Goal: Transaction & Acquisition: Purchase product/service

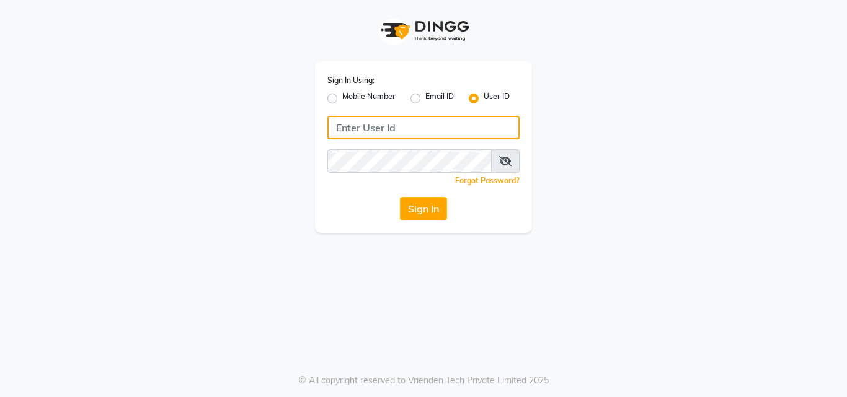
click at [383, 126] on input "Username" at bounding box center [423, 128] width 192 height 24
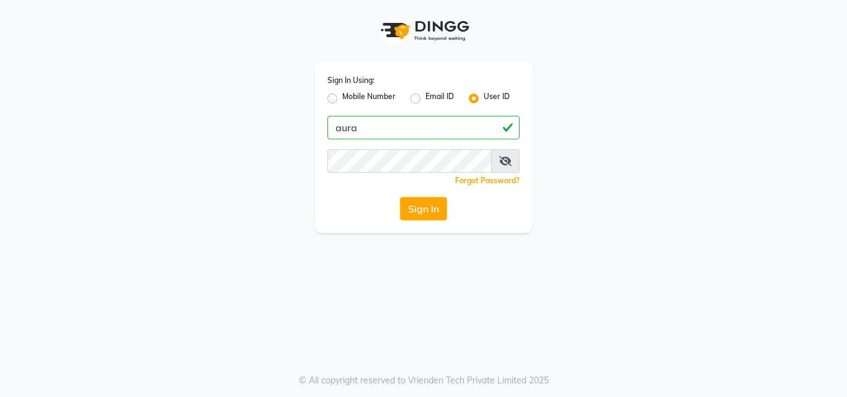
click at [450, 140] on div "Sign In Using: Mobile Number Email ID User ID aura Remember me Forgot Password?…" at bounding box center [423, 147] width 217 height 172
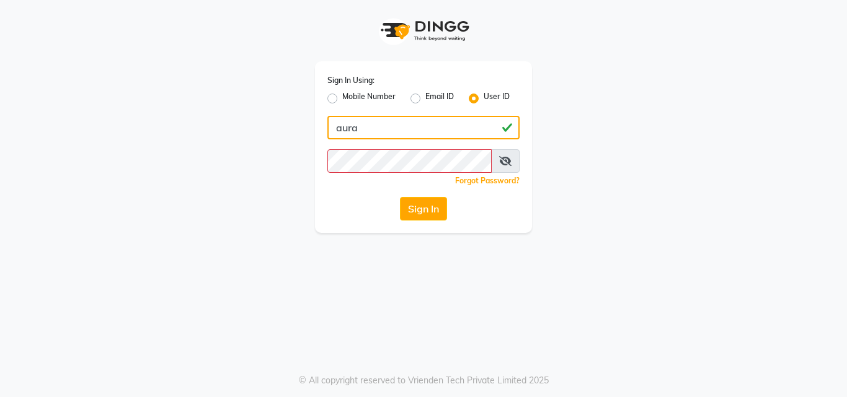
click at [432, 117] on input "aura" at bounding box center [423, 128] width 192 height 24
type input "aura123"
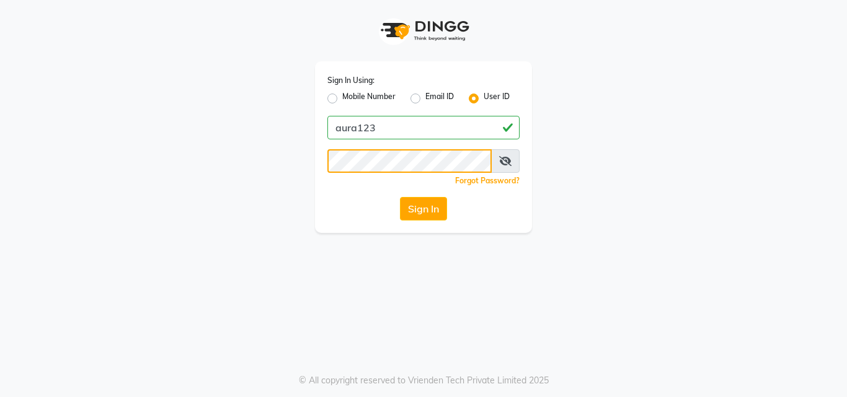
click at [400, 197] on button "Sign In" at bounding box center [423, 209] width 47 height 24
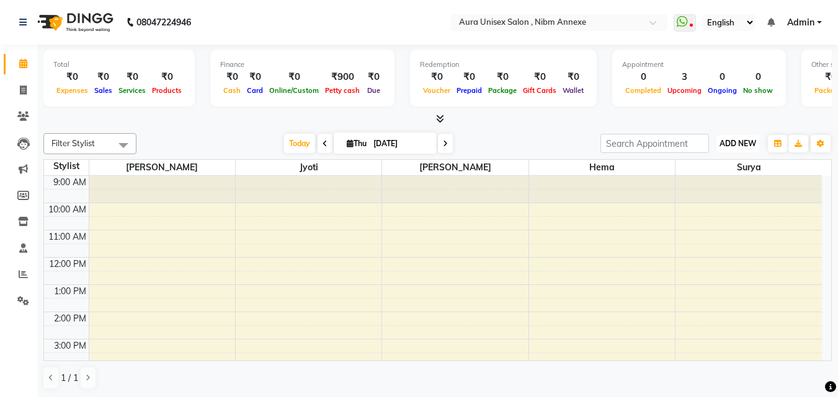
click at [719, 135] on button "ADD NEW Toggle Dropdown" at bounding box center [737, 143] width 43 height 17
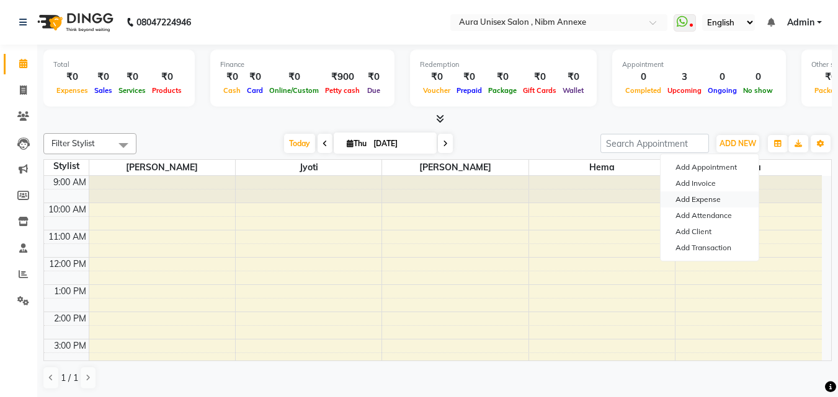
click at [712, 202] on link "Add Expense" at bounding box center [709, 200] width 98 height 16
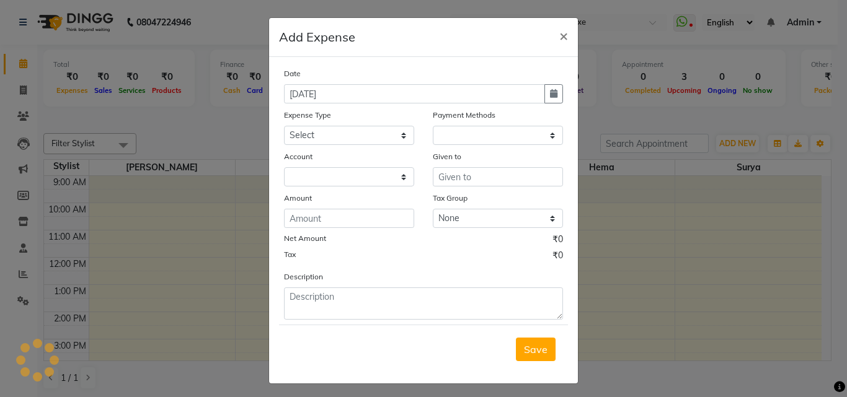
select select "1"
select select "2266"
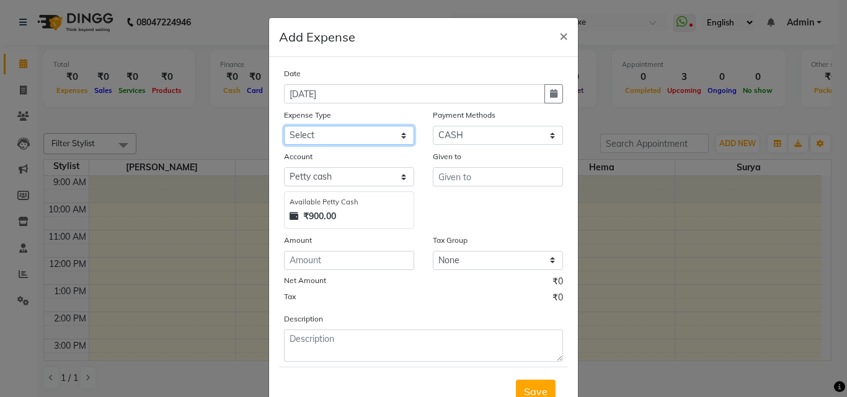
click at [312, 138] on select "Select Aaji Advance Salary Bank charges Car maintenance Cash transfer to bank C…" at bounding box center [349, 135] width 130 height 19
select select "446"
click at [284, 126] on select "Select Aaji Advance Salary Bank charges Car maintenance Cash transfer to bank C…" at bounding box center [349, 135] width 130 height 19
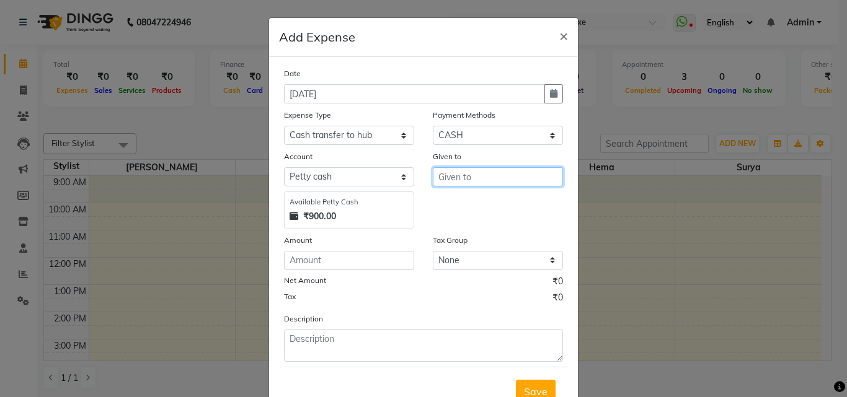
click at [476, 176] on input "text" at bounding box center [498, 176] width 130 height 19
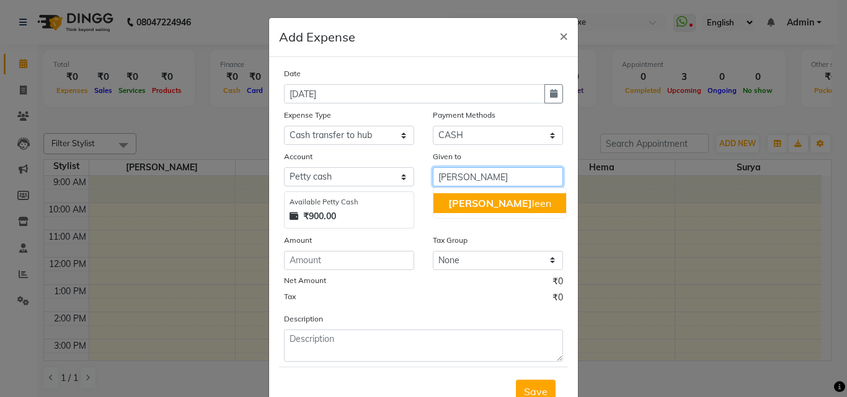
click at [463, 210] on button "Jas leen" at bounding box center [499, 203] width 133 height 20
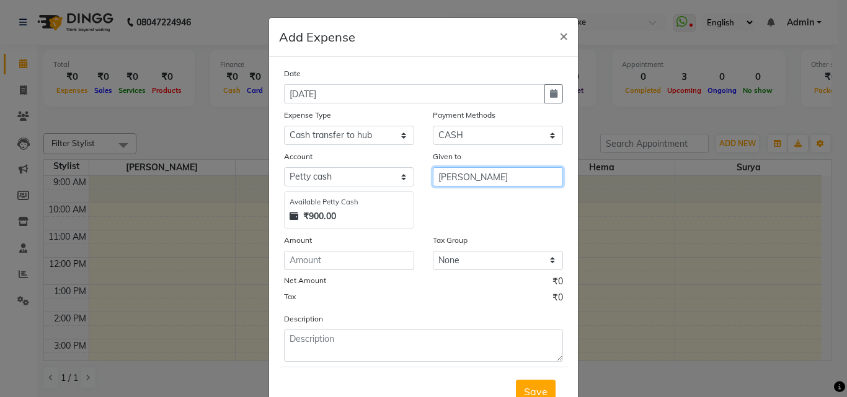
type input "[PERSON_NAME]"
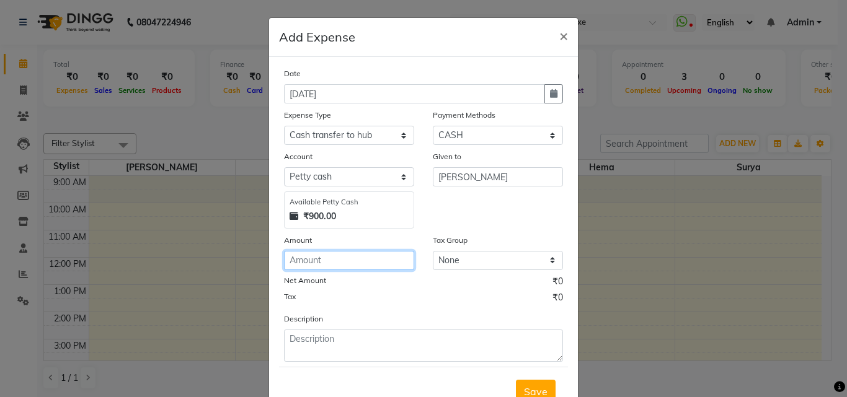
click at [313, 264] on input "number" at bounding box center [349, 260] width 130 height 19
type input "500"
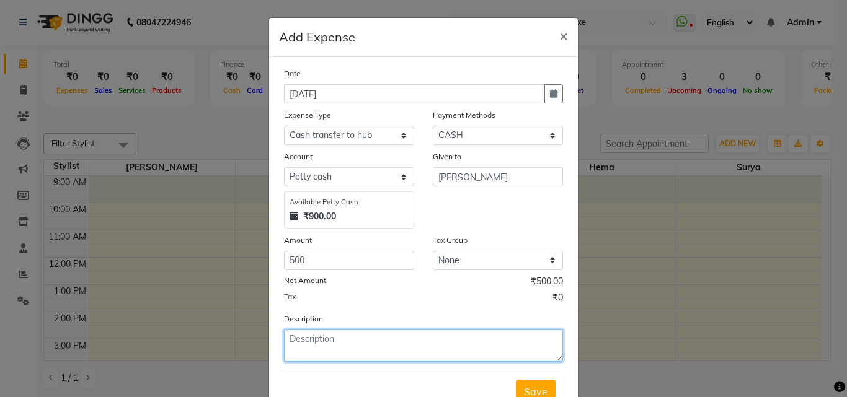
click at [308, 360] on textarea at bounding box center [423, 346] width 279 height 32
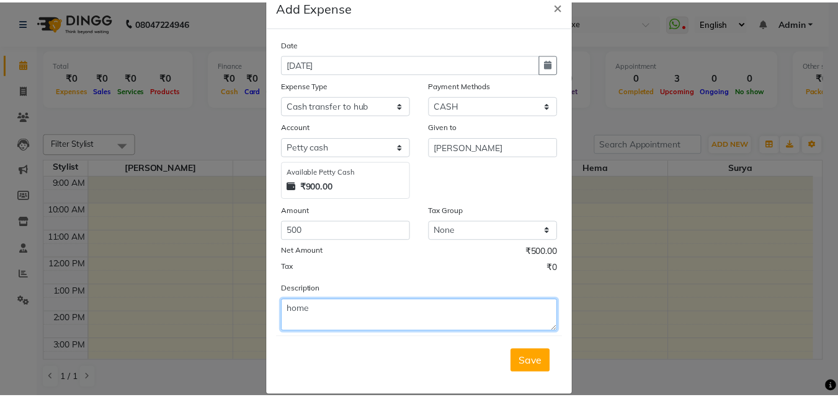
scroll to position [47, 0]
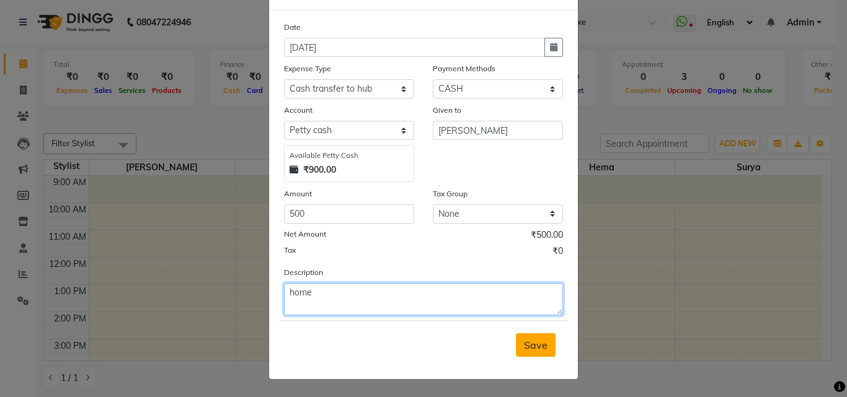
type textarea "home"
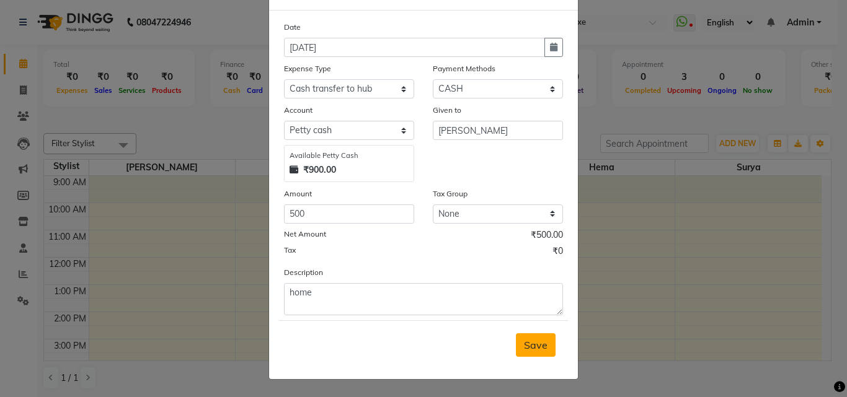
click at [529, 347] on span "Save" at bounding box center [536, 345] width 24 height 12
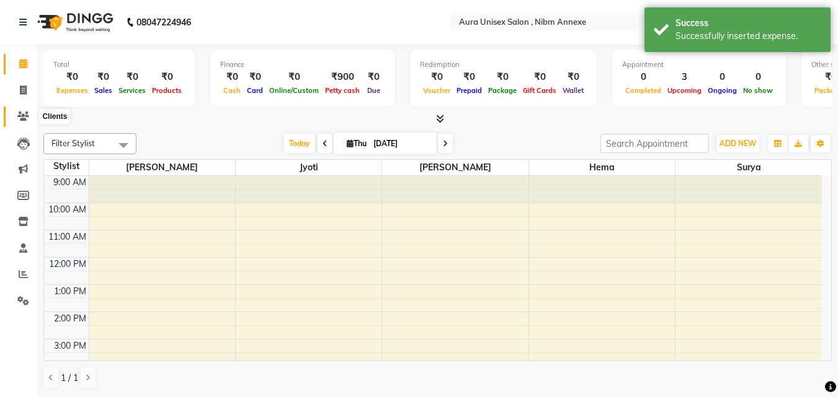
click at [18, 114] on icon at bounding box center [23, 116] width 12 height 9
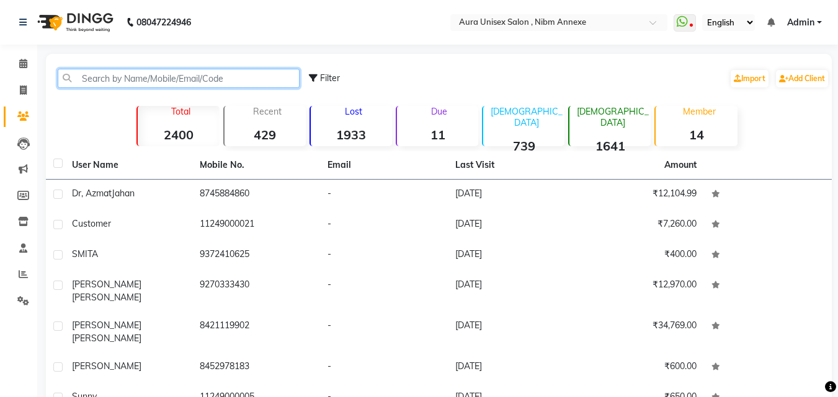
click at [102, 71] on input "text" at bounding box center [179, 78] width 242 height 19
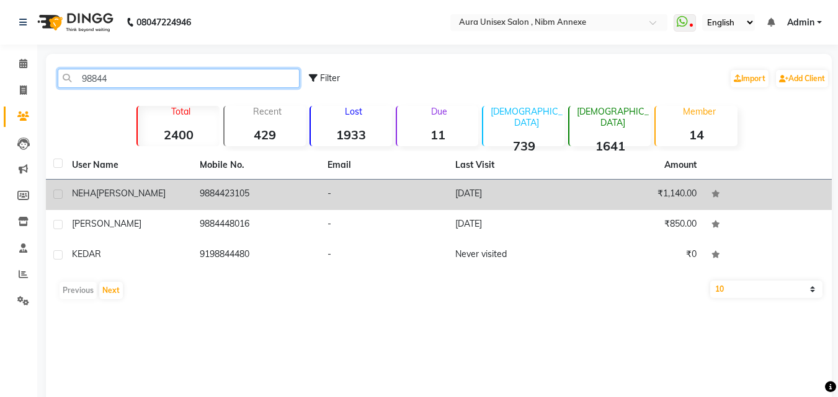
type input "98844"
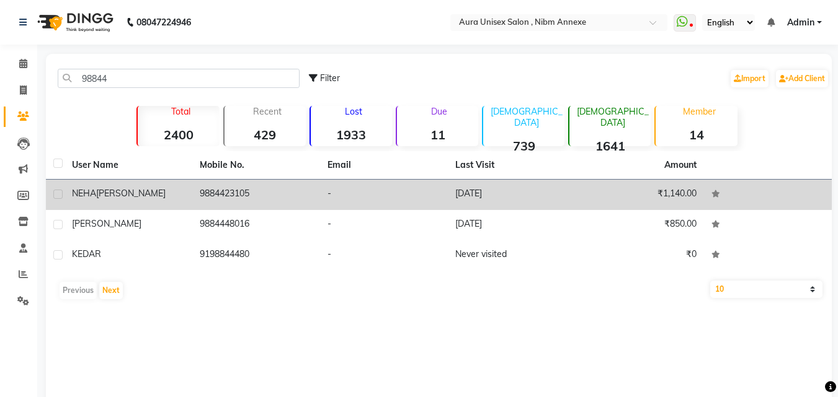
click at [402, 205] on td "-" at bounding box center [384, 195] width 128 height 30
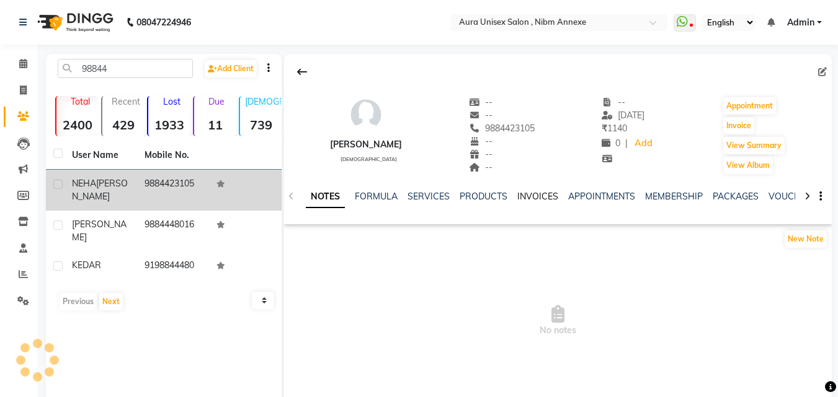
click at [534, 197] on link "INVOICES" at bounding box center [537, 196] width 41 height 11
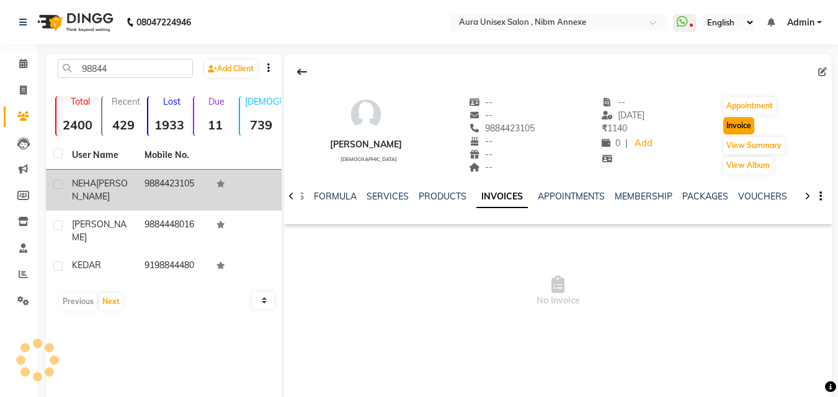
click at [732, 126] on button "Invoice" at bounding box center [738, 125] width 31 height 17
select select "service"
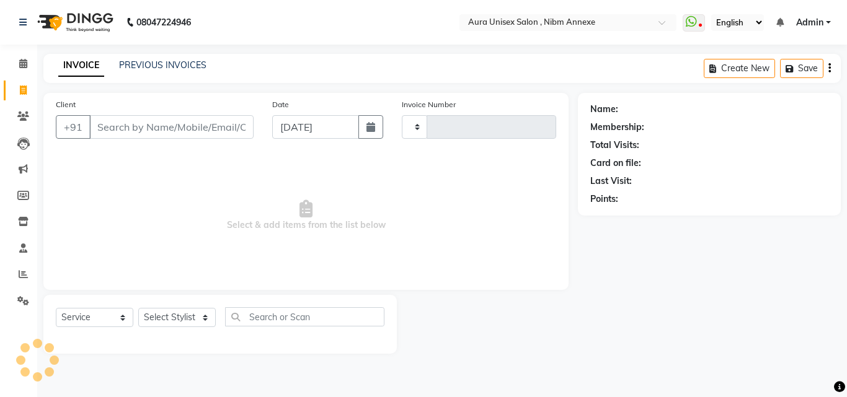
type input "1337"
select select "823"
type input "9884423105"
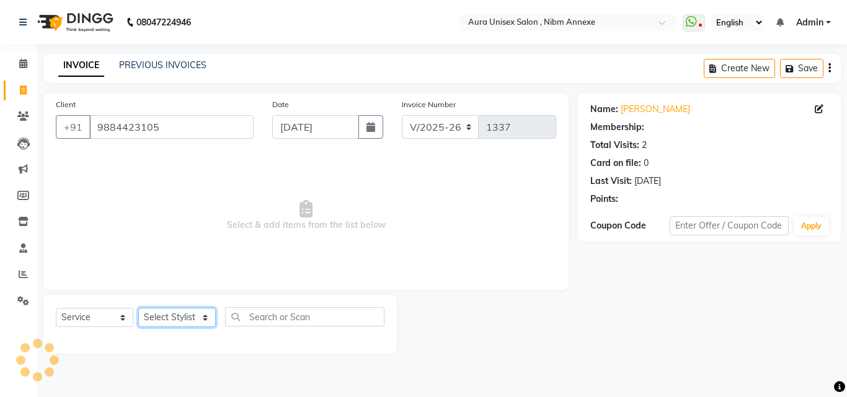
click at [198, 315] on select "Select Stylist Bhanu Hema [PERSON_NAME] [PERSON_NAME]" at bounding box center [177, 317] width 78 height 19
select select "69183"
click at [138, 308] on select "Select Stylist Bhanu Hema [PERSON_NAME] [PERSON_NAME]" at bounding box center [177, 317] width 78 height 19
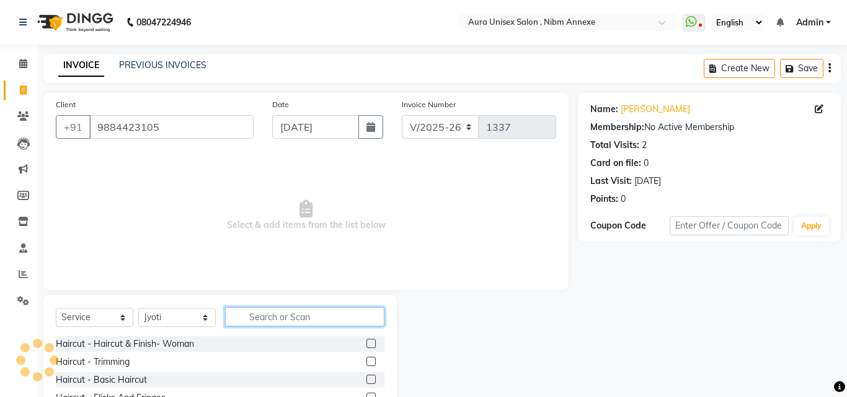
click at [271, 312] on input "text" at bounding box center [304, 317] width 159 height 19
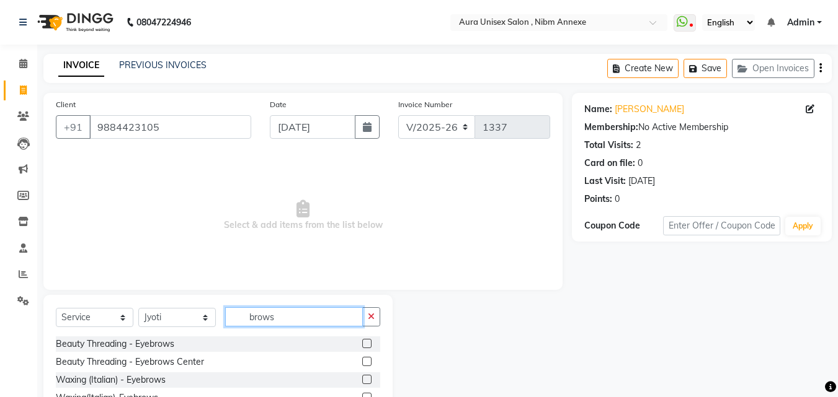
type input "brows"
click at [363, 344] on label at bounding box center [366, 343] width 9 height 9
click at [363, 344] on input "checkbox" at bounding box center [366, 344] width 8 height 8
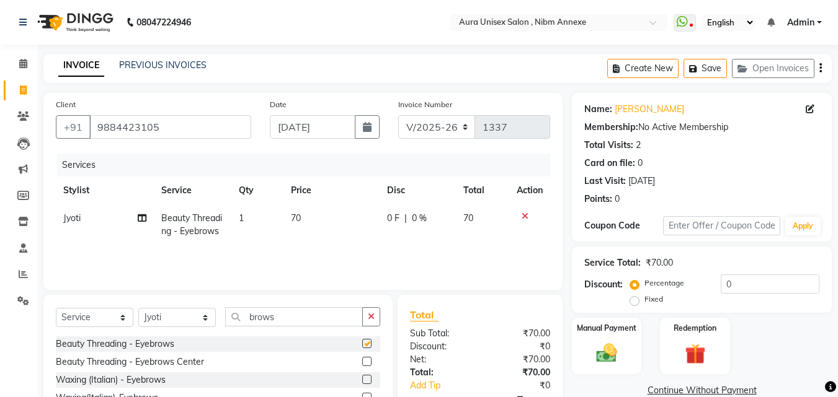
checkbox input "false"
click at [319, 316] on input "brows" at bounding box center [294, 317] width 138 height 19
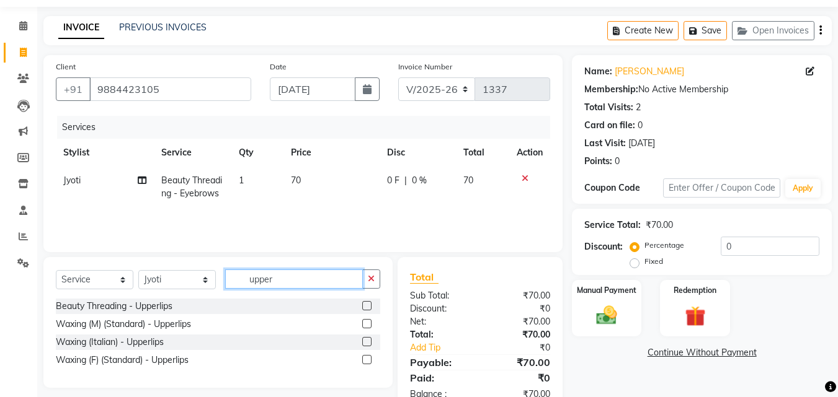
scroll to position [73, 0]
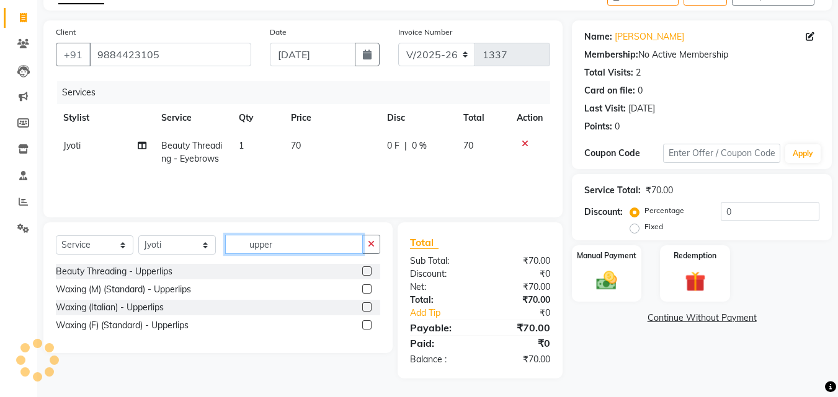
type input "upper"
click at [368, 308] on label at bounding box center [366, 307] width 9 height 9
click at [368, 308] on input "checkbox" at bounding box center [366, 308] width 8 height 8
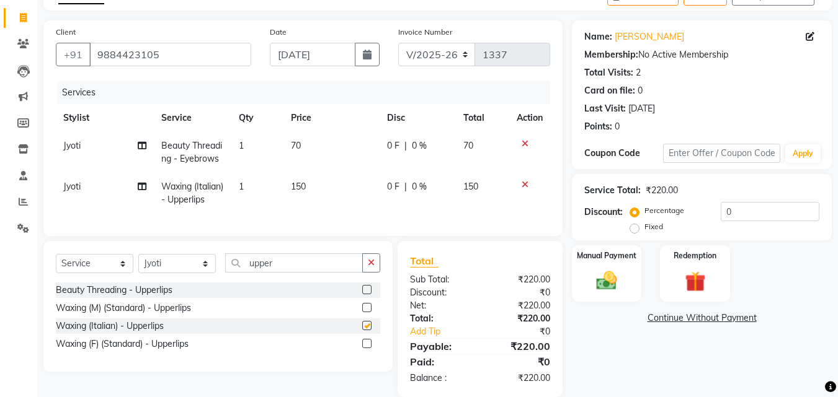
checkbox input "false"
click at [598, 269] on img at bounding box center [606, 280] width 35 height 25
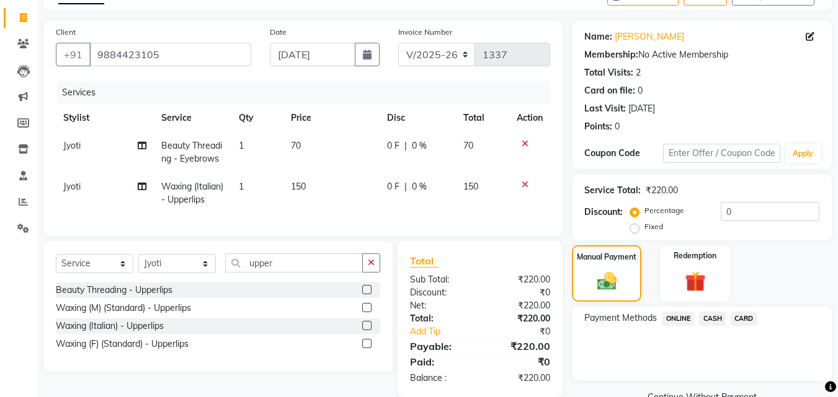
click at [689, 324] on span "ONLINE" at bounding box center [678, 319] width 32 height 14
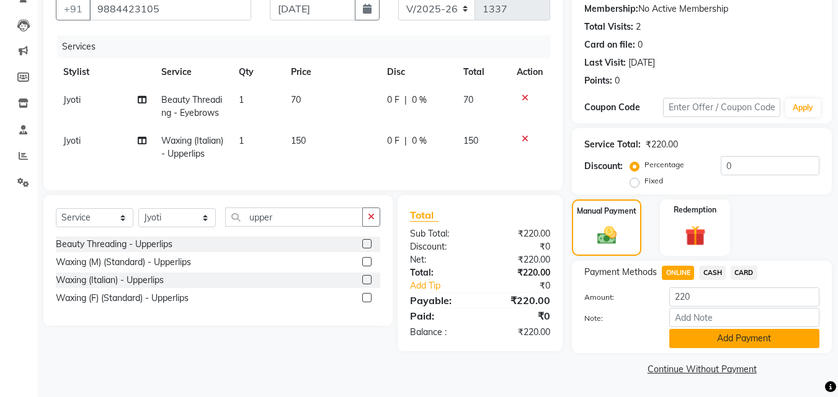
click at [696, 338] on button "Add Payment" at bounding box center [744, 338] width 150 height 19
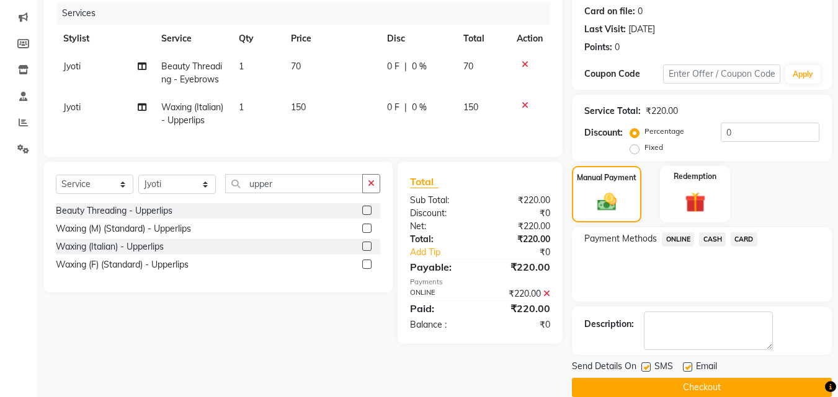
scroll to position [171, 0]
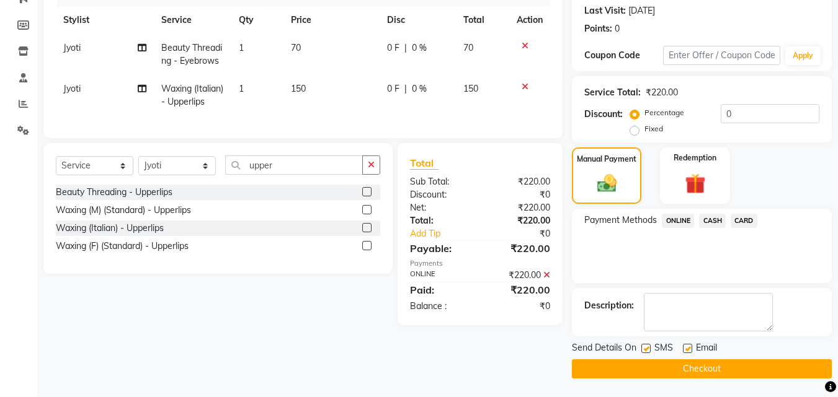
click at [649, 352] on label at bounding box center [645, 348] width 9 height 9
click at [649, 352] on input "checkbox" at bounding box center [645, 349] width 8 height 8
checkbox input "false"
click at [681, 349] on div "SMS" at bounding box center [662, 350] width 42 height 16
click at [686, 349] on label at bounding box center [687, 348] width 9 height 9
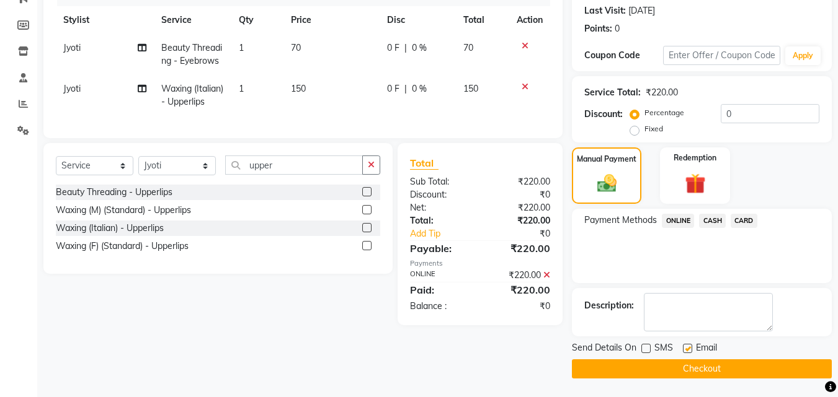
click at [686, 349] on input "checkbox" at bounding box center [687, 349] width 8 height 8
checkbox input "false"
click at [686, 374] on button "Checkout" at bounding box center [702, 369] width 260 height 19
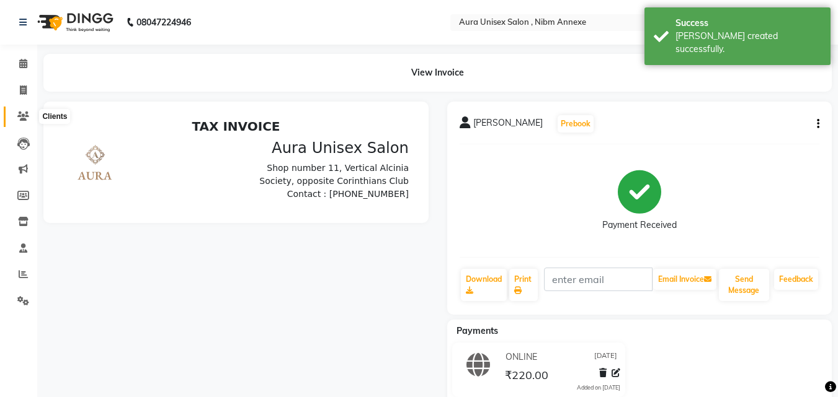
click at [20, 113] on icon at bounding box center [23, 116] width 12 height 9
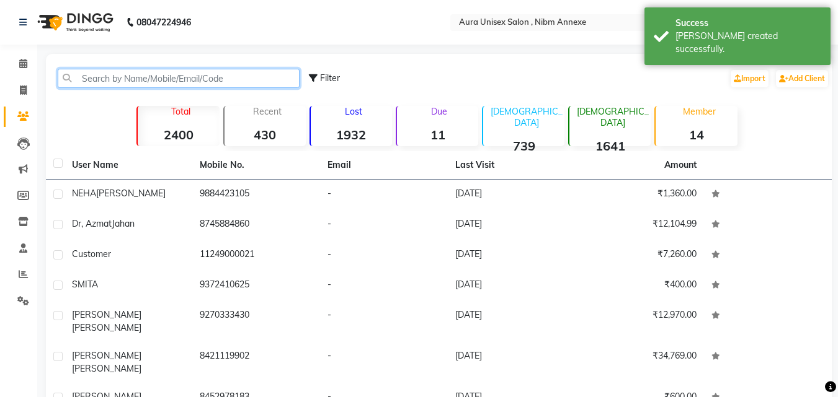
click at [87, 72] on input "text" at bounding box center [179, 78] width 242 height 19
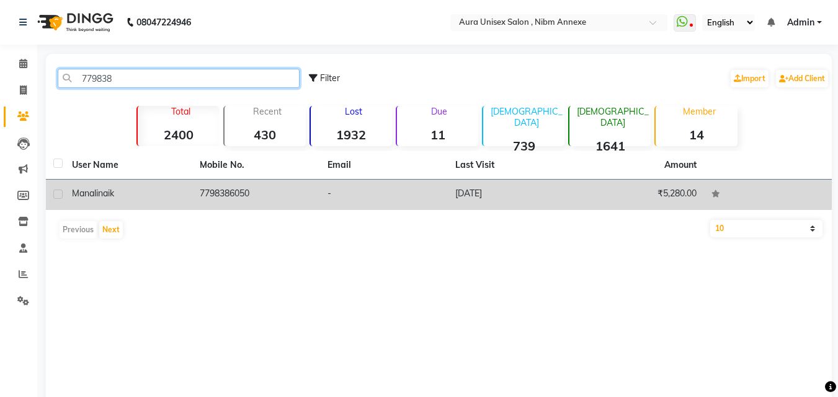
type input "779838"
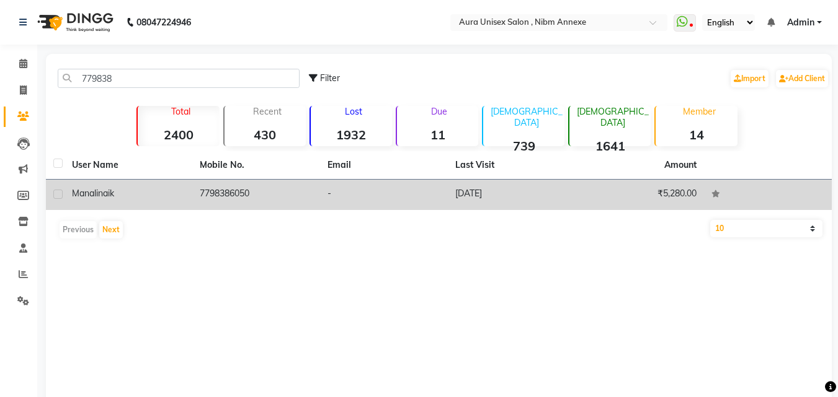
click at [143, 194] on div "manali naik" at bounding box center [128, 193] width 113 height 13
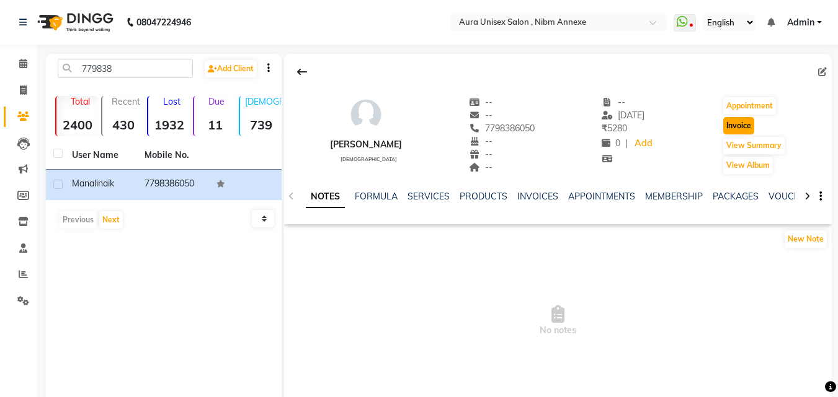
click at [740, 133] on button "Invoice" at bounding box center [738, 125] width 31 height 17
select select "service"
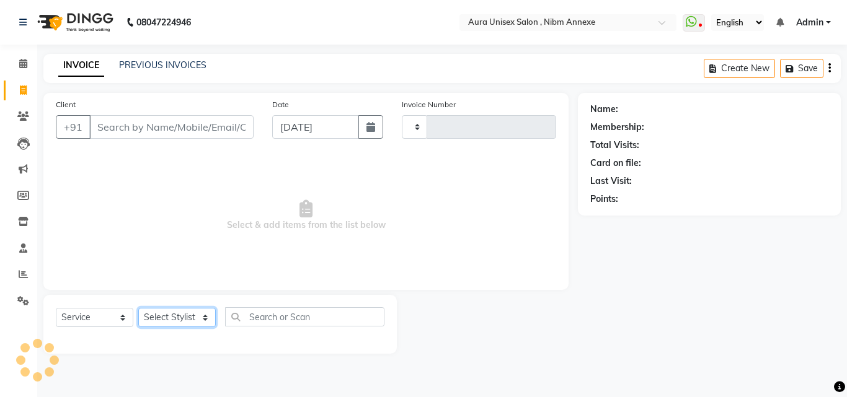
click at [194, 318] on select "Select Stylist" at bounding box center [177, 317] width 78 height 19
type input "1338"
select select "823"
type input "7798386050"
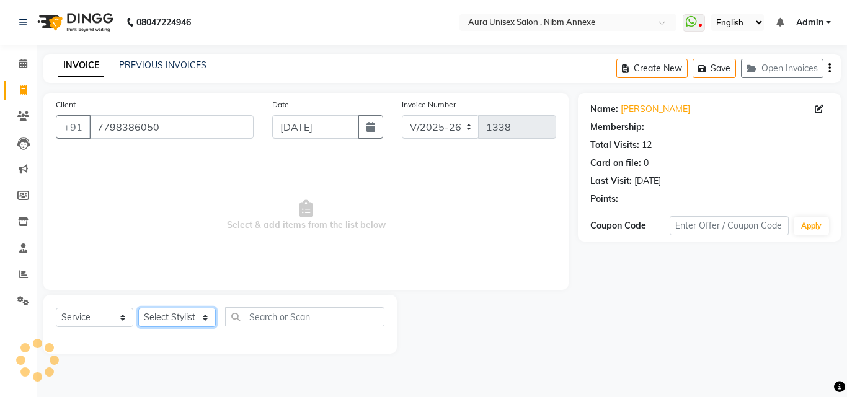
select select "69183"
click at [138, 308] on select "Select Stylist Bhanu Hema [PERSON_NAME] [PERSON_NAME]" at bounding box center [177, 317] width 78 height 19
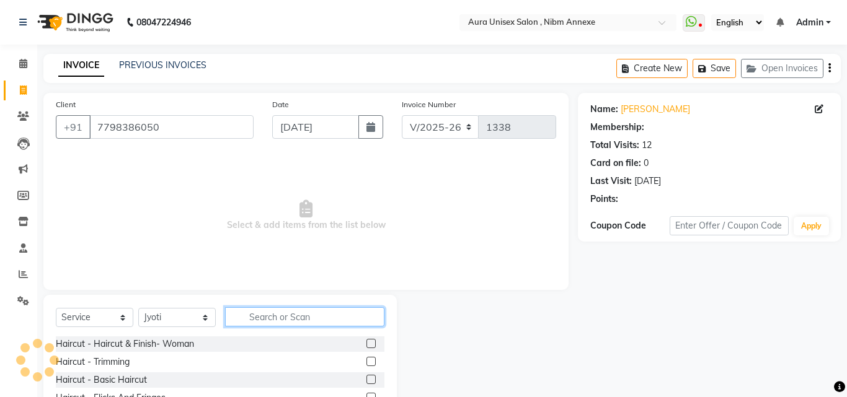
click at [280, 321] on input "text" at bounding box center [304, 317] width 159 height 19
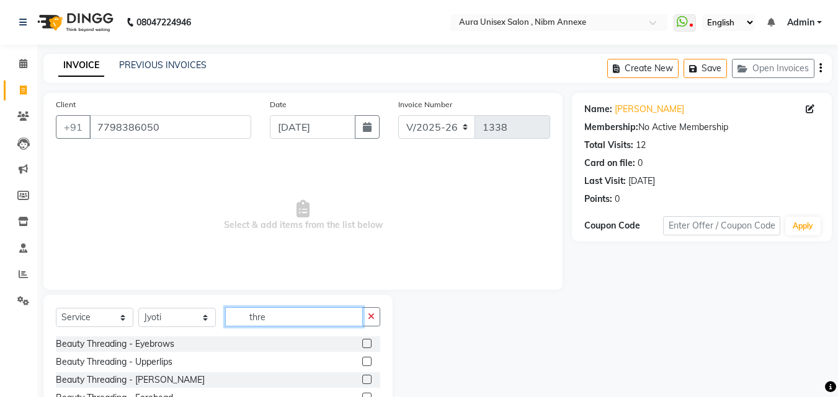
type input "thre"
click at [362, 342] on label at bounding box center [366, 343] width 9 height 9
click at [362, 342] on input "checkbox" at bounding box center [366, 344] width 8 height 8
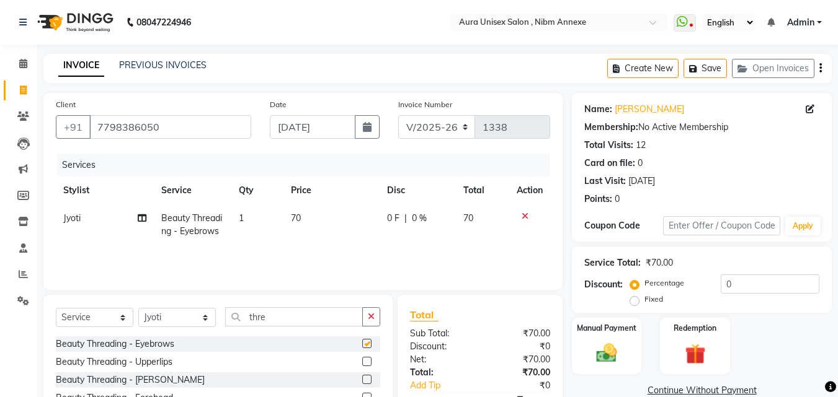
checkbox input "false"
click at [362, 355] on div at bounding box center [371, 363] width 18 height 16
click at [362, 357] on label at bounding box center [366, 361] width 9 height 9
click at [362, 358] on input "checkbox" at bounding box center [366, 362] width 8 height 8
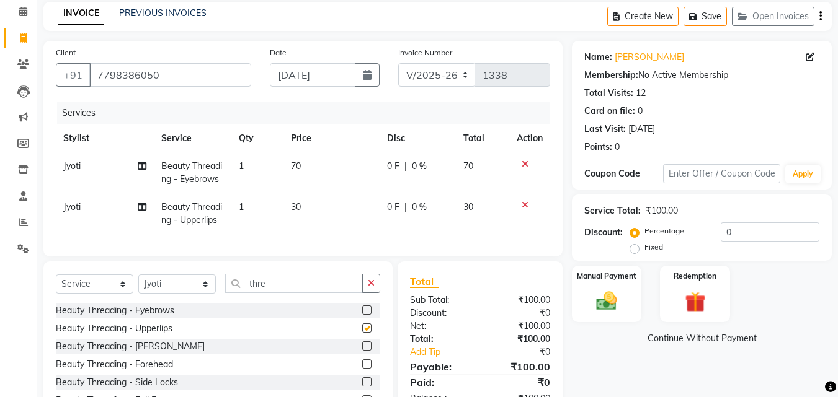
scroll to position [127, 0]
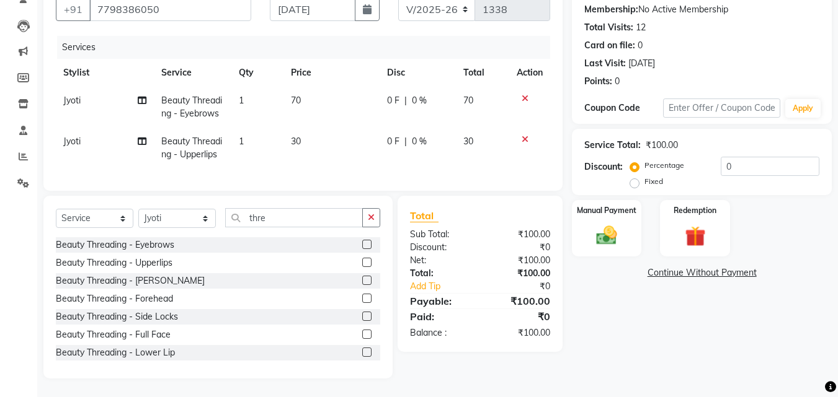
checkbox input "false"
click at [242, 212] on input "thre" at bounding box center [294, 217] width 138 height 19
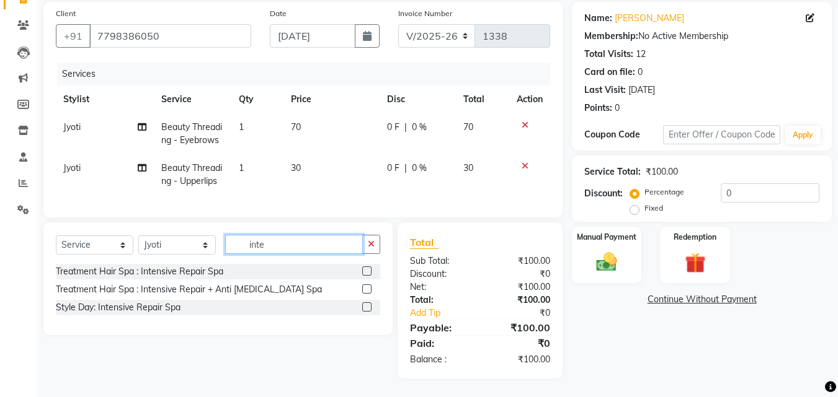
scroll to position [100, 0]
type input "inten"
click at [366, 272] on label at bounding box center [366, 271] width 9 height 9
click at [366, 272] on input "checkbox" at bounding box center [366, 272] width 8 height 8
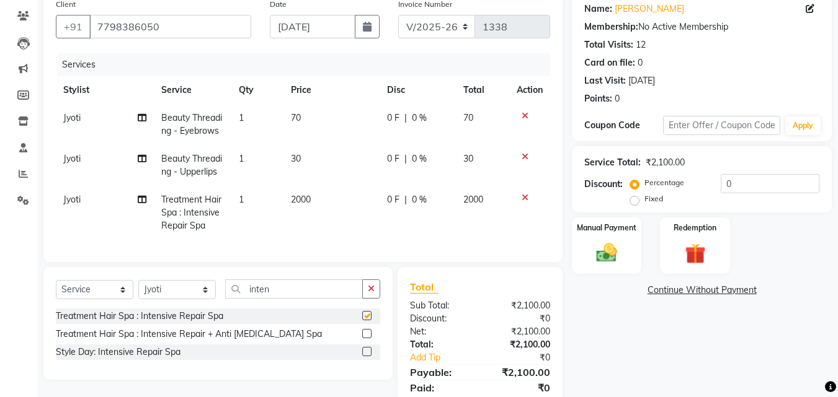
checkbox input "false"
click at [301, 196] on span "2000" at bounding box center [301, 199] width 20 height 11
select select "69183"
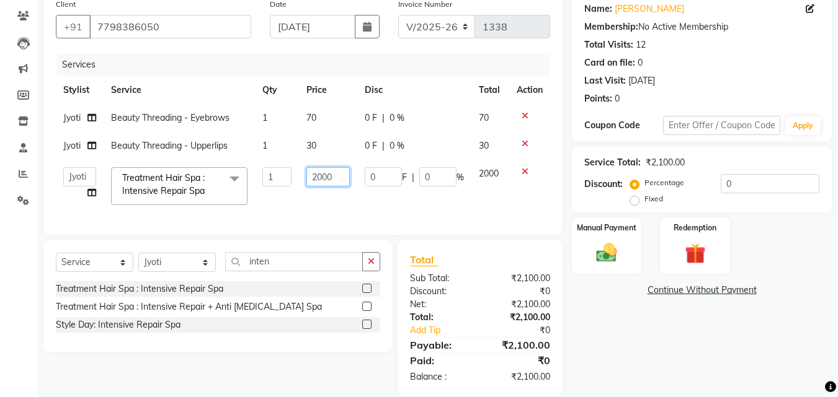
click at [314, 182] on input "2000" at bounding box center [327, 176] width 43 height 19
type input "2500"
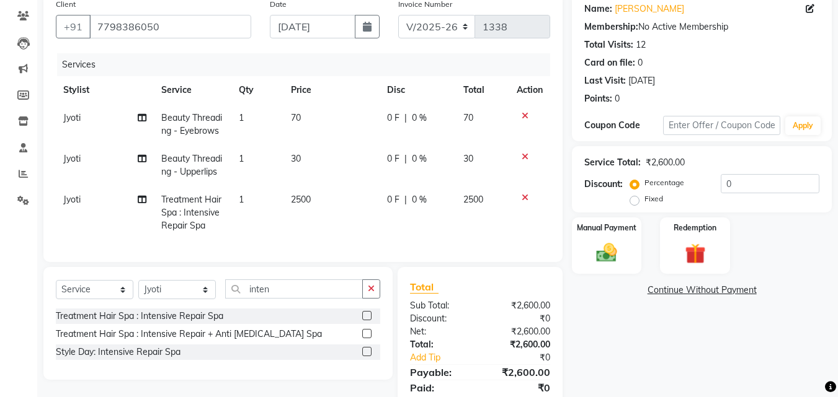
click at [388, 201] on span "0 F" at bounding box center [393, 199] width 12 height 13
select select "69183"
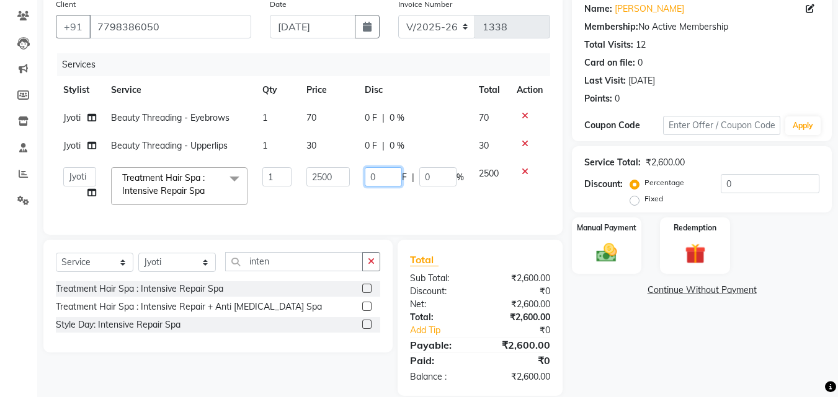
click at [389, 179] on input "0" at bounding box center [383, 176] width 37 height 19
type input "0200"
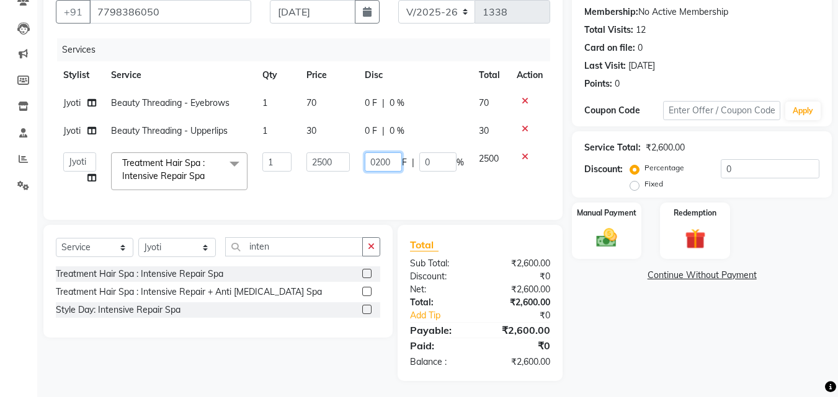
scroll to position [127, 0]
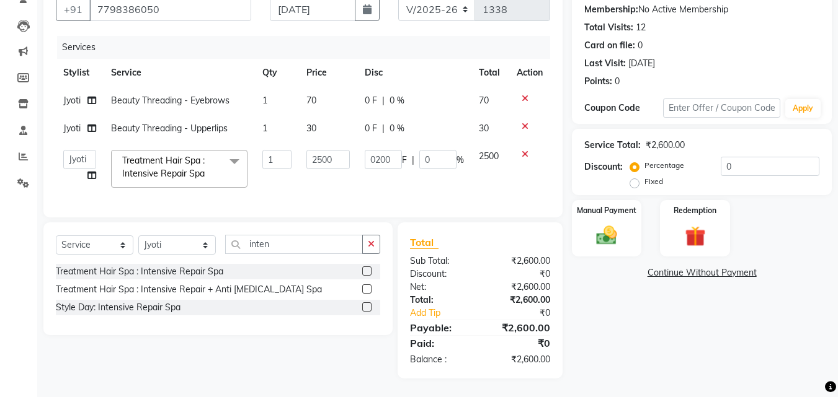
click at [609, 299] on div "Name: Manali Naik Membership: No Active Membership Total Visits: 12 Card on fil…" at bounding box center [706, 177] width 269 height 404
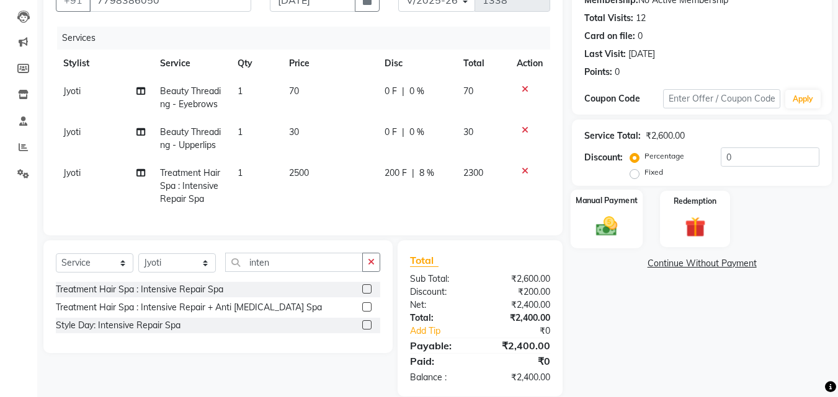
click at [606, 234] on img at bounding box center [606, 226] width 35 height 25
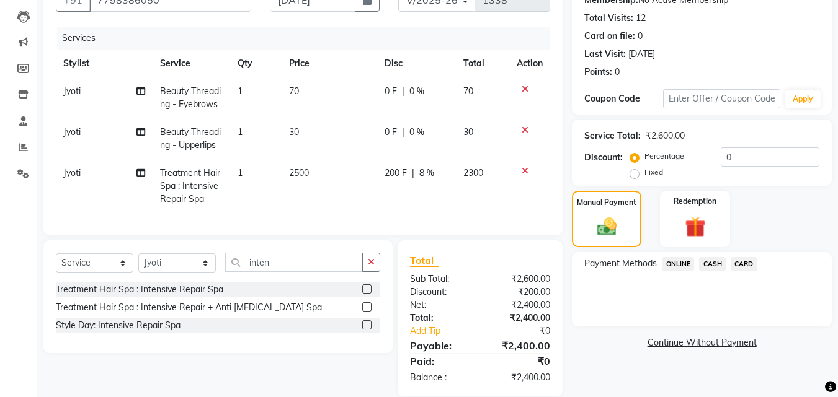
click at [747, 268] on span "CARD" at bounding box center [743, 264] width 27 height 14
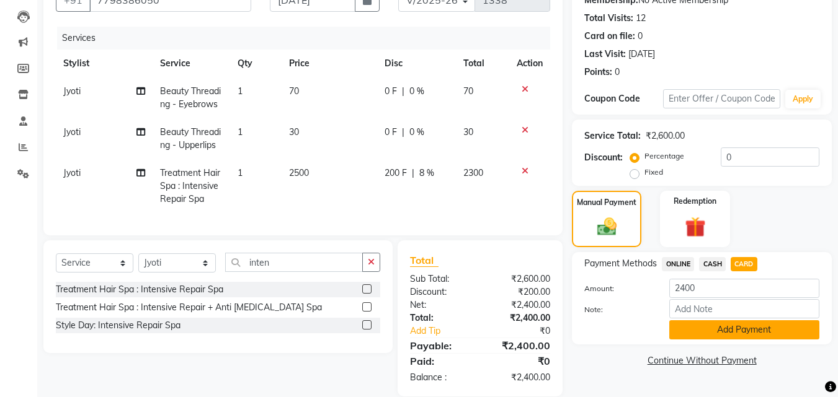
click at [725, 330] on button "Add Payment" at bounding box center [744, 330] width 150 height 19
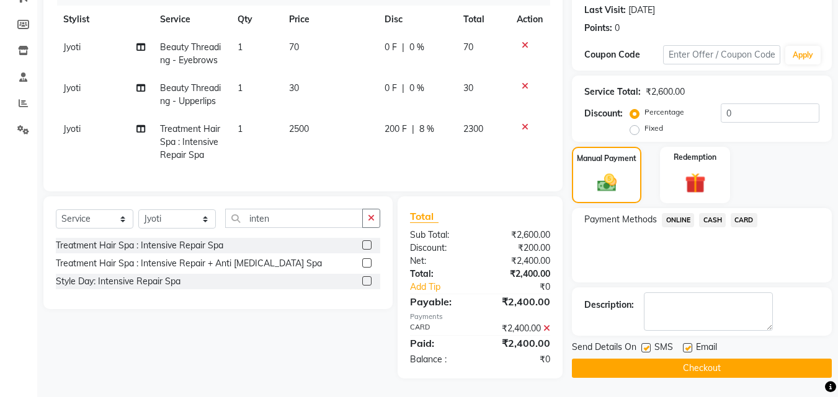
scroll to position [180, 0]
click at [643, 343] on label at bounding box center [645, 347] width 9 height 9
click at [643, 345] on input "checkbox" at bounding box center [645, 349] width 8 height 8
checkbox input "false"
click at [686, 343] on label at bounding box center [687, 347] width 9 height 9
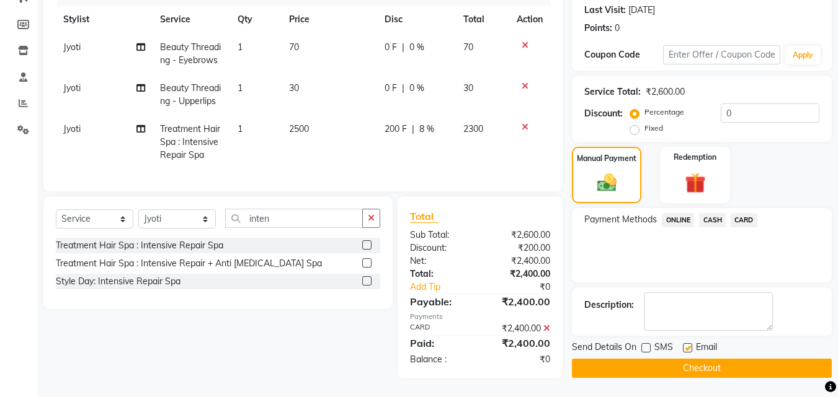
click at [686, 345] on input "checkbox" at bounding box center [687, 349] width 8 height 8
checkbox input "false"
click at [687, 370] on div "Name: Manali Naik Membership: No Active Membership Total Visits: 12 Card on fil…" at bounding box center [706, 150] width 269 height 457
click at [687, 361] on button "Checkout" at bounding box center [702, 368] width 260 height 19
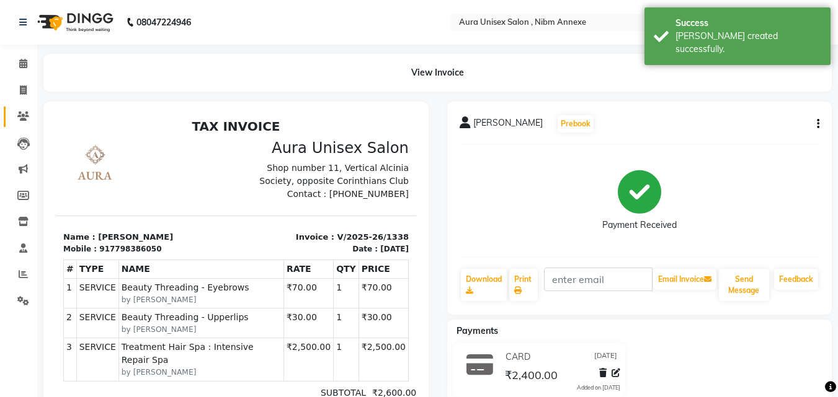
click at [34, 117] on div at bounding box center [236, 317] width 404 height 430
click at [27, 117] on icon at bounding box center [23, 116] width 12 height 9
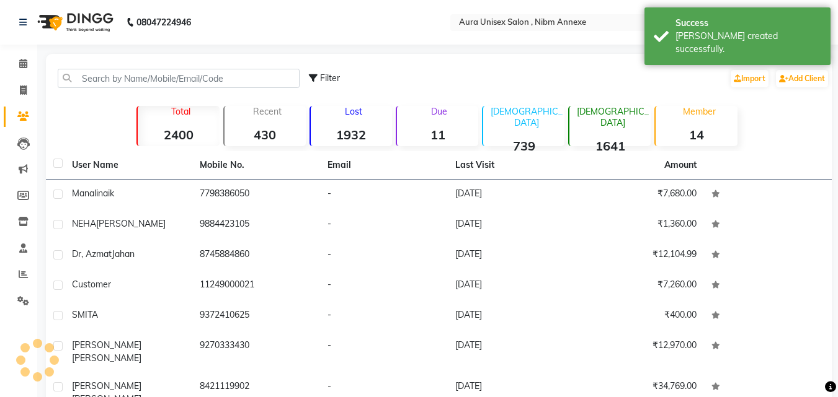
click at [122, 91] on div "Filter Import Add Client" at bounding box center [438, 78] width 781 height 39
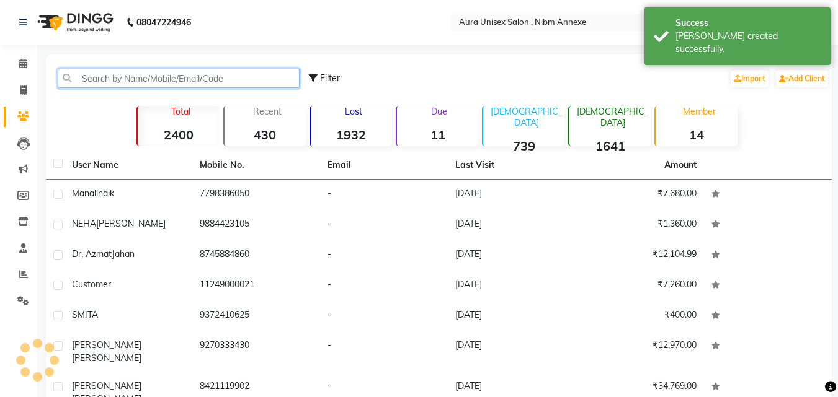
click at [128, 83] on input "text" at bounding box center [179, 78] width 242 height 19
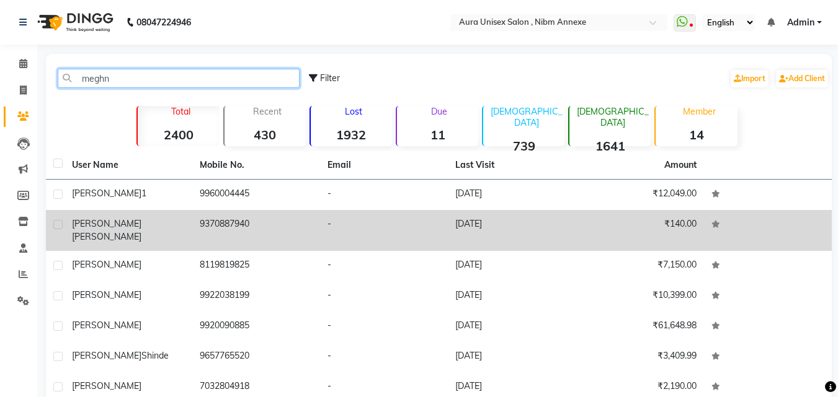
type input "meghn"
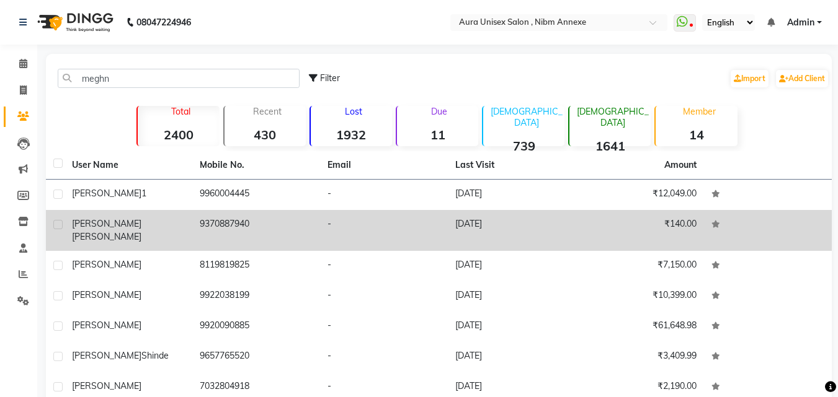
click at [206, 225] on td "9370887940" at bounding box center [256, 230] width 128 height 41
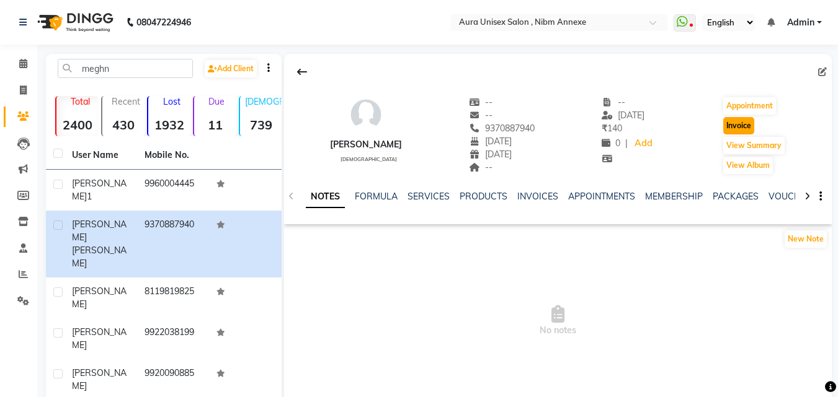
click at [740, 123] on button "Invoice" at bounding box center [738, 125] width 31 height 17
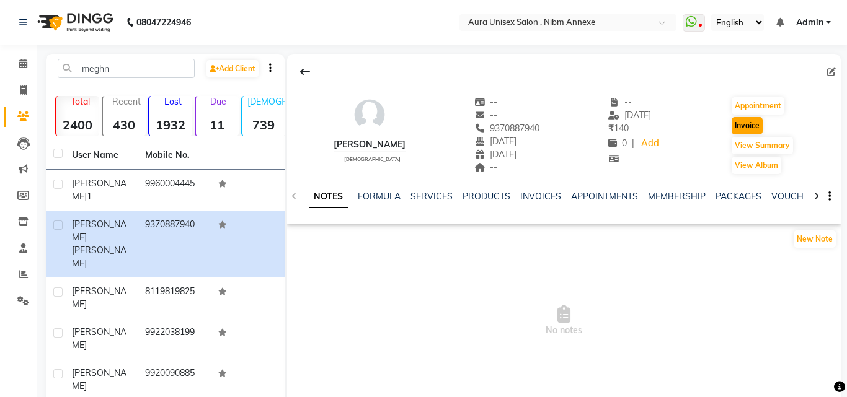
select select "service"
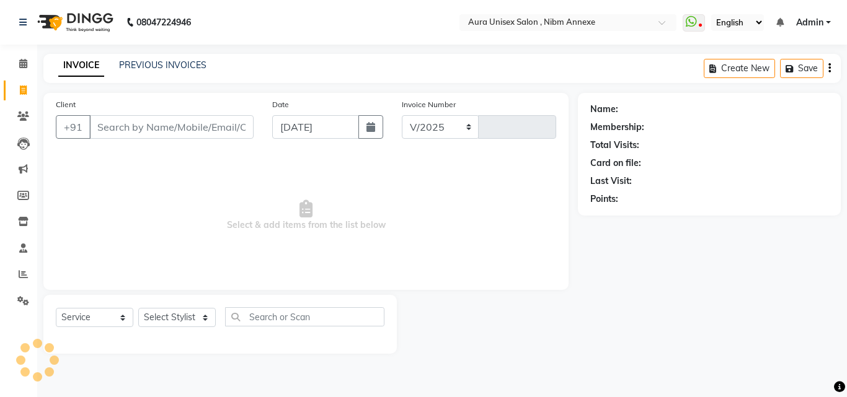
select select "823"
type input "1339"
click at [195, 316] on select "Select Stylist" at bounding box center [177, 317] width 78 height 19
type input "9370887940"
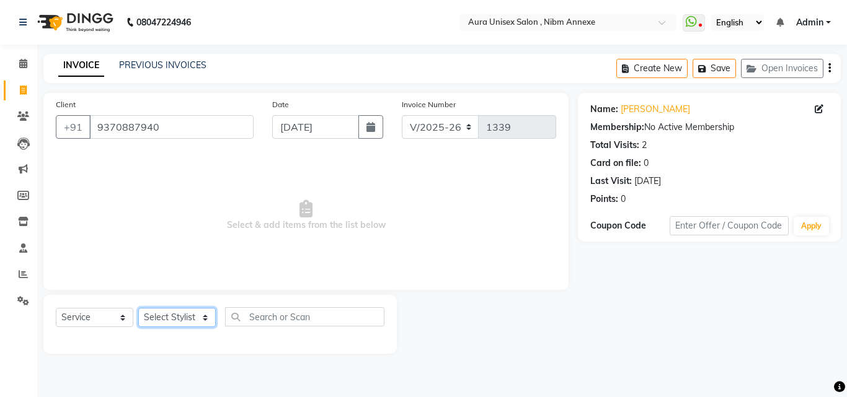
select select "69183"
click at [138, 308] on select "Select Stylist Bhanu Hema [PERSON_NAME] [PERSON_NAME]" at bounding box center [177, 317] width 78 height 19
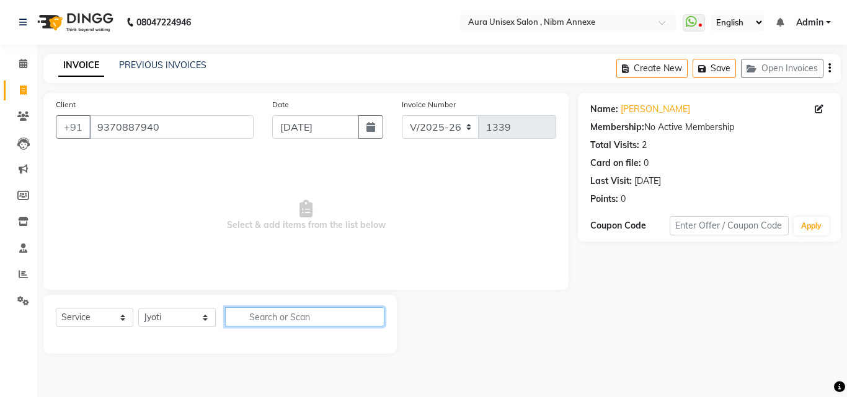
click at [260, 321] on input "text" at bounding box center [304, 317] width 159 height 19
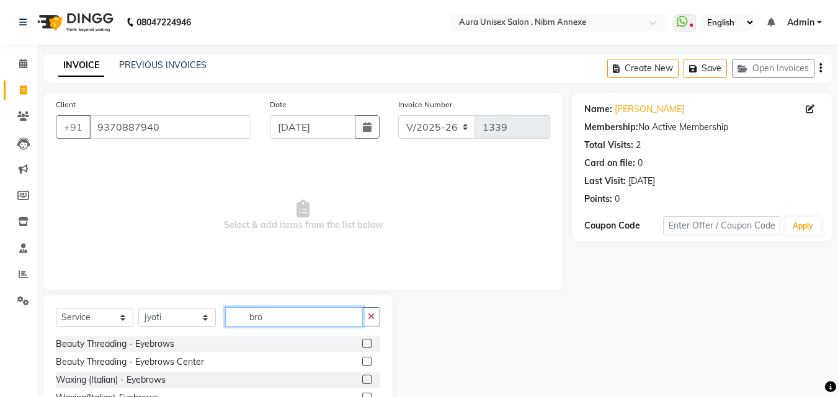
type input "bro"
click at [363, 344] on label at bounding box center [366, 343] width 9 height 9
click at [363, 344] on input "checkbox" at bounding box center [366, 344] width 8 height 8
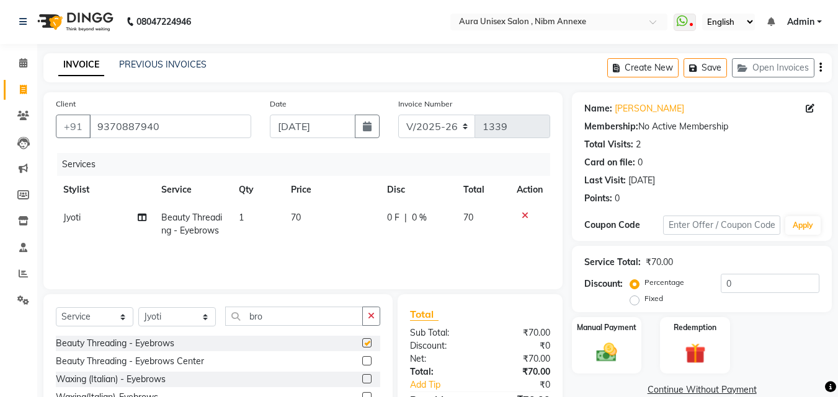
checkbox input "false"
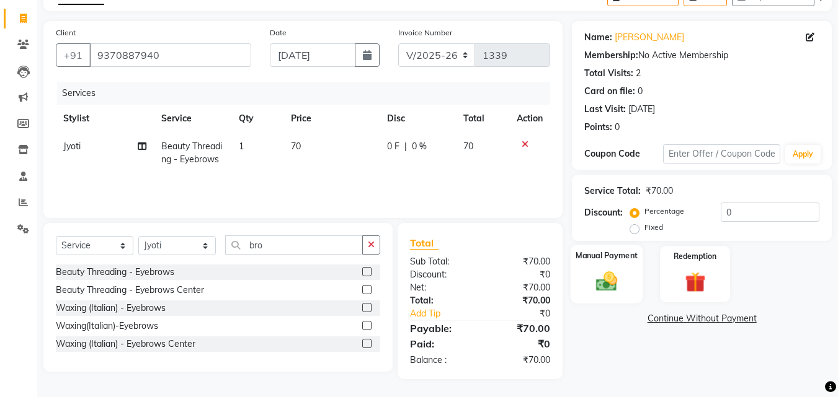
scroll to position [73, 0]
click at [587, 281] on div "Manual Payment" at bounding box center [606, 273] width 73 height 59
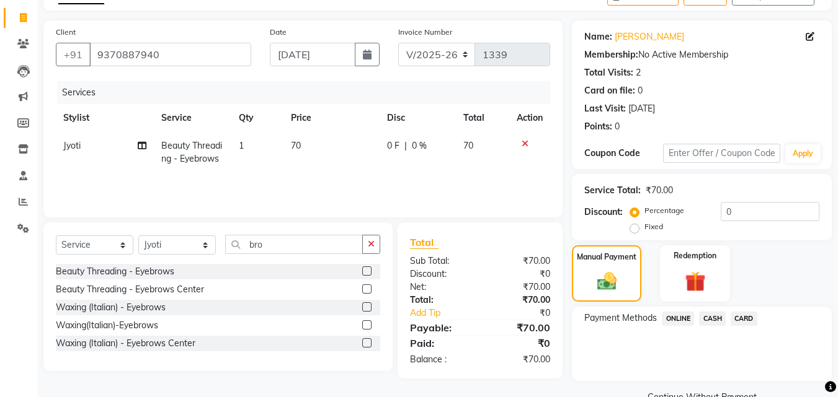
click at [687, 324] on span "ONLINE" at bounding box center [678, 319] width 32 height 14
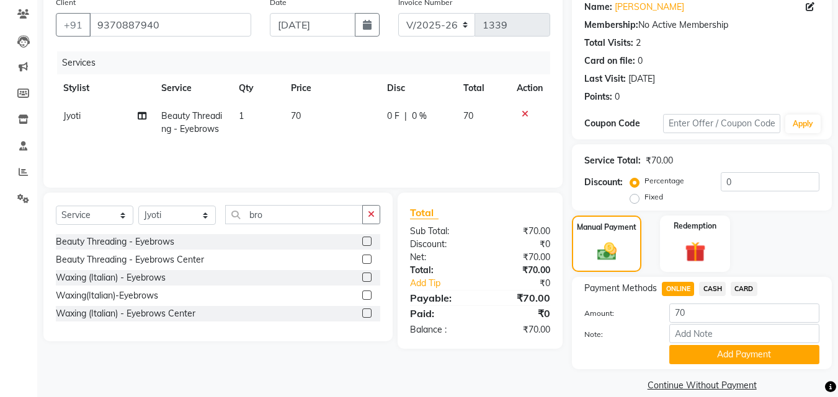
scroll to position [118, 0]
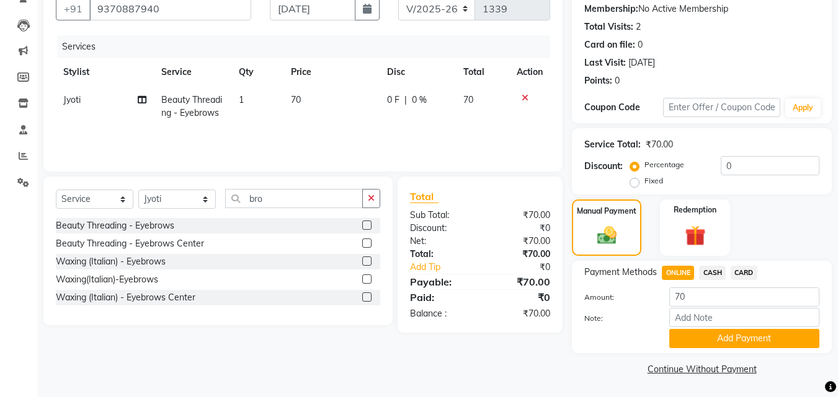
click at [699, 349] on div "Payment Methods ONLINE CASH CARD Amount: 70 Note: Add Payment" at bounding box center [702, 307] width 260 height 92
click at [699, 342] on button "Add Payment" at bounding box center [744, 338] width 150 height 19
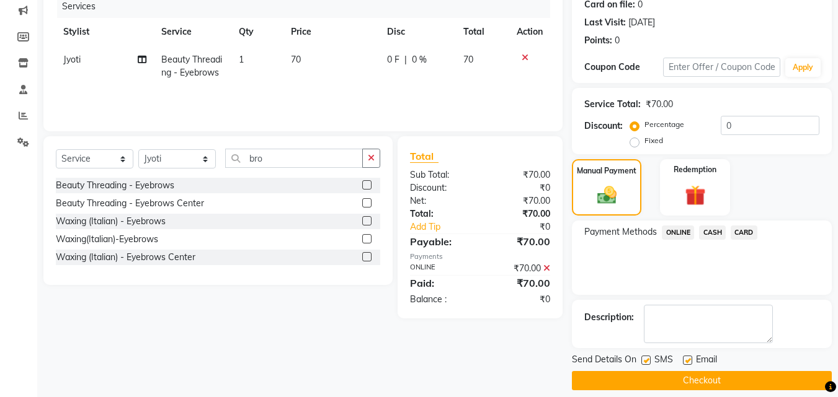
scroll to position [171, 0]
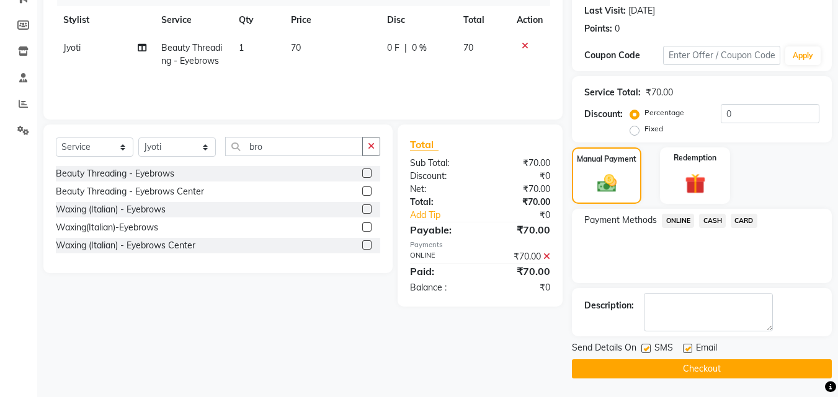
click at [686, 348] on label at bounding box center [687, 348] width 9 height 9
click at [686, 348] on input "checkbox" at bounding box center [687, 349] width 8 height 8
checkbox input "false"
click at [649, 350] on label at bounding box center [645, 348] width 9 height 9
click at [649, 350] on input "checkbox" at bounding box center [645, 349] width 8 height 8
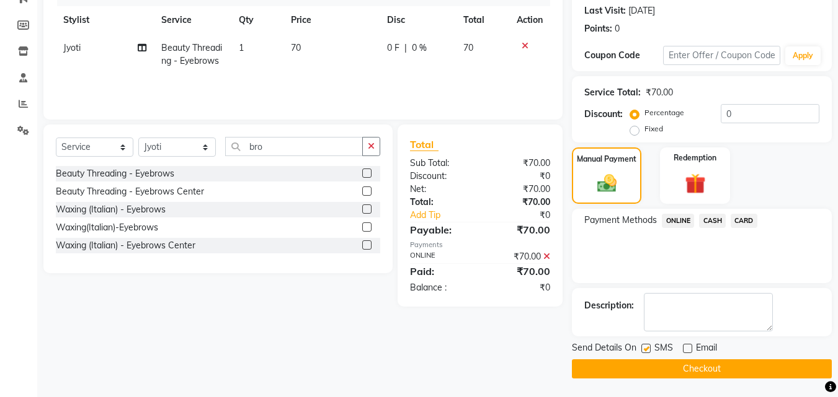
checkbox input "false"
click at [655, 371] on button "Checkout" at bounding box center [702, 369] width 260 height 19
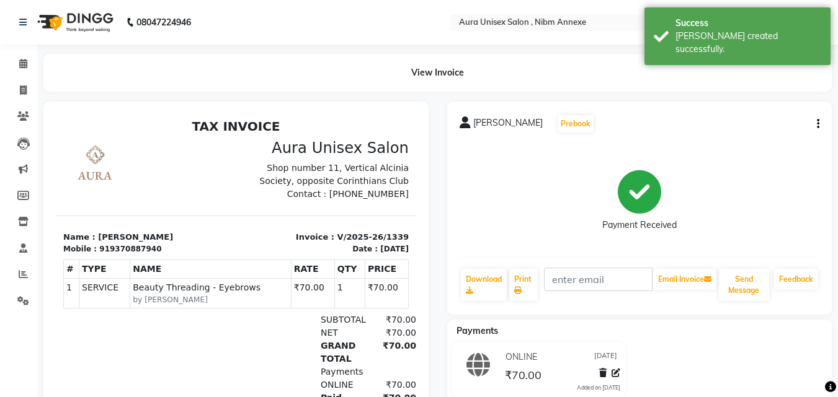
scroll to position [89, 0]
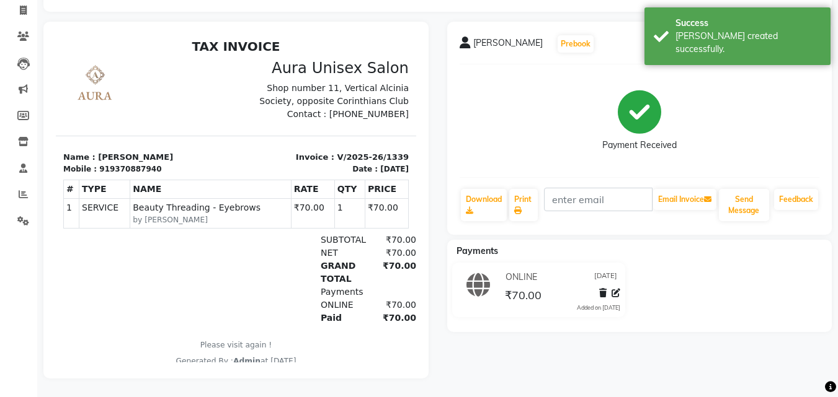
drag, startPoint x: 629, startPoint y: 357, endPoint x: 680, endPoint y: 322, distance: 61.6
click at [680, 322] on div "Payments ONLINE 04-09-2025 ₹70.00 Added on 04-09-2025" at bounding box center [639, 286] width 385 height 92
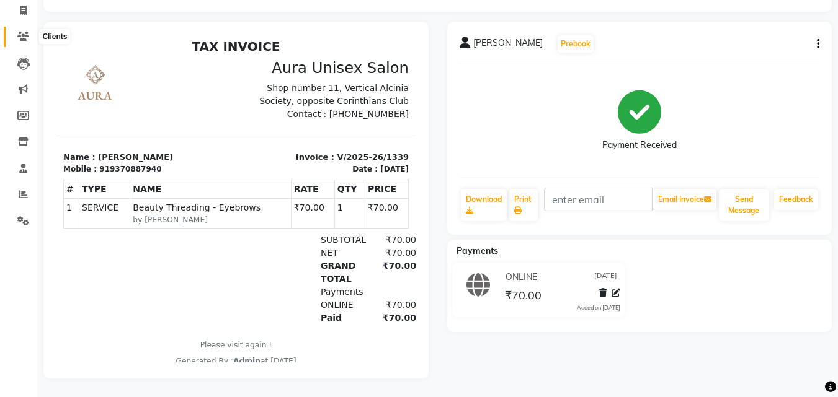
click at [24, 32] on icon at bounding box center [23, 36] width 12 height 9
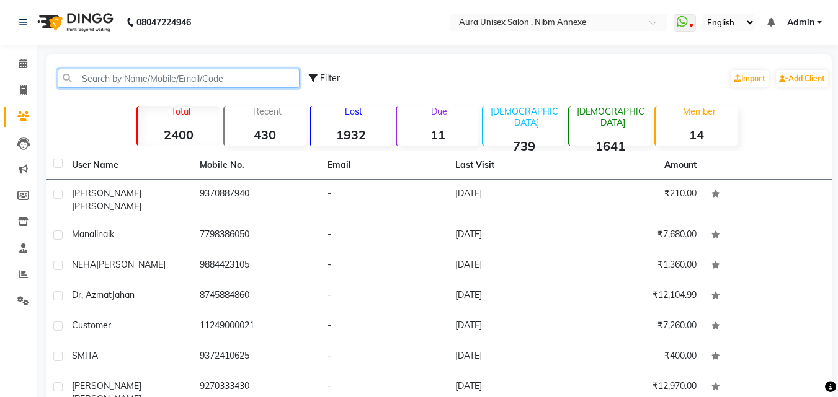
click at [153, 69] on input "text" at bounding box center [179, 78] width 242 height 19
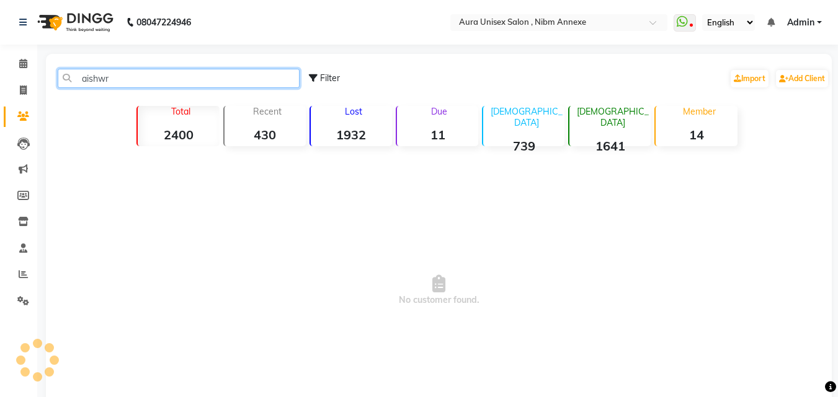
type input "aishw"
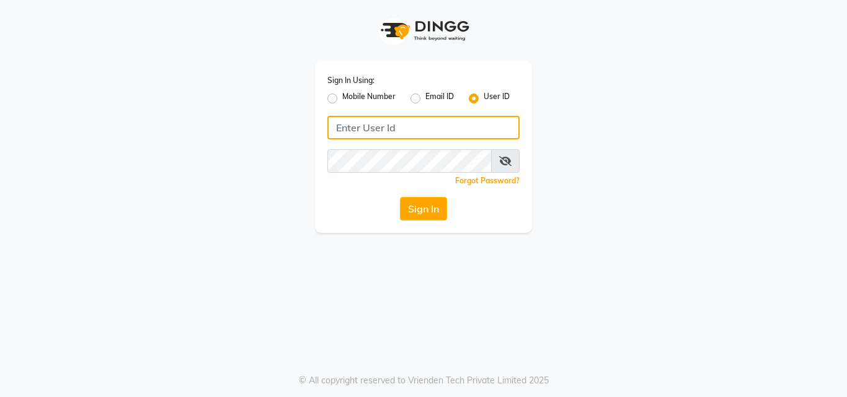
click at [393, 133] on input "Username" at bounding box center [423, 128] width 192 height 24
click at [357, 139] on input "Username" at bounding box center [423, 128] width 192 height 24
type input "aura123"
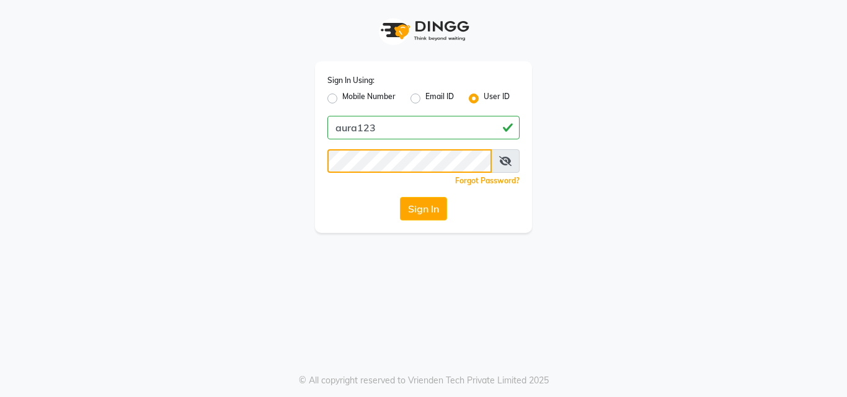
click at [400, 197] on button "Sign In" at bounding box center [423, 209] width 47 height 24
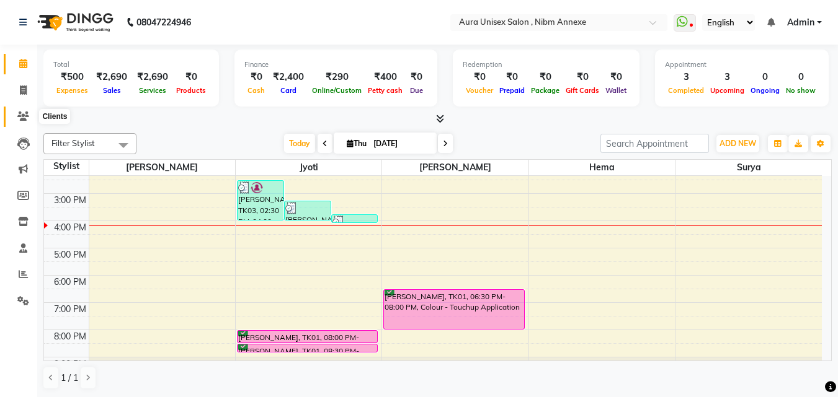
click at [17, 122] on span at bounding box center [23, 117] width 22 height 14
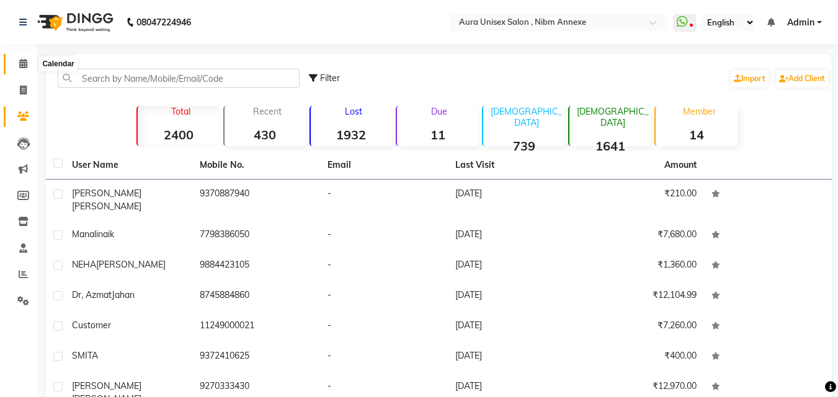
click at [26, 66] on icon at bounding box center [23, 63] width 8 height 9
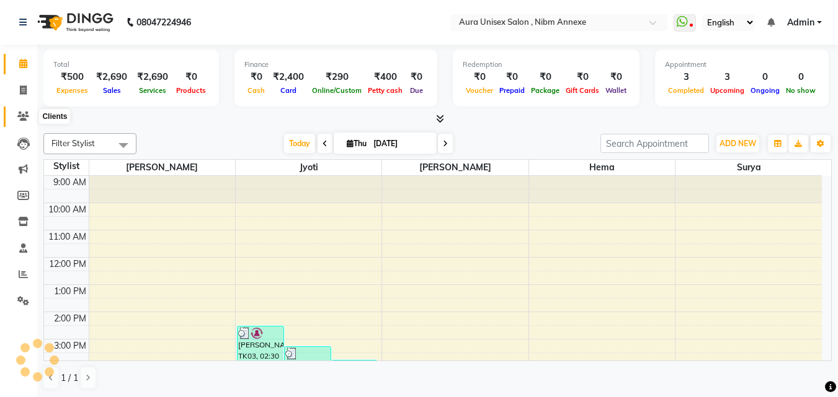
scroll to position [146, 0]
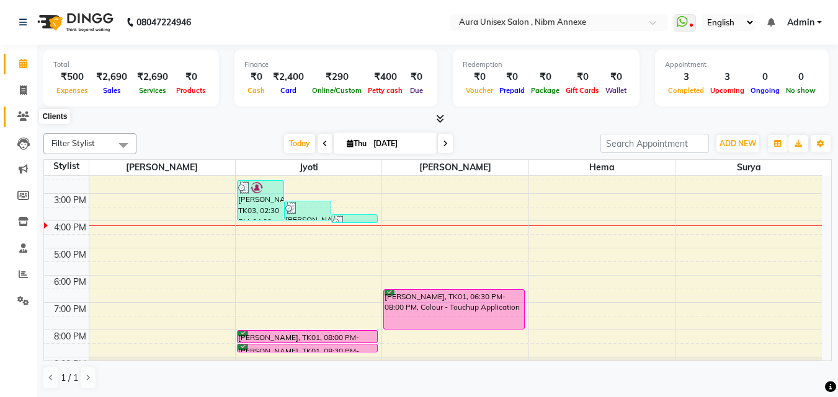
click at [17, 122] on span at bounding box center [23, 117] width 22 height 14
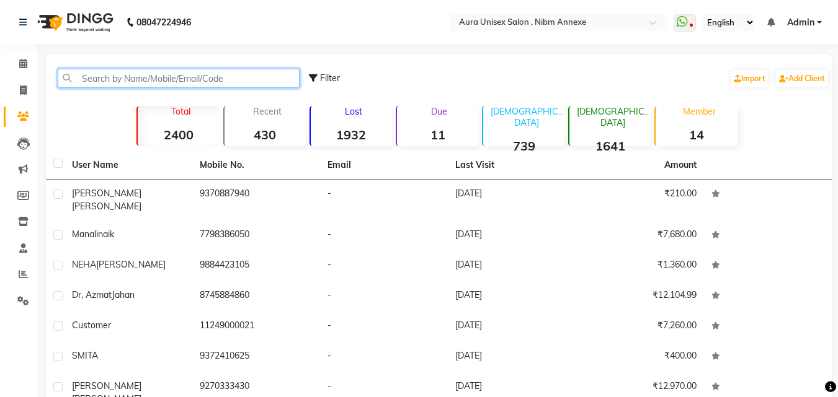
click at [77, 83] on input "text" at bounding box center [179, 78] width 242 height 19
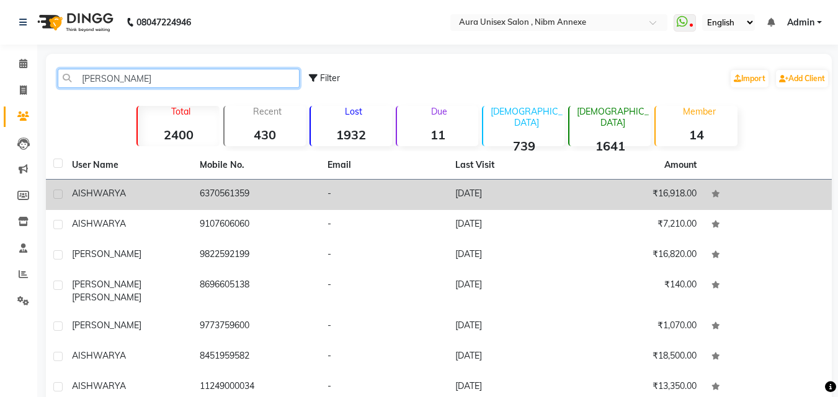
type input "[PERSON_NAME]"
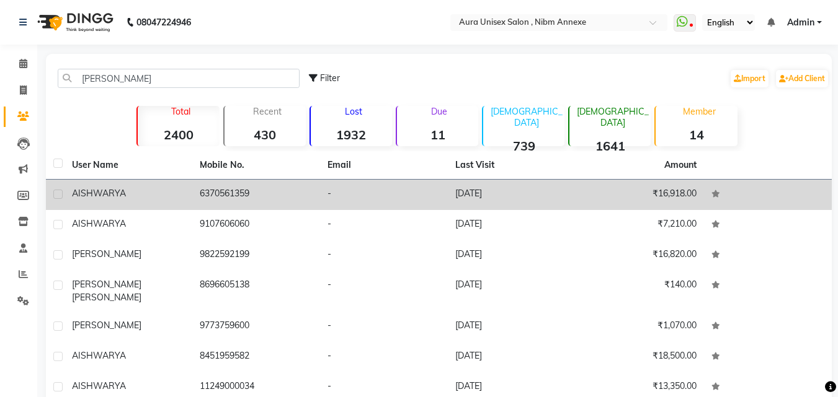
click at [173, 203] on td "AISHWARYA" at bounding box center [128, 195] width 128 height 30
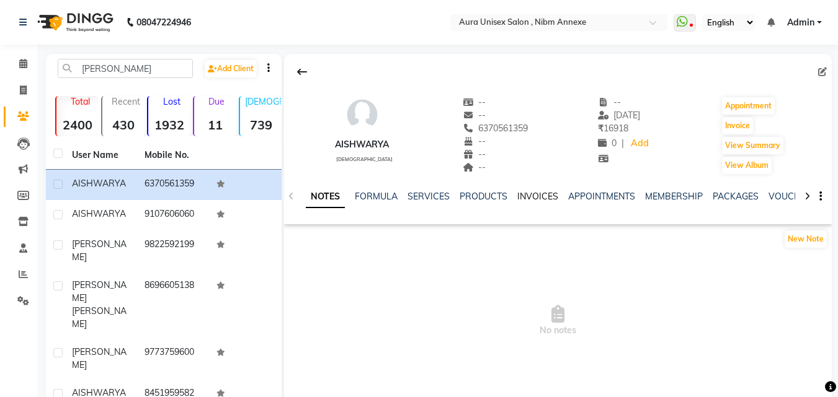
click at [533, 199] on link "INVOICES" at bounding box center [537, 196] width 41 height 11
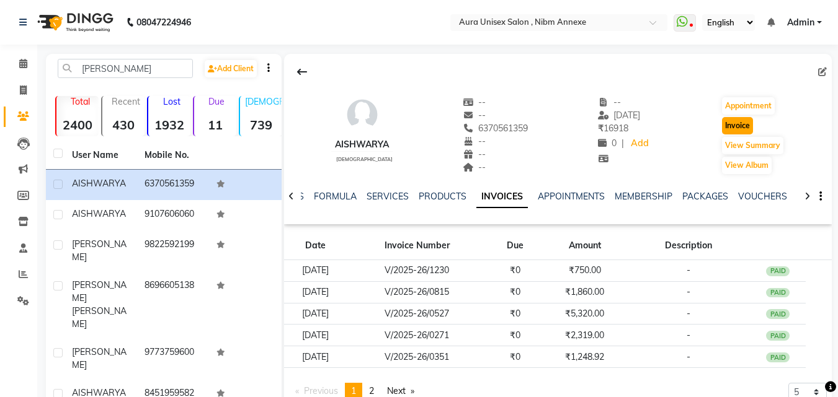
click at [738, 120] on button "Invoice" at bounding box center [737, 125] width 31 height 17
select select "service"
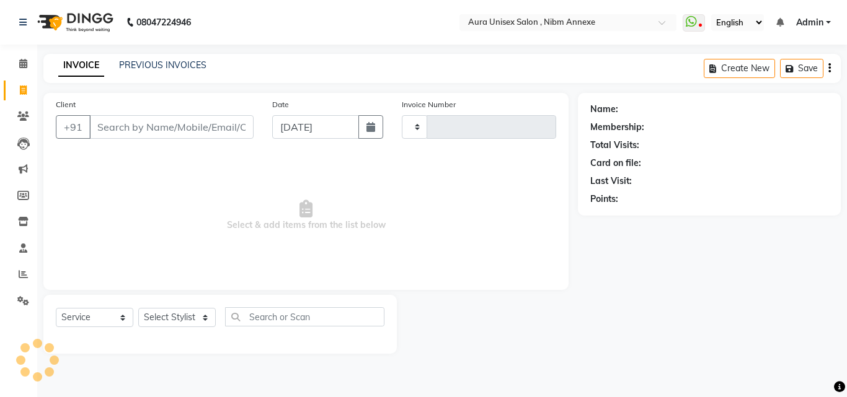
type input "1340"
select select "823"
type input "6370561359"
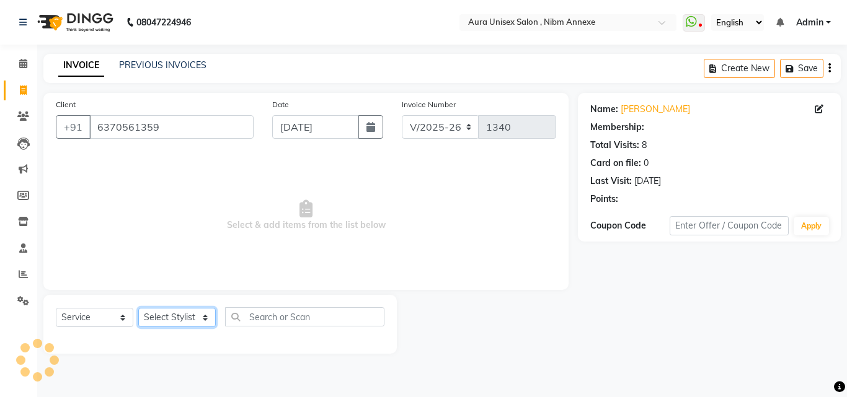
click at [161, 319] on select "Select Stylist Bhanu Hema [PERSON_NAME] [PERSON_NAME]" at bounding box center [177, 317] width 78 height 19
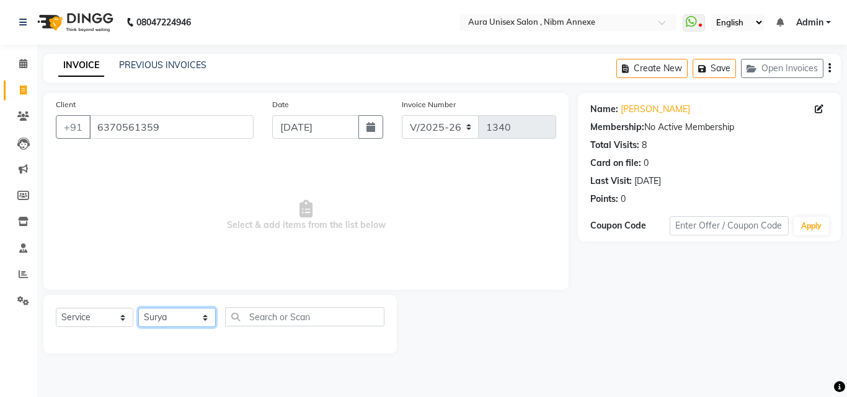
click at [138, 308] on select "Select Stylist Bhanu Hema [PERSON_NAME] [PERSON_NAME]" at bounding box center [177, 317] width 78 height 19
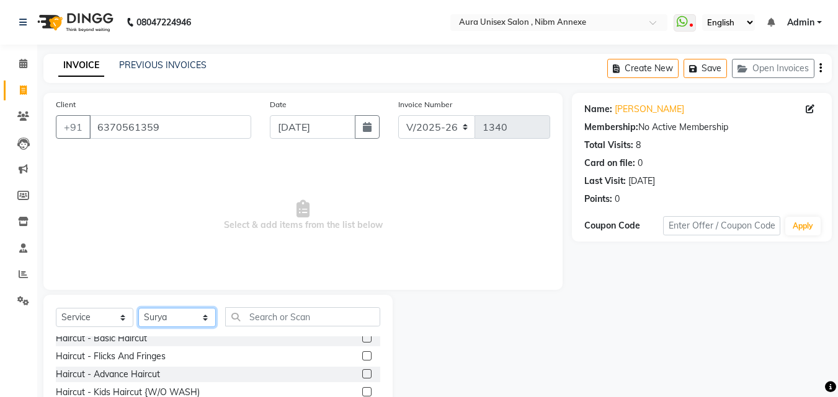
scroll to position [62, 0]
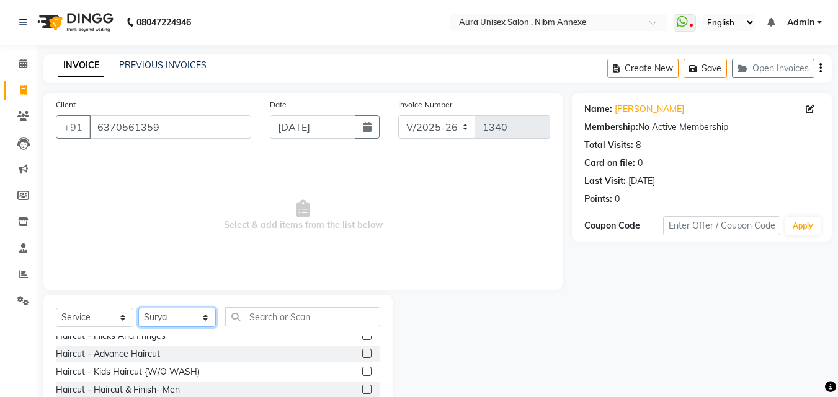
click at [148, 311] on select "Select Stylist Bhanu Hema [PERSON_NAME] [PERSON_NAME]" at bounding box center [177, 317] width 78 height 19
select select "69183"
click at [138, 308] on select "Select Stylist Bhanu Hema [PERSON_NAME] [PERSON_NAME]" at bounding box center [177, 317] width 78 height 19
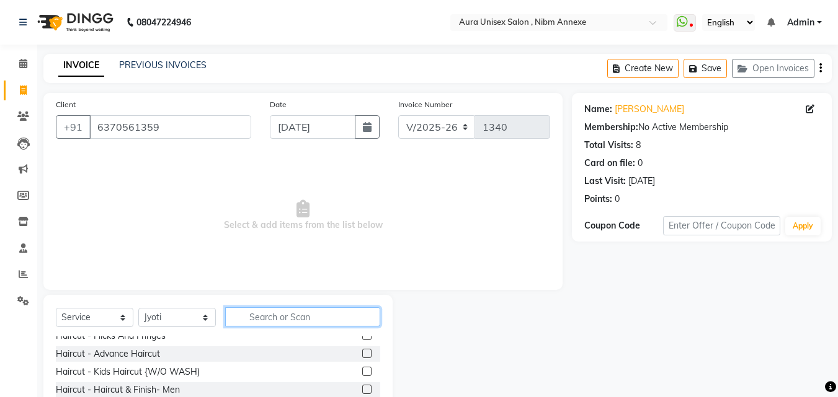
click at [274, 317] on input "text" at bounding box center [302, 317] width 155 height 19
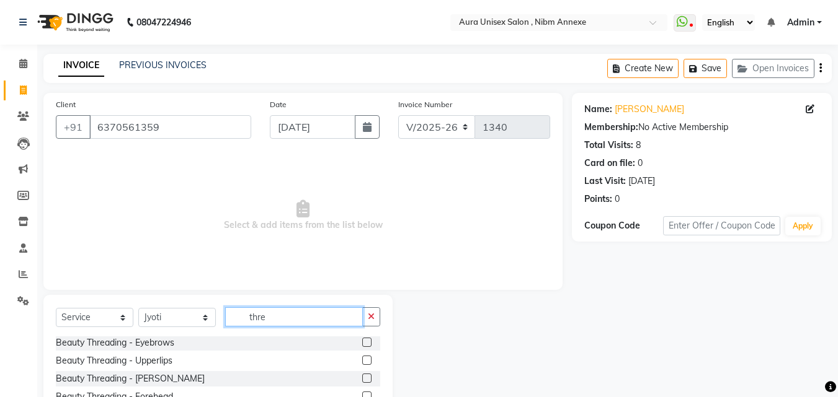
scroll to position [0, 0]
type input "thre"
click at [362, 343] on label at bounding box center [366, 343] width 9 height 9
click at [362, 343] on input "checkbox" at bounding box center [366, 344] width 8 height 8
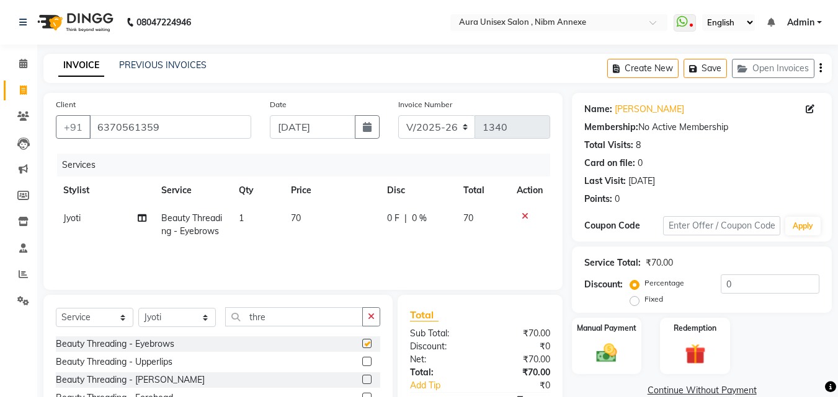
checkbox input "false"
click at [362, 358] on label at bounding box center [366, 361] width 9 height 9
click at [362, 358] on input "checkbox" at bounding box center [366, 362] width 8 height 8
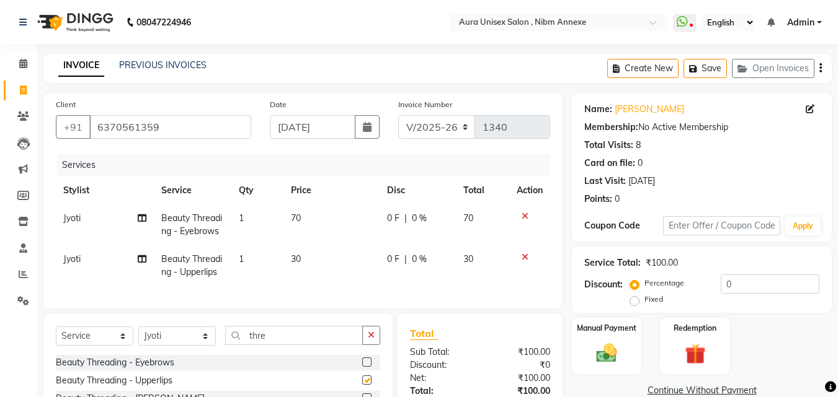
checkbox input "false"
click at [310, 345] on input "thre" at bounding box center [294, 335] width 138 height 19
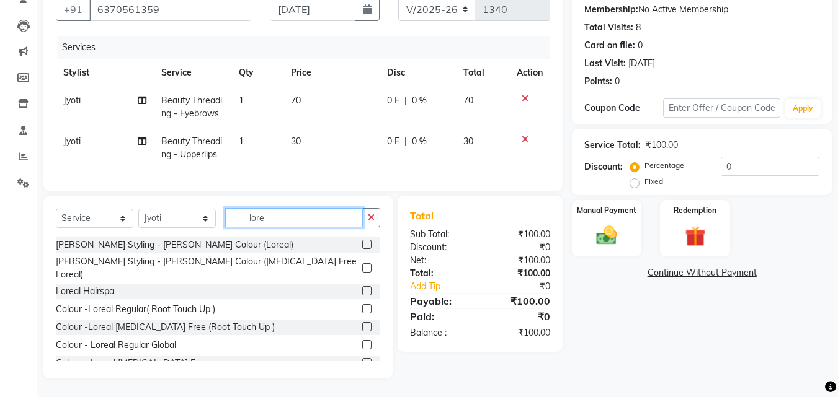
scroll to position [127, 0]
type input "lore"
click at [362, 286] on label at bounding box center [366, 290] width 9 height 9
click at [362, 288] on input "checkbox" at bounding box center [366, 292] width 8 height 8
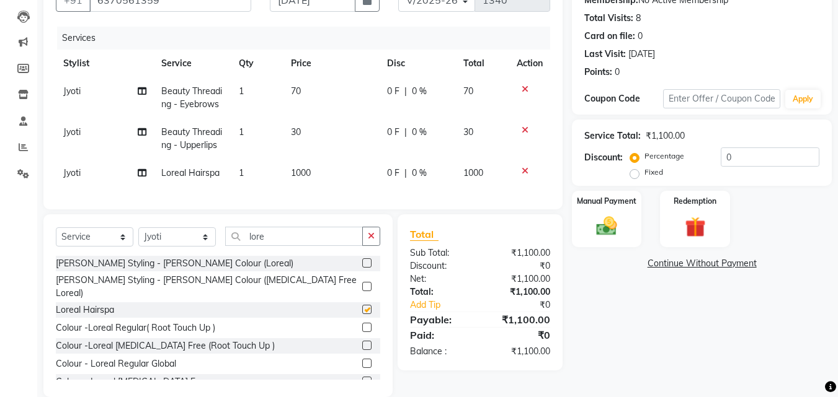
checkbox input "false"
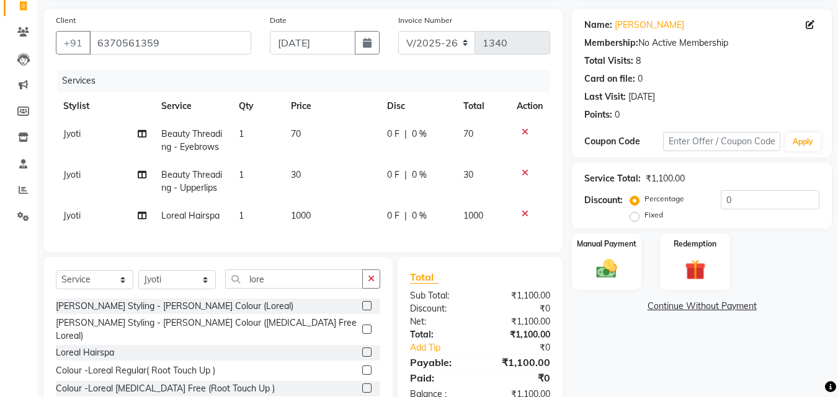
scroll to position [0, 0]
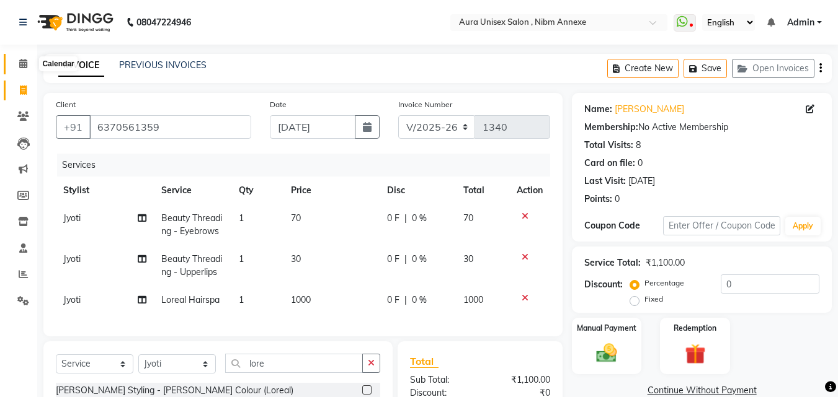
click at [20, 58] on span at bounding box center [23, 64] width 22 height 14
click at [523, 256] on icon at bounding box center [524, 257] width 7 height 9
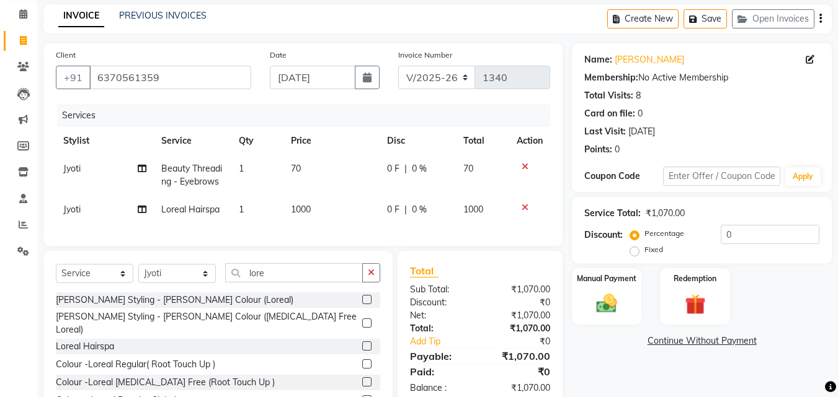
scroll to position [114, 0]
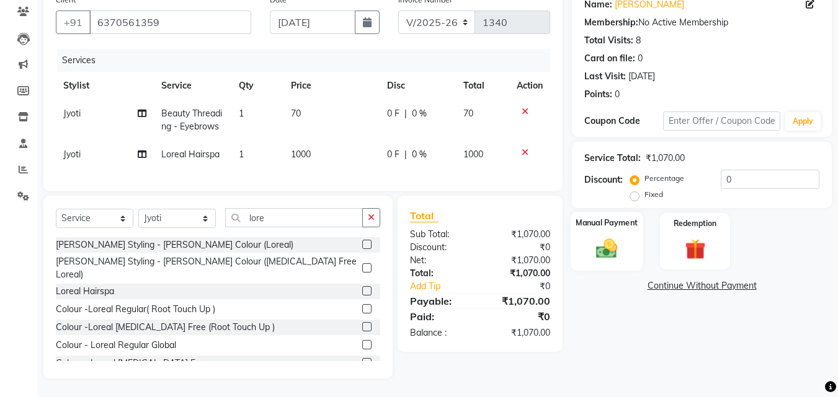
click at [618, 226] on div "Manual Payment" at bounding box center [606, 241] width 73 height 59
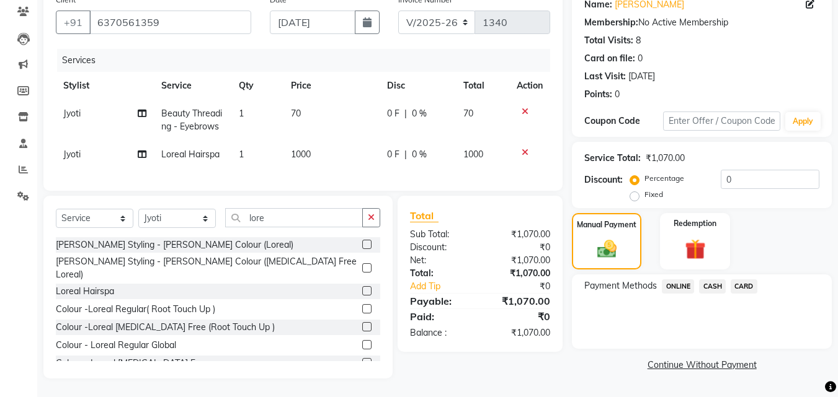
click at [671, 283] on span "ONLINE" at bounding box center [678, 287] width 32 height 14
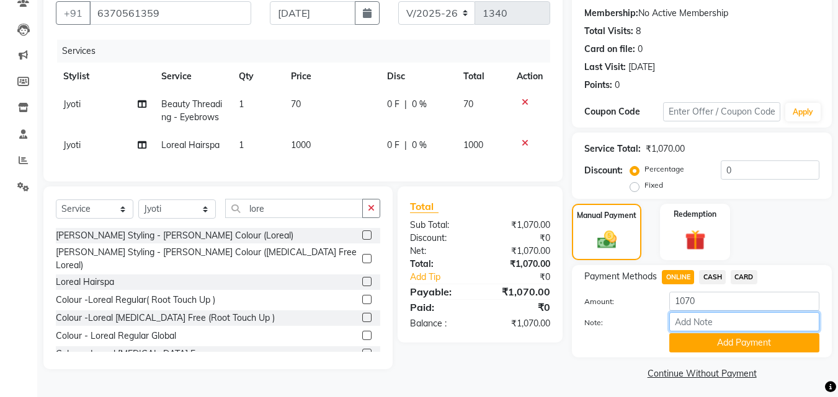
click at [692, 332] on input "Note:" at bounding box center [744, 321] width 150 height 19
click at [696, 345] on button "Add Payment" at bounding box center [744, 343] width 150 height 19
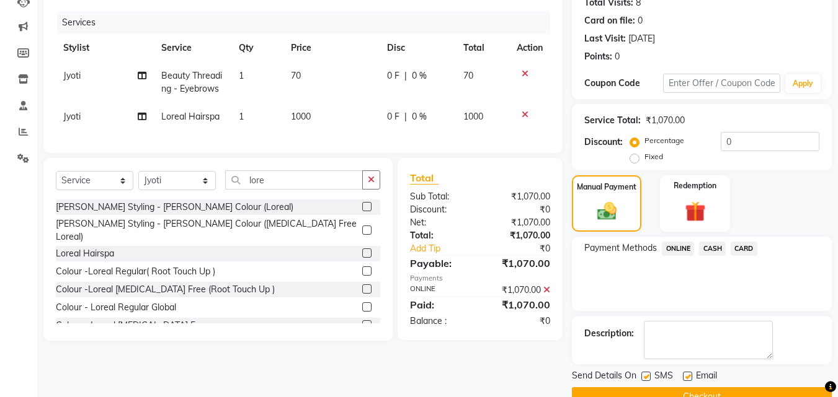
scroll to position [171, 0]
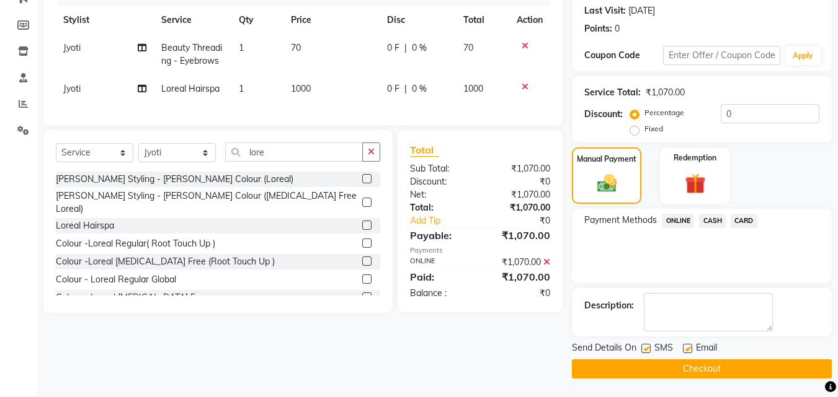
click at [685, 375] on button "Checkout" at bounding box center [702, 369] width 260 height 19
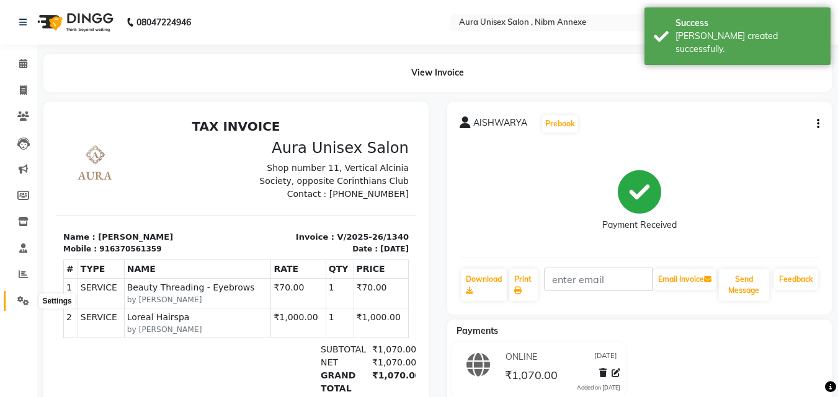
click at [19, 296] on icon at bounding box center [23, 300] width 12 height 9
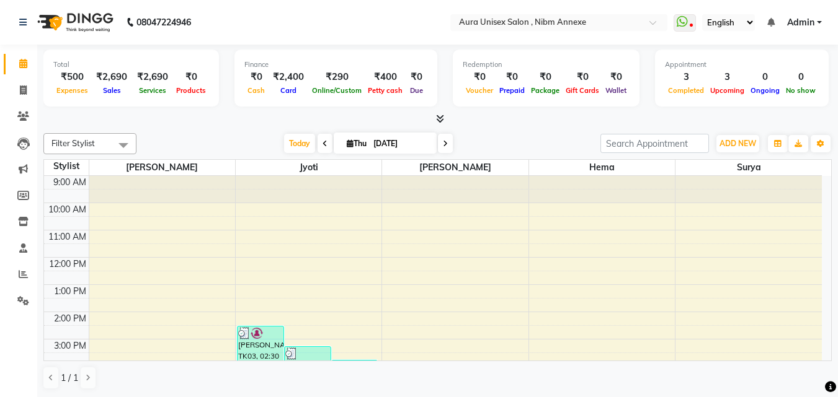
scroll to position [1, 0]
click at [12, 109] on link "Clients" at bounding box center [19, 116] width 30 height 20
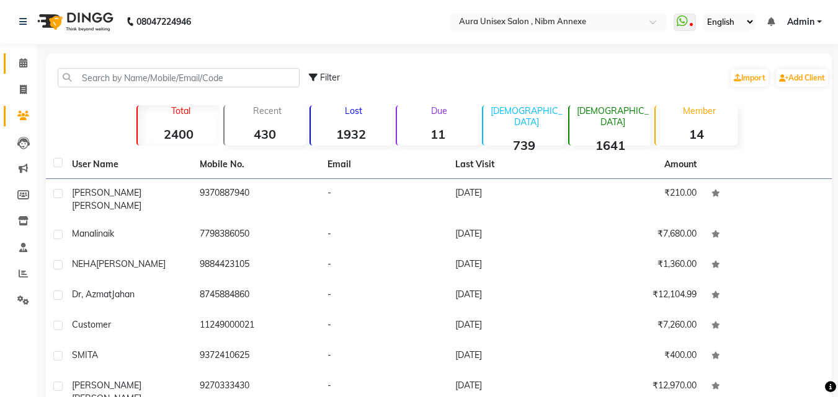
click at [9, 69] on link "Calendar" at bounding box center [19, 63] width 30 height 20
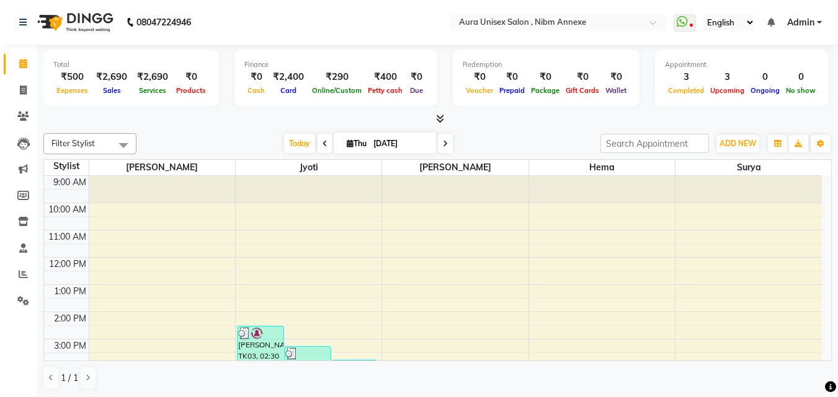
click at [437, 114] on icon at bounding box center [440, 118] width 8 height 9
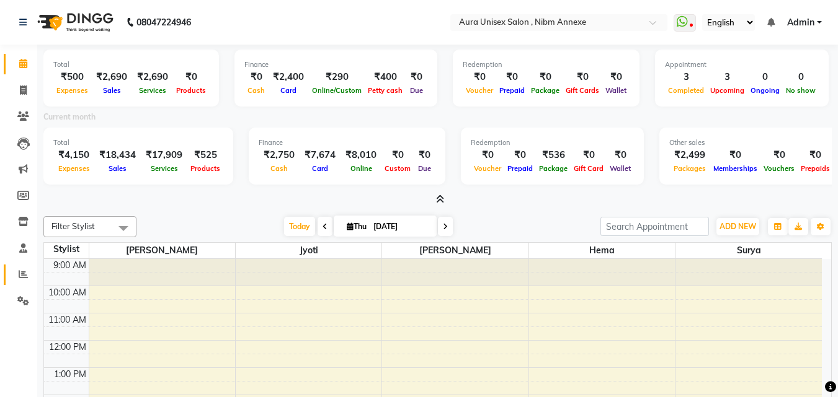
click at [9, 267] on link "Reports" at bounding box center [19, 275] width 30 height 20
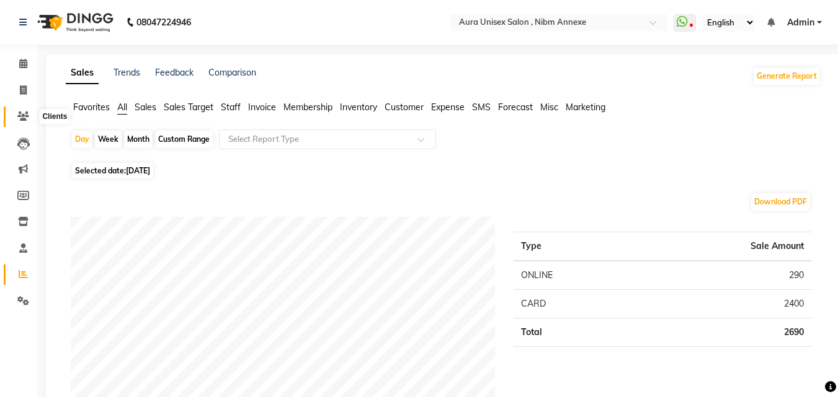
click at [17, 113] on icon at bounding box center [23, 116] width 12 height 9
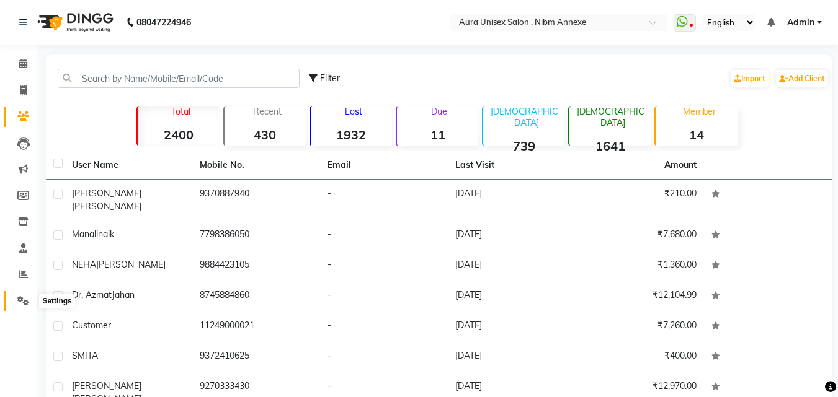
click at [24, 300] on icon at bounding box center [23, 300] width 12 height 9
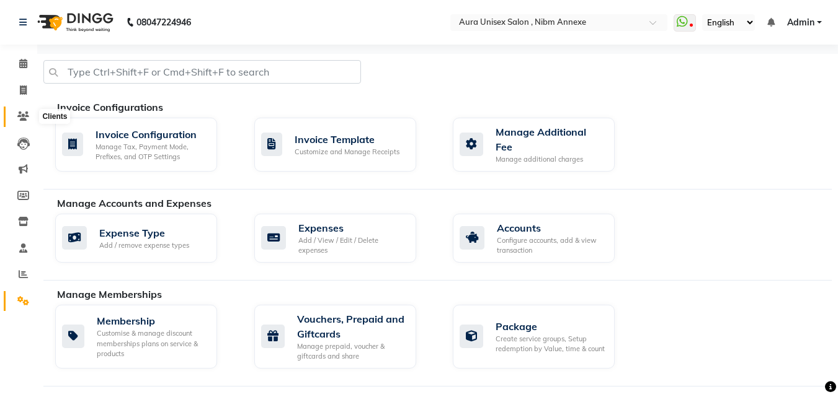
click at [31, 123] on span at bounding box center [23, 117] width 22 height 14
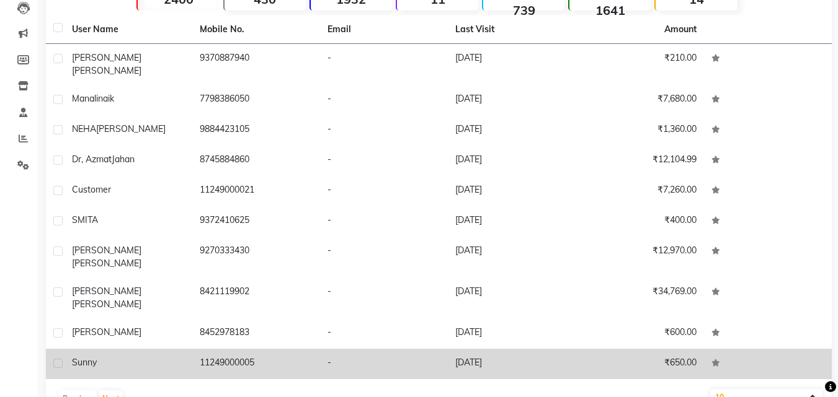
scroll to position [140, 0]
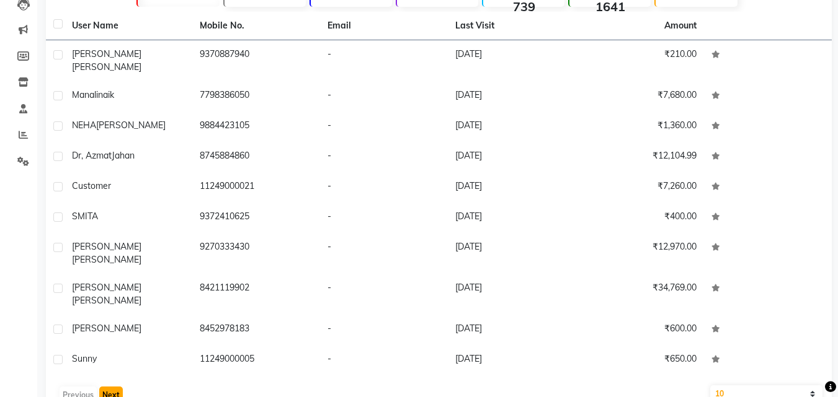
click at [109, 387] on button "Next" at bounding box center [111, 395] width 24 height 17
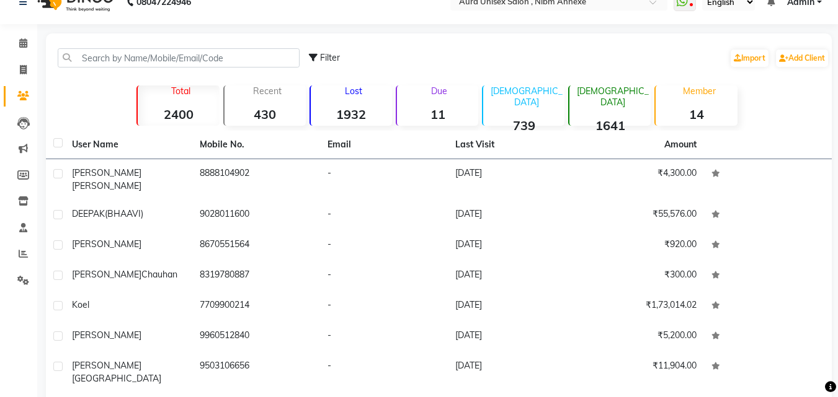
scroll to position [16, 0]
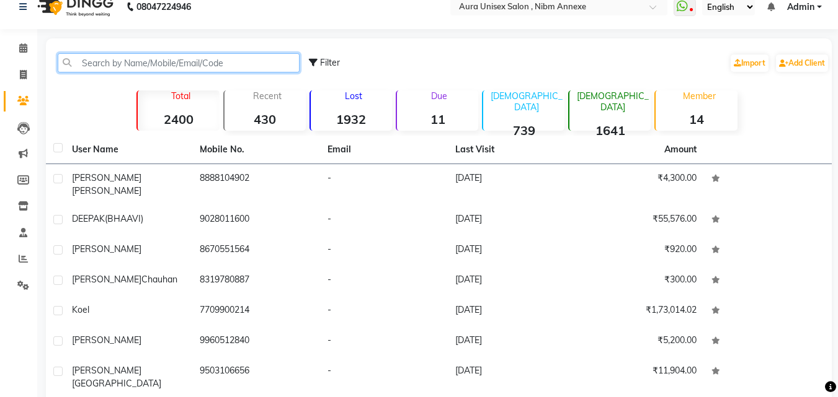
click at [149, 55] on input "text" at bounding box center [179, 62] width 242 height 19
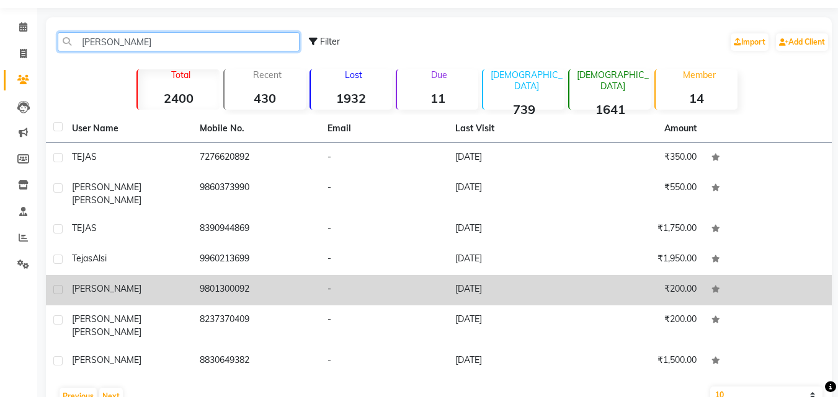
scroll to position [48, 0]
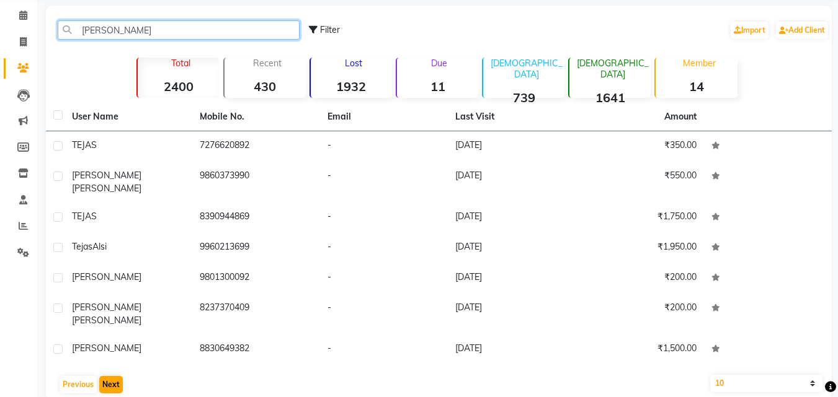
type input "JAS"
click at [106, 376] on button "Next" at bounding box center [111, 384] width 24 height 17
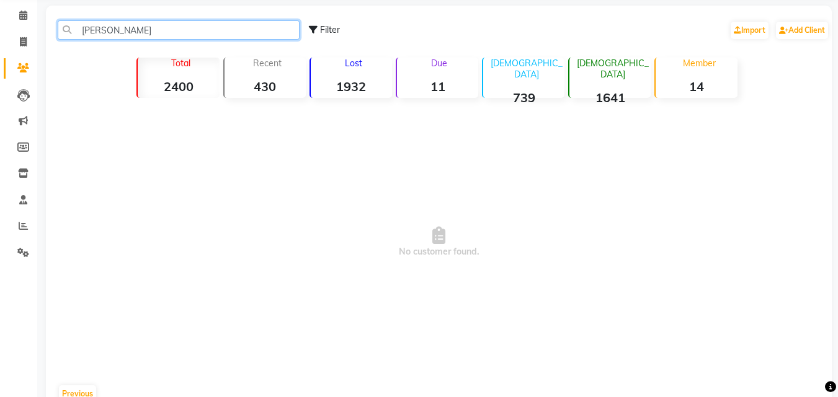
click at [146, 32] on input "JAS" at bounding box center [179, 29] width 242 height 19
type input "j"
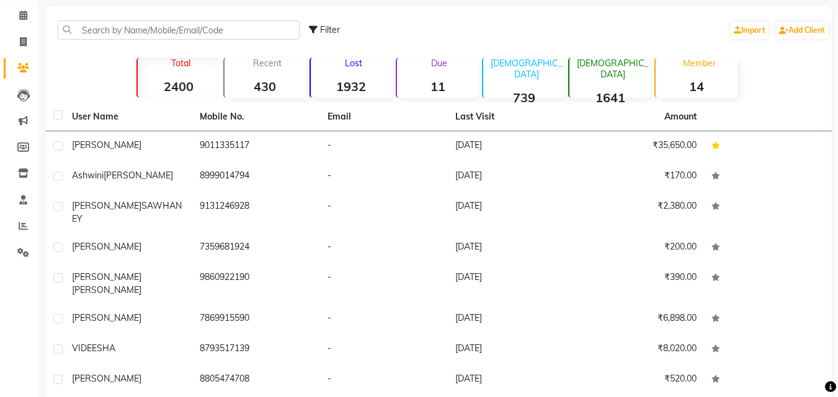
click at [169, 81] on strong "2400" at bounding box center [178, 87] width 81 height 16
click at [95, 33] on input "text" at bounding box center [179, 29] width 242 height 19
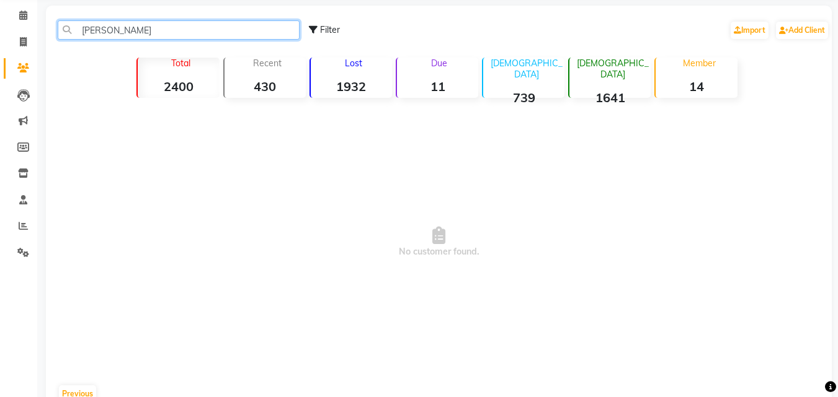
type input "jas"
click at [172, 82] on strong "2400" at bounding box center [178, 87] width 81 height 16
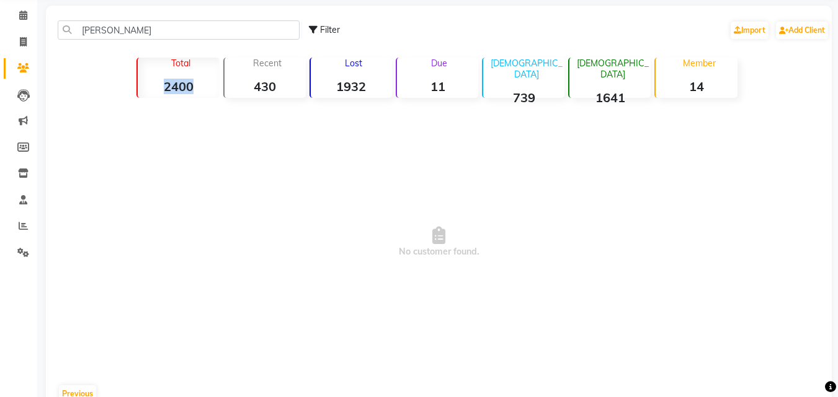
click at [172, 82] on strong "2400" at bounding box center [178, 87] width 81 height 16
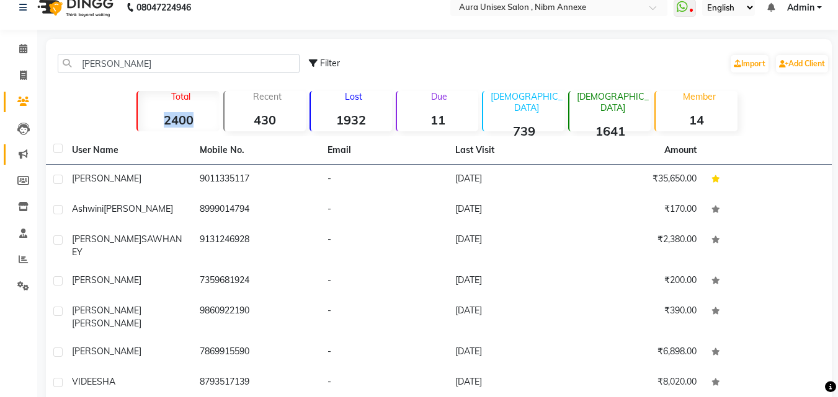
scroll to position [0, 0]
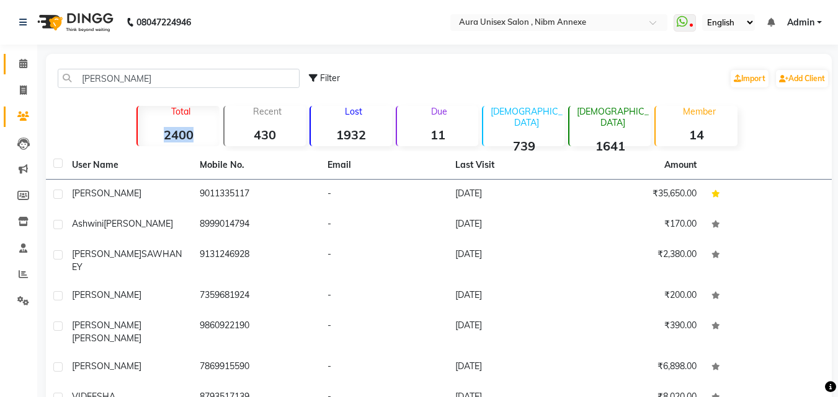
click at [9, 64] on link "Calendar" at bounding box center [19, 64] width 30 height 20
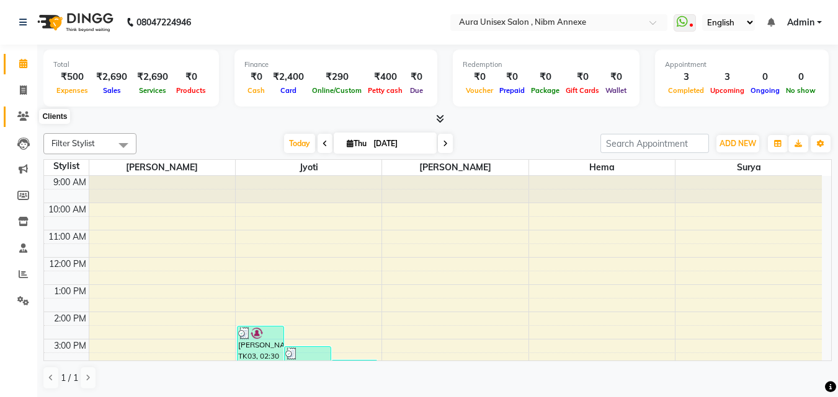
click at [27, 116] on icon at bounding box center [23, 116] width 12 height 9
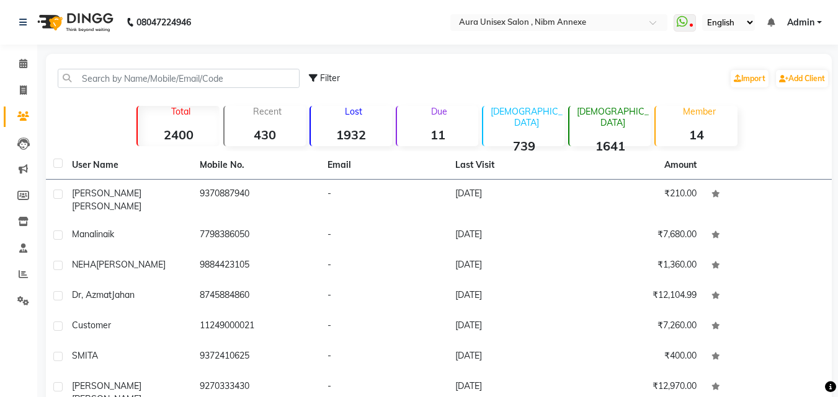
click at [175, 92] on div "Filter Import Add Client" at bounding box center [438, 78] width 781 height 39
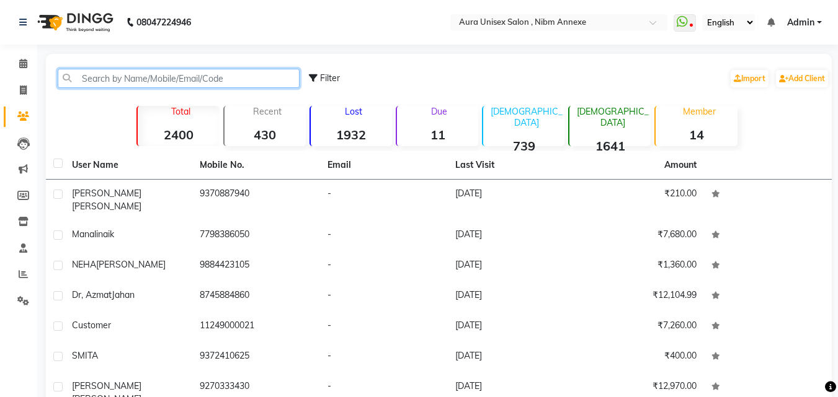
click at [175, 86] on input "text" at bounding box center [179, 78] width 242 height 19
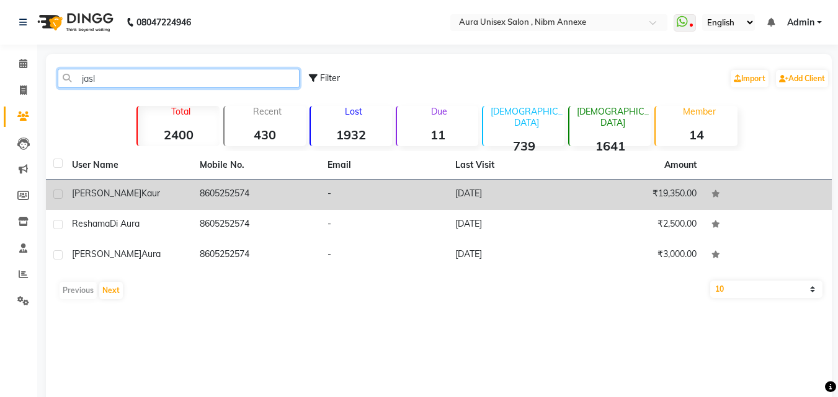
type input "jasl"
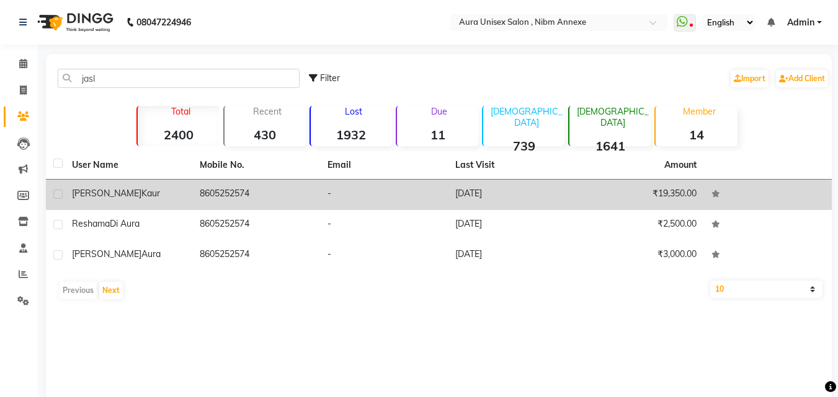
click at [221, 201] on td "8605252574" at bounding box center [256, 195] width 128 height 30
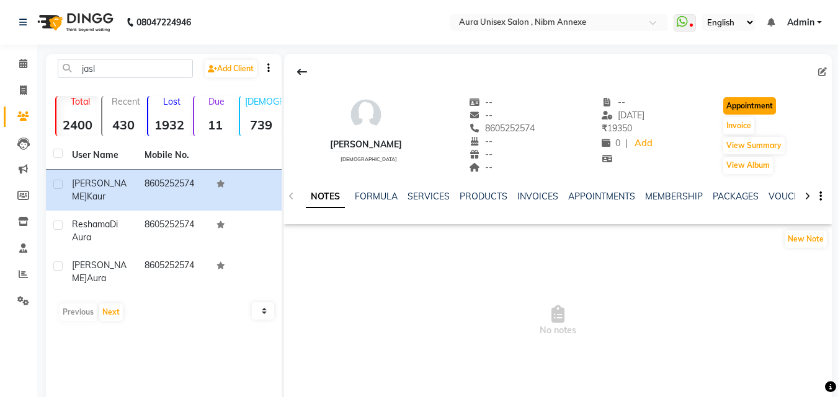
click at [742, 113] on button "Appointment" at bounding box center [749, 105] width 53 height 17
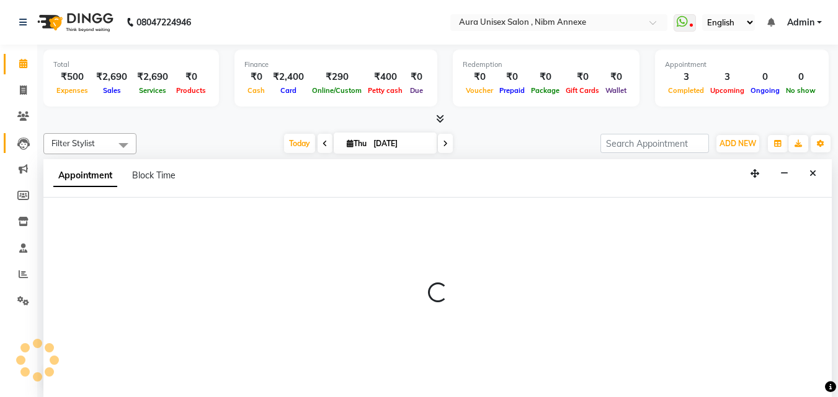
scroll to position [1, 0]
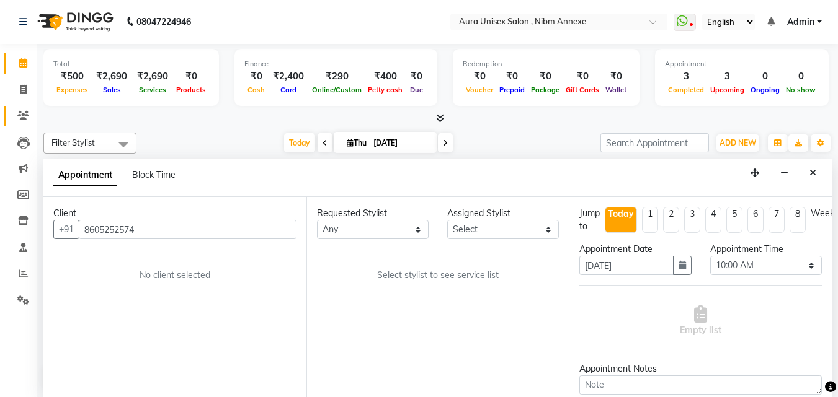
click at [27, 120] on icon at bounding box center [23, 115] width 12 height 9
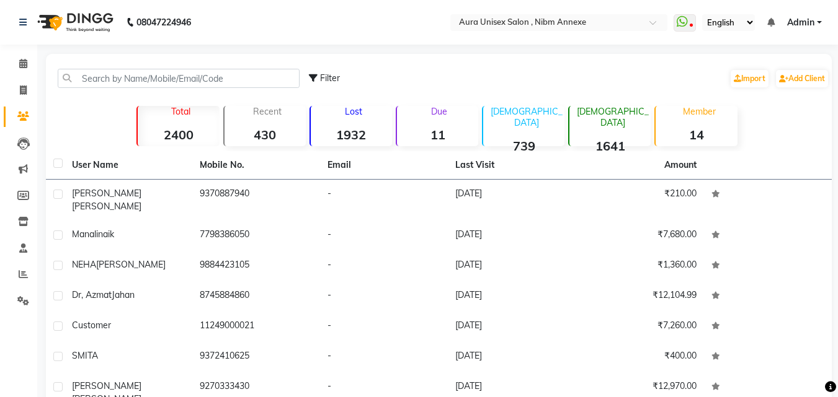
click at [127, 91] on div "Filter Import Add Client" at bounding box center [438, 78] width 781 height 39
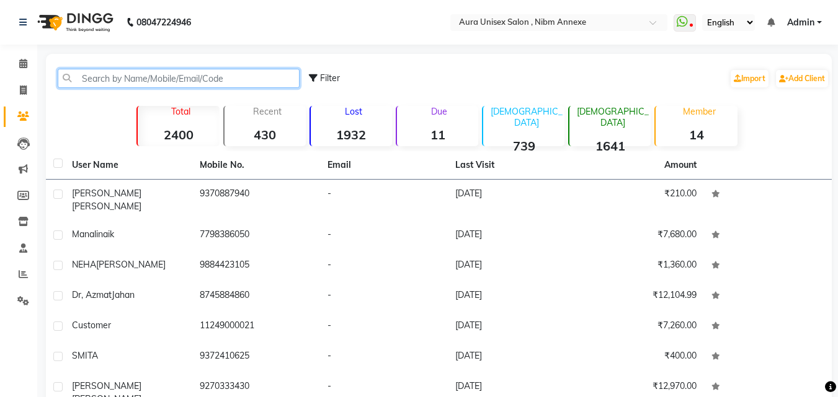
click at [135, 78] on input "text" at bounding box center [179, 78] width 242 height 19
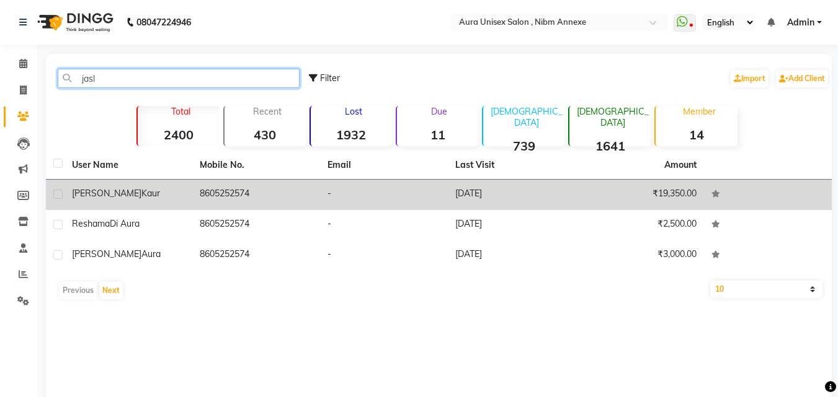
type input "jasl"
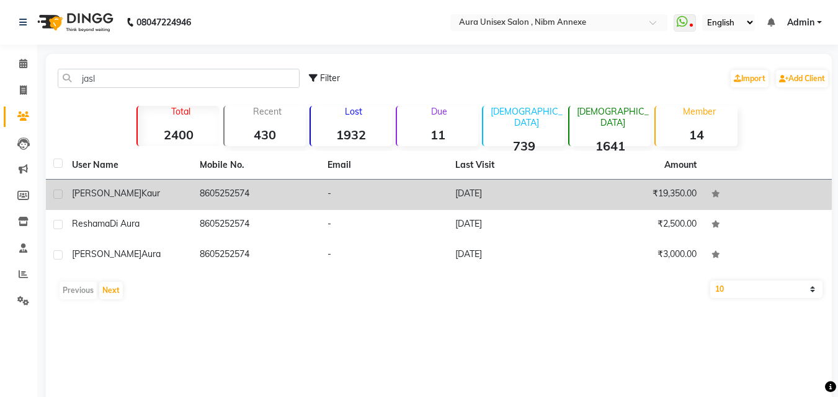
click at [187, 186] on td "Jasleen Kaur" at bounding box center [128, 195] width 128 height 30
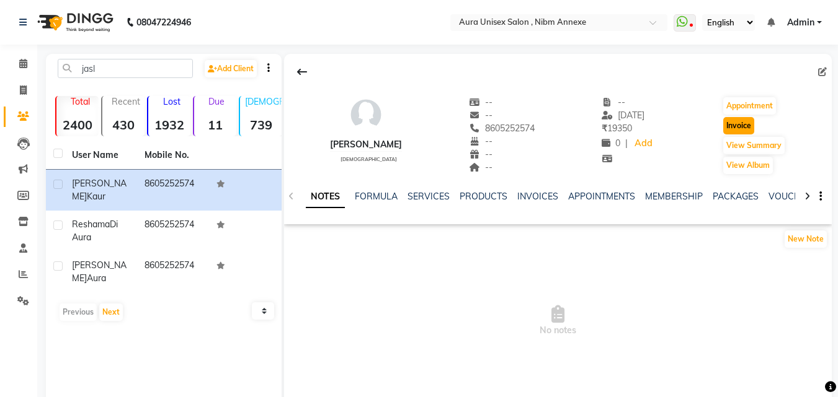
click at [748, 122] on button "Invoice" at bounding box center [738, 125] width 31 height 17
select select "service"
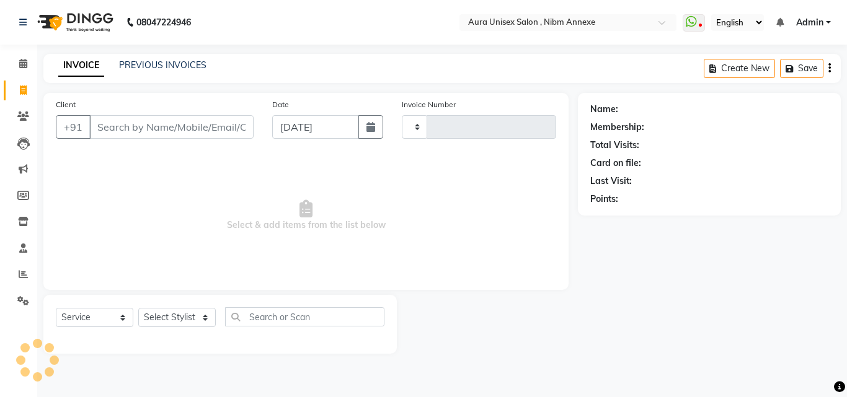
type input "1340"
select select "823"
click at [190, 321] on select "Select Stylist" at bounding box center [177, 317] width 78 height 19
type input "8605252574"
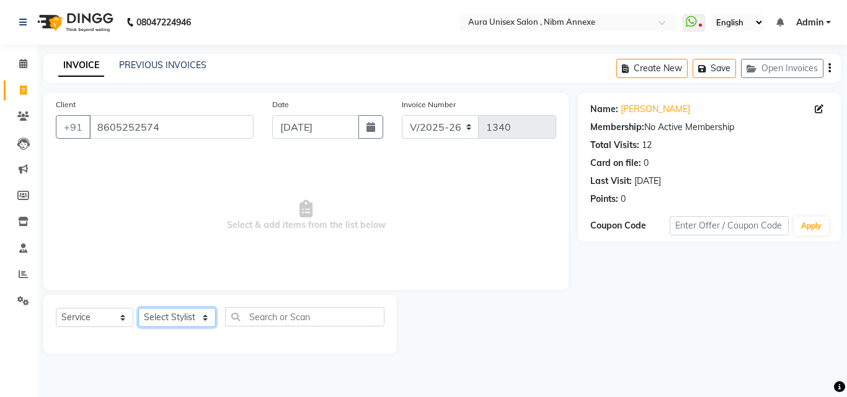
click at [184, 319] on select "Select Stylist Bhanu Hema [PERSON_NAME] [PERSON_NAME]" at bounding box center [177, 317] width 78 height 19
click at [14, 117] on span at bounding box center [23, 117] width 22 height 14
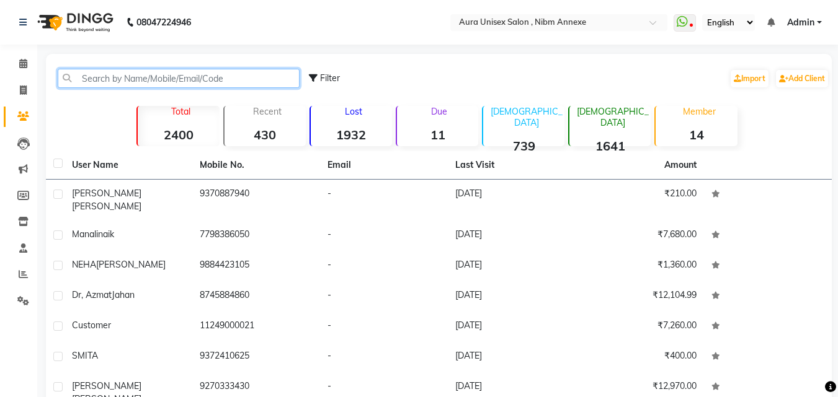
click at [122, 82] on input "text" at bounding box center [179, 78] width 242 height 19
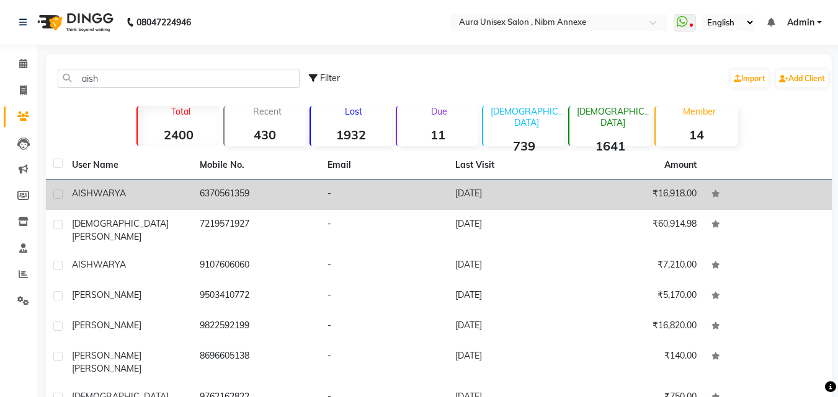
click at [274, 190] on td "6370561359" at bounding box center [256, 195] width 128 height 30
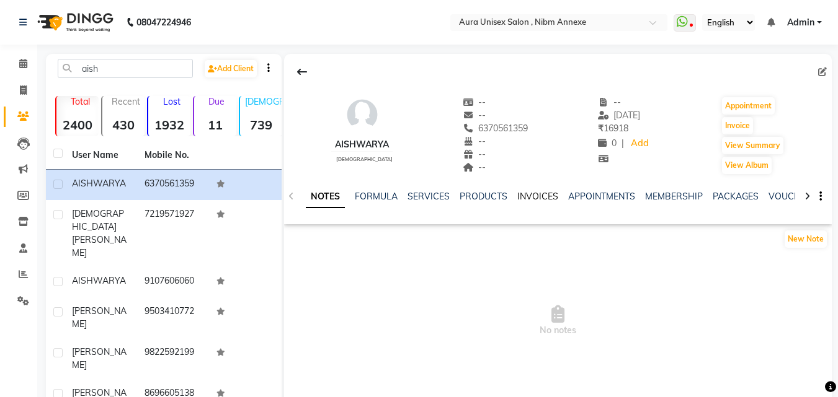
click at [539, 192] on link "INVOICES" at bounding box center [537, 196] width 41 height 11
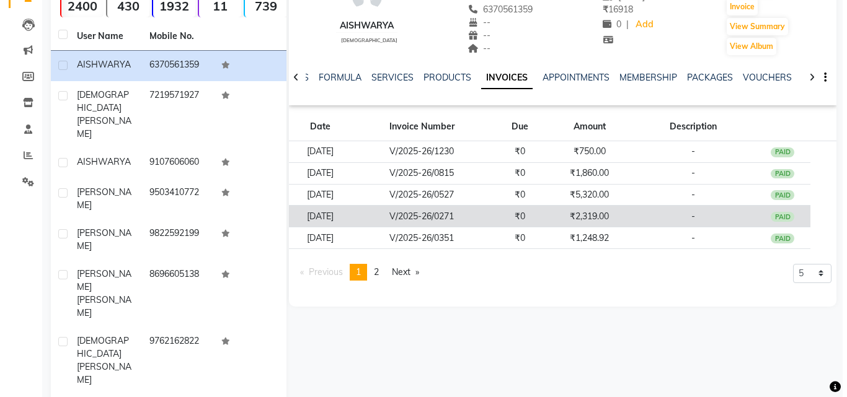
scroll to position [124, 0]
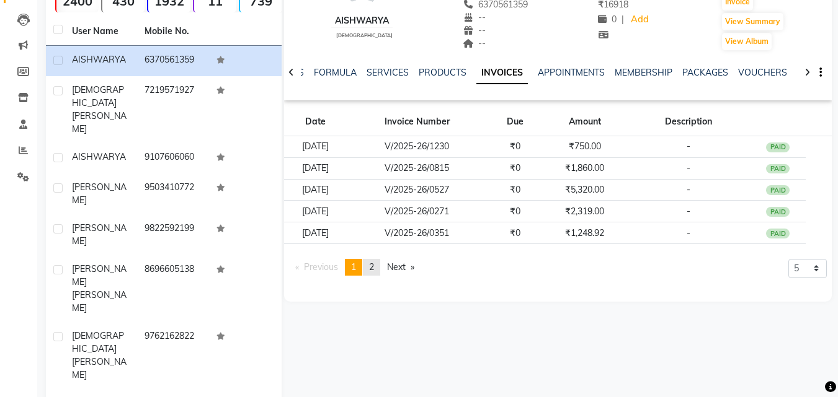
click at [369, 274] on link "page 2" at bounding box center [371, 267] width 17 height 17
click at [353, 265] on link "page 1" at bounding box center [353, 267] width 17 height 17
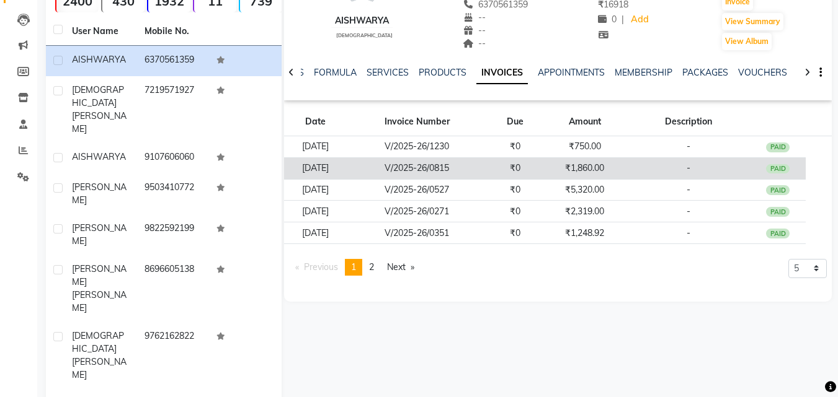
click at [429, 174] on td "V/2025-26/0815" at bounding box center [417, 168] width 141 height 22
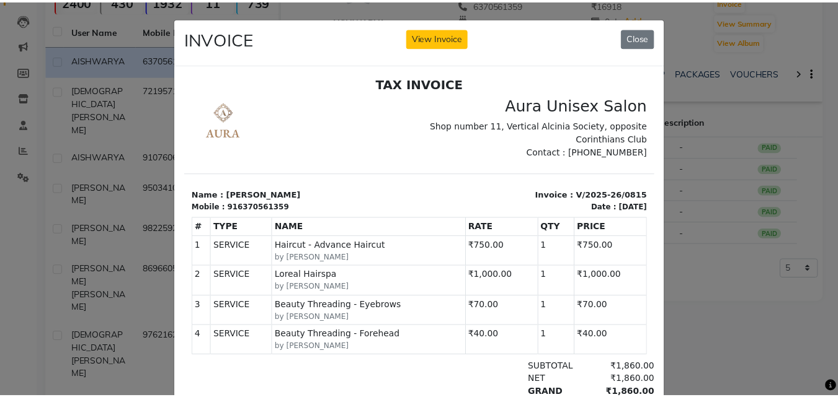
scroll to position [0, 0]
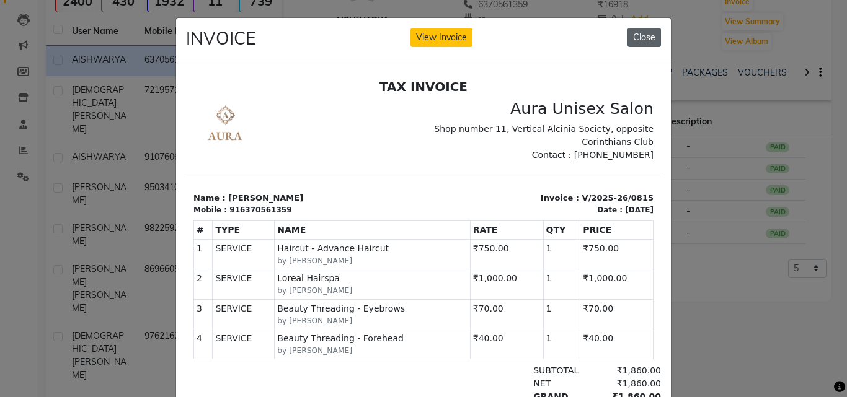
click at [627, 33] on button "Close" at bounding box center [643, 37] width 33 height 19
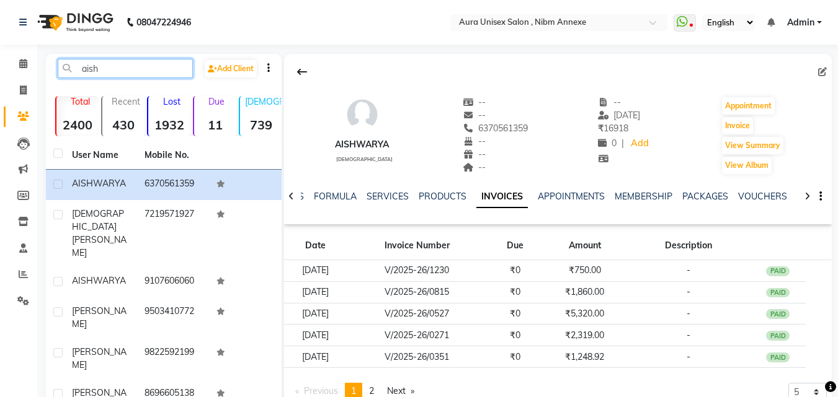
click at [139, 68] on input "aish" at bounding box center [125, 68] width 135 height 19
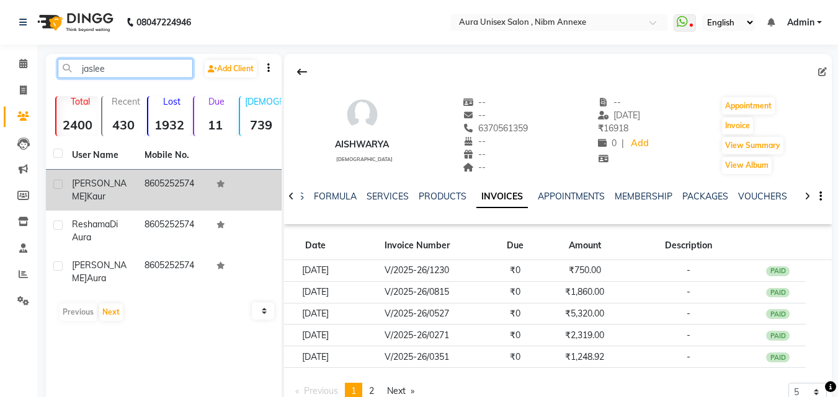
type input "jaslee"
click at [151, 194] on td "8605252574" at bounding box center [173, 190] width 73 height 41
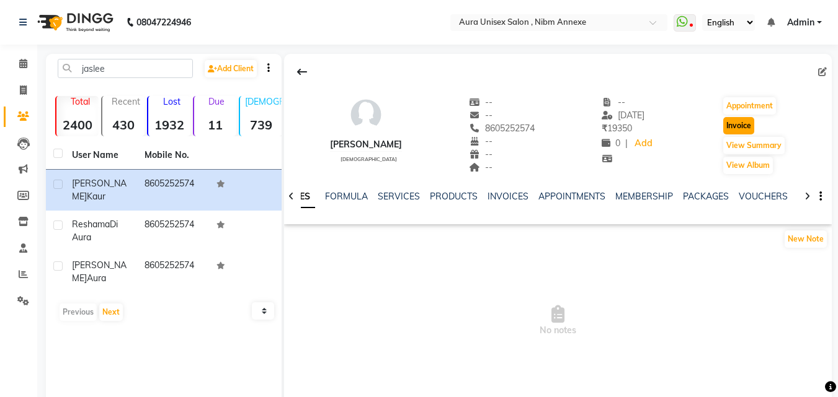
click at [737, 126] on button "Invoice" at bounding box center [738, 125] width 31 height 17
select select "service"
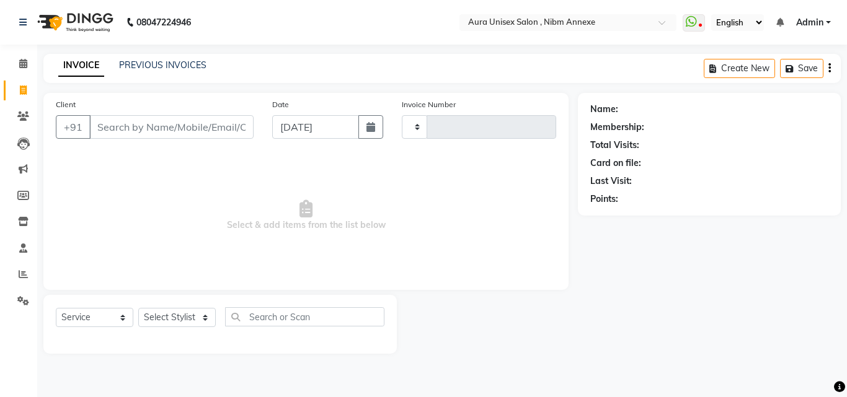
type input "1340"
select select "823"
click at [160, 319] on select "Select Stylist" at bounding box center [177, 317] width 78 height 19
type input "8605252574"
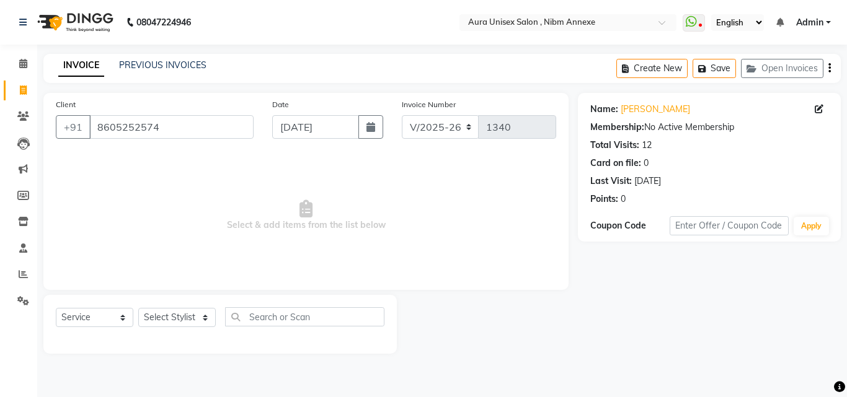
click at [262, 237] on span "Select & add items from the list below" at bounding box center [306, 216] width 500 height 124
click at [161, 320] on select "Select Stylist Bhanu Hema [PERSON_NAME] [PERSON_NAME]" at bounding box center [177, 317] width 78 height 19
select select "88978"
click at [138, 308] on select "Select Stylist Bhanu Hema [PERSON_NAME] [PERSON_NAME]" at bounding box center [177, 317] width 78 height 19
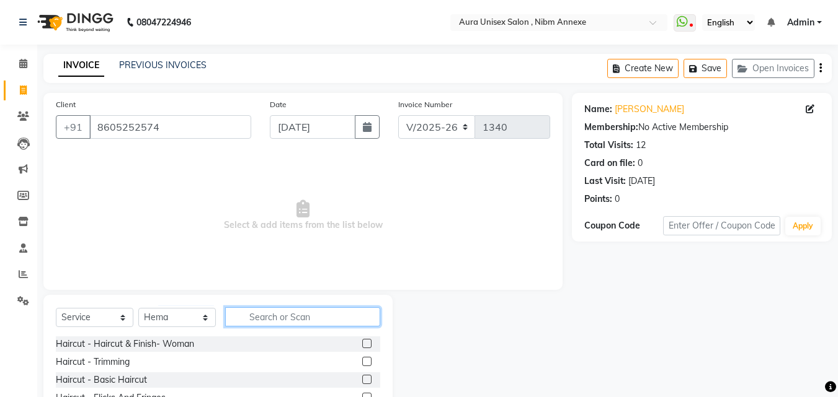
click at [290, 317] on input "text" at bounding box center [302, 317] width 155 height 19
type input "brows"
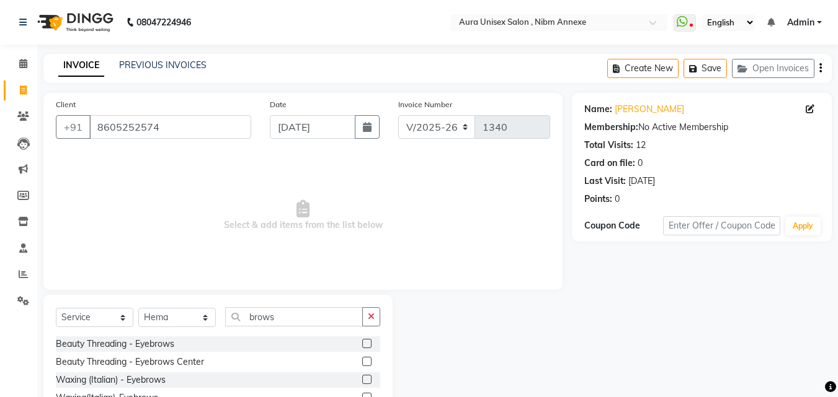
click at [366, 341] on label at bounding box center [366, 343] width 9 height 9
click at [366, 341] on input "checkbox" at bounding box center [366, 344] width 8 height 8
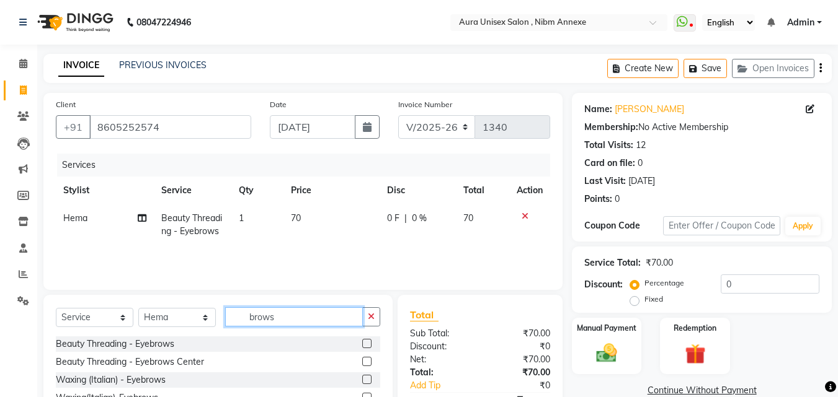
checkbox input "false"
click at [278, 315] on input "brows" at bounding box center [294, 317] width 138 height 19
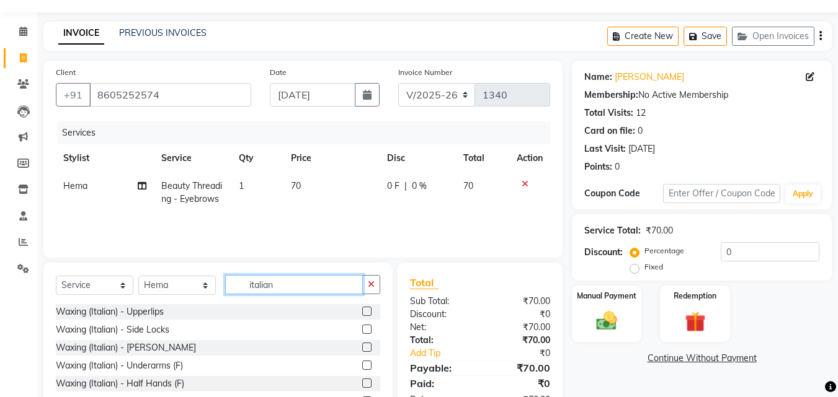
scroll to position [62, 0]
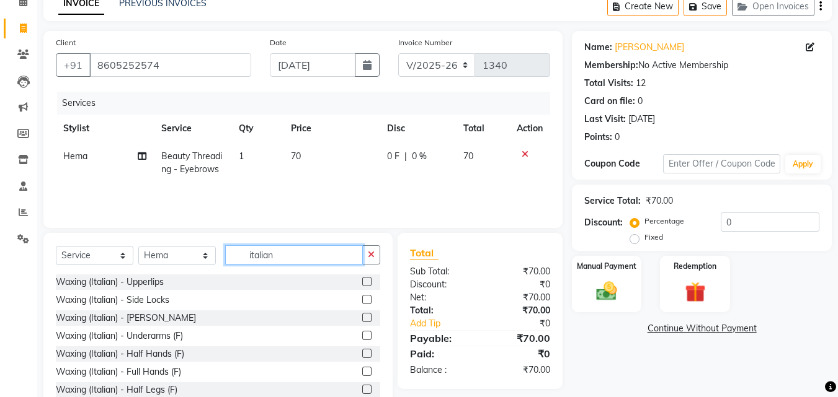
type input "italian"
click at [362, 280] on label at bounding box center [366, 281] width 9 height 9
click at [362, 280] on input "checkbox" at bounding box center [366, 282] width 8 height 8
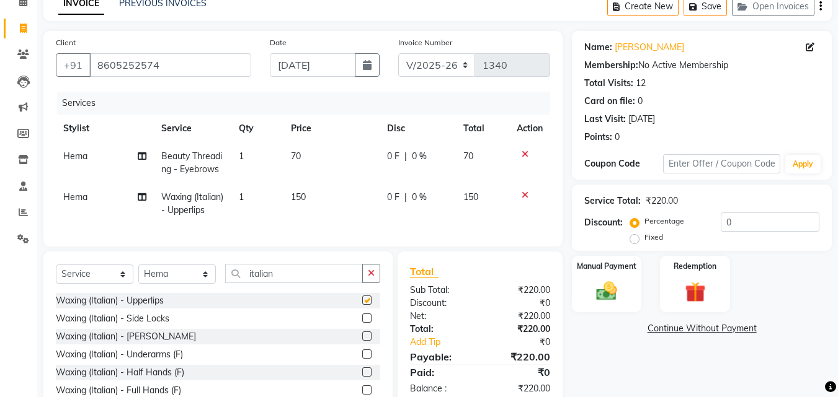
checkbox input "false"
click at [362, 341] on label at bounding box center [366, 336] width 9 height 9
click at [362, 341] on input "checkbox" at bounding box center [366, 337] width 8 height 8
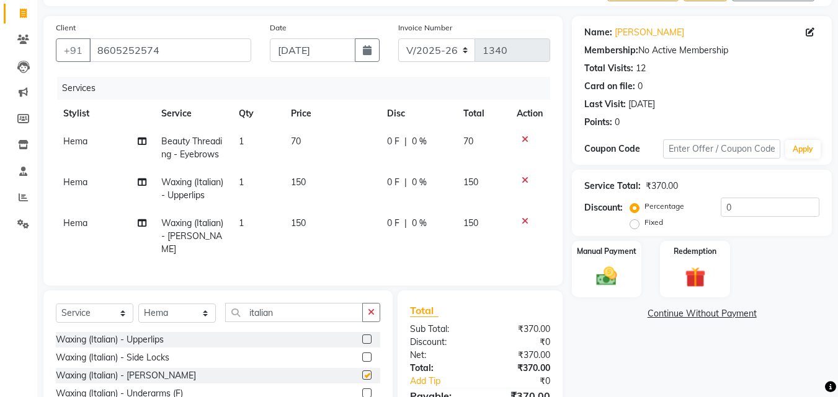
scroll to position [168, 0]
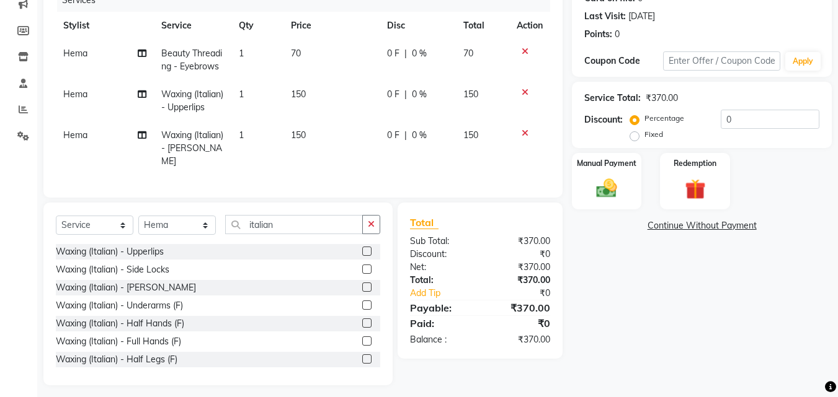
checkbox input "false"
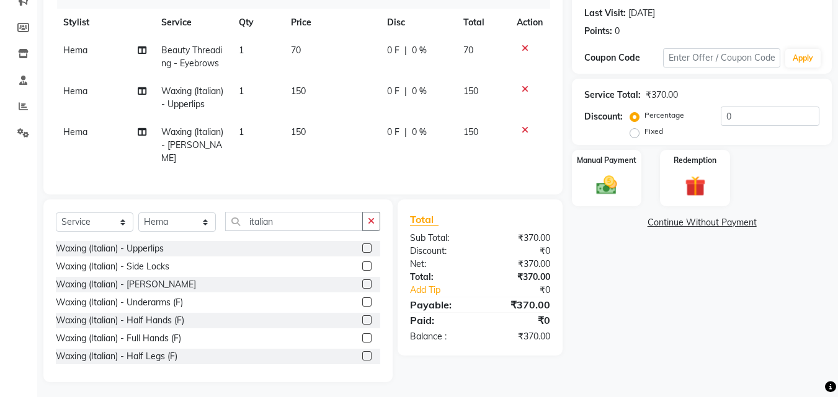
click at [362, 334] on label at bounding box center [366, 338] width 9 height 9
click at [362, 335] on input "checkbox" at bounding box center [366, 339] width 8 height 8
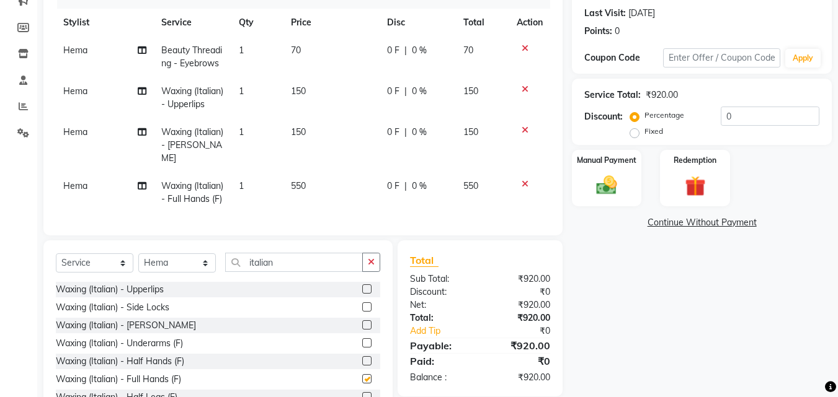
checkbox input "false"
click at [362, 348] on label at bounding box center [366, 343] width 9 height 9
click at [362, 348] on input "checkbox" at bounding box center [366, 344] width 8 height 8
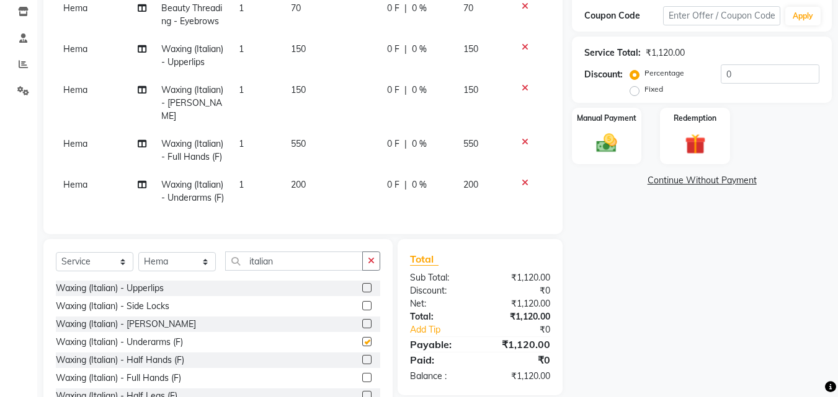
checkbox input "false"
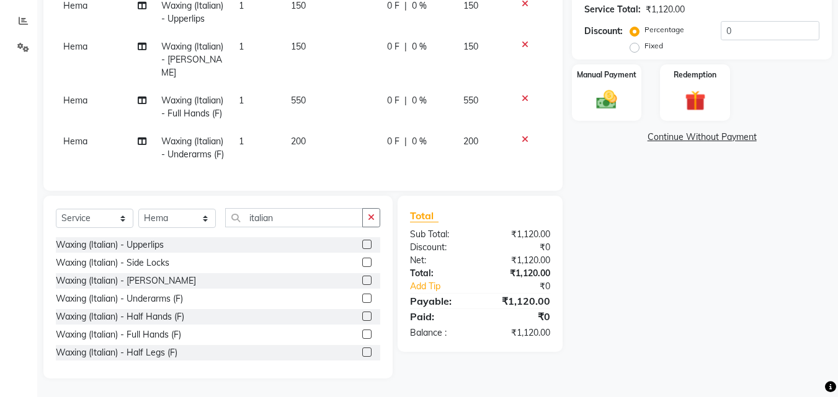
scroll to position [62, 0]
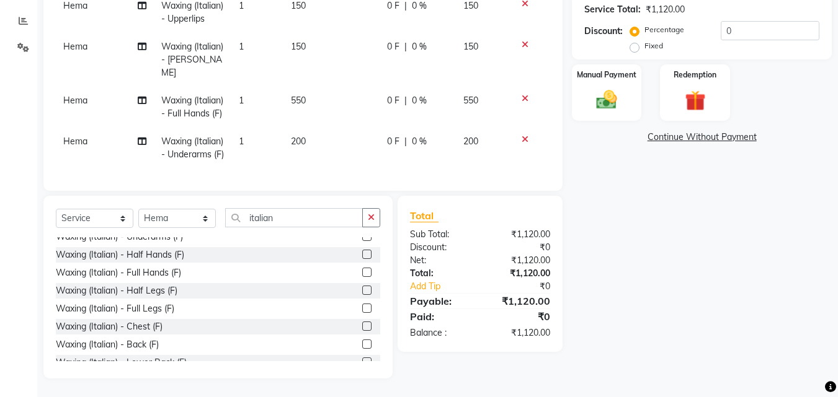
click at [362, 309] on label at bounding box center [366, 308] width 9 height 9
click at [362, 309] on input "checkbox" at bounding box center [366, 309] width 8 height 8
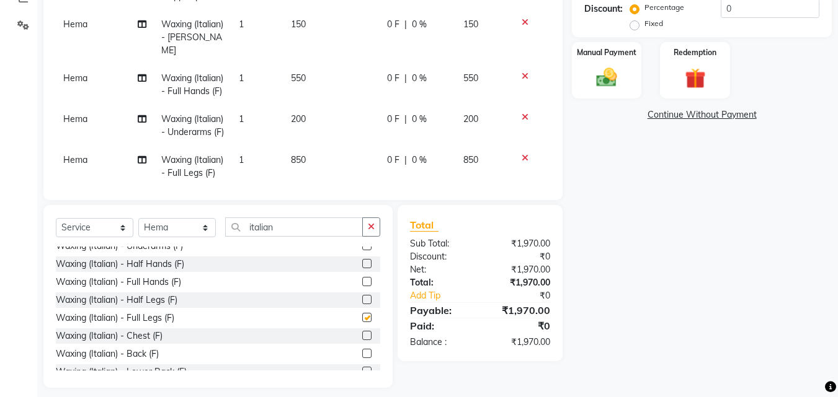
checkbox input "false"
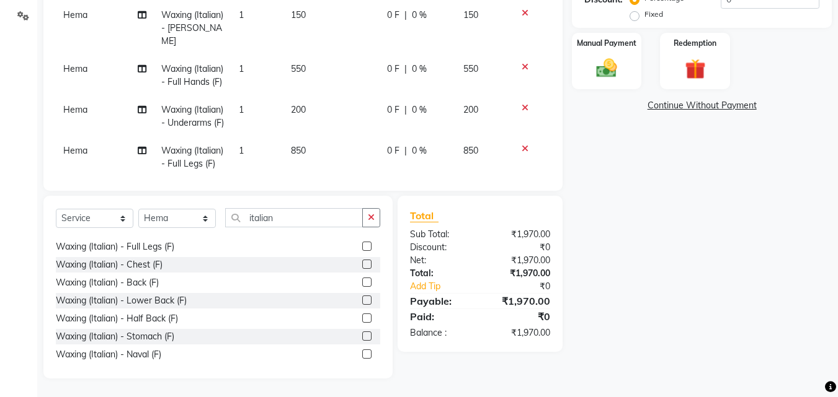
scroll to position [186, 0]
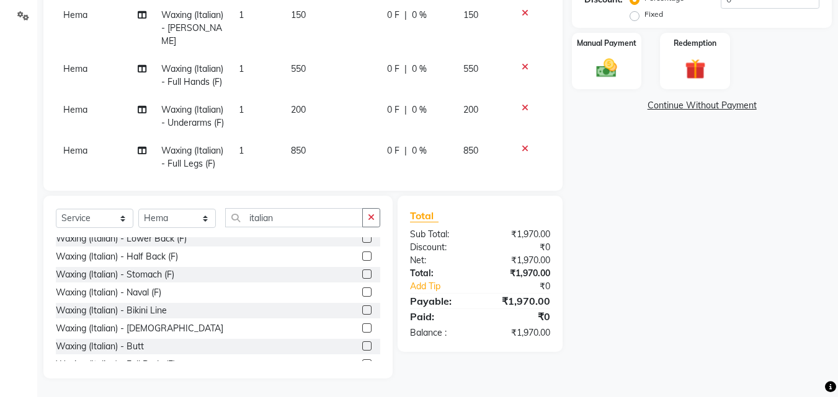
click at [362, 329] on label at bounding box center [366, 328] width 9 height 9
click at [362, 329] on input "checkbox" at bounding box center [366, 329] width 8 height 8
checkbox input "false"
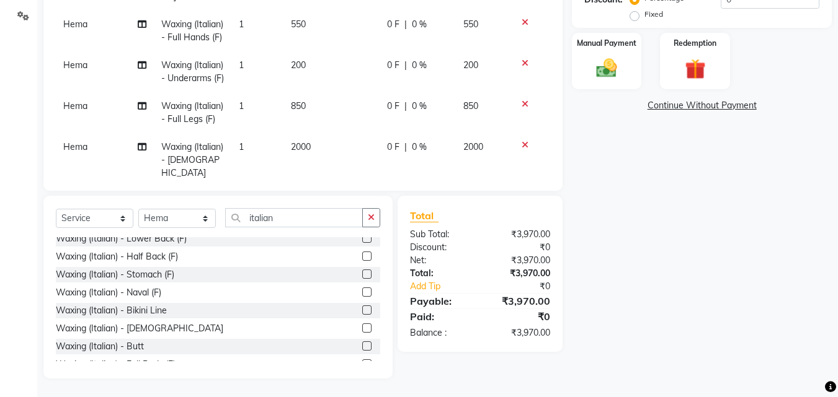
scroll to position [86, 0]
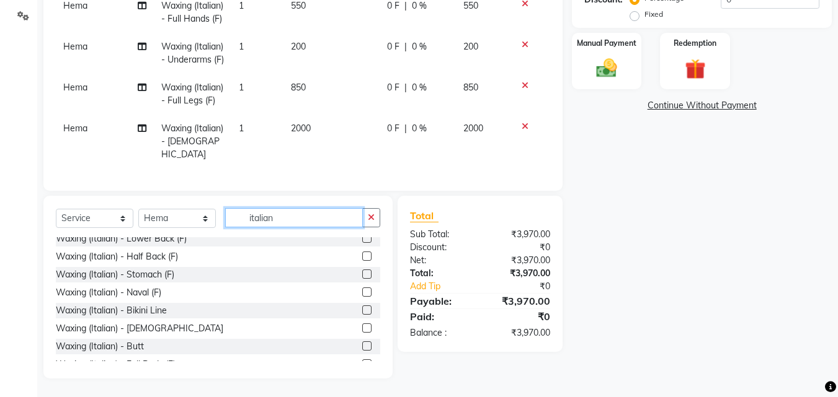
click at [263, 218] on input "italian" at bounding box center [294, 217] width 138 height 19
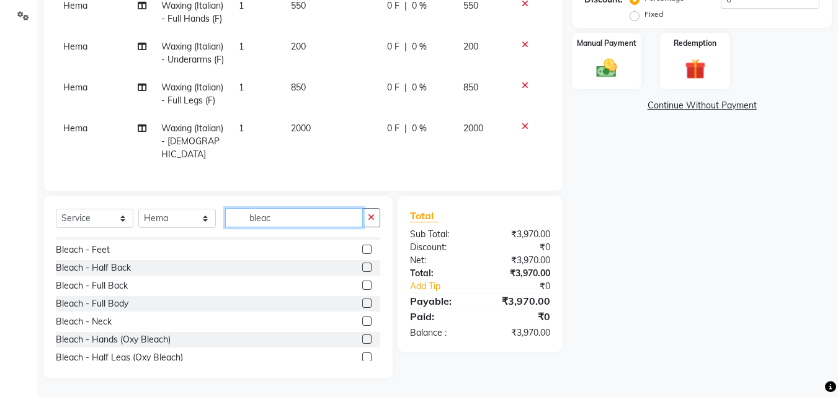
scroll to position [186, 0]
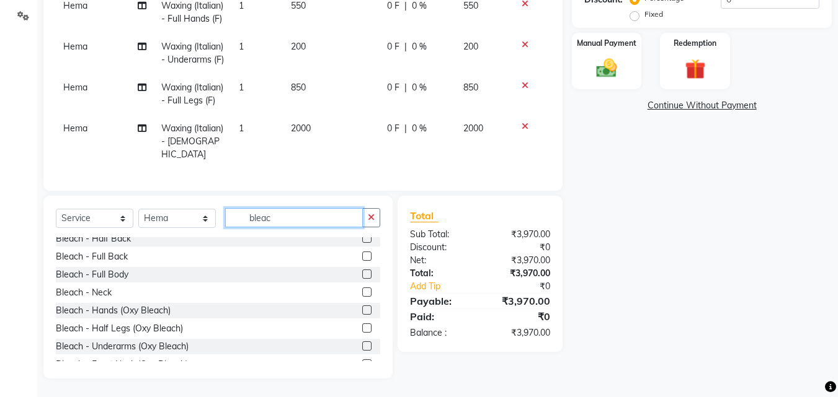
type input "bleac"
click at [362, 291] on label at bounding box center [366, 292] width 9 height 9
click at [362, 291] on input "checkbox" at bounding box center [366, 293] width 8 height 8
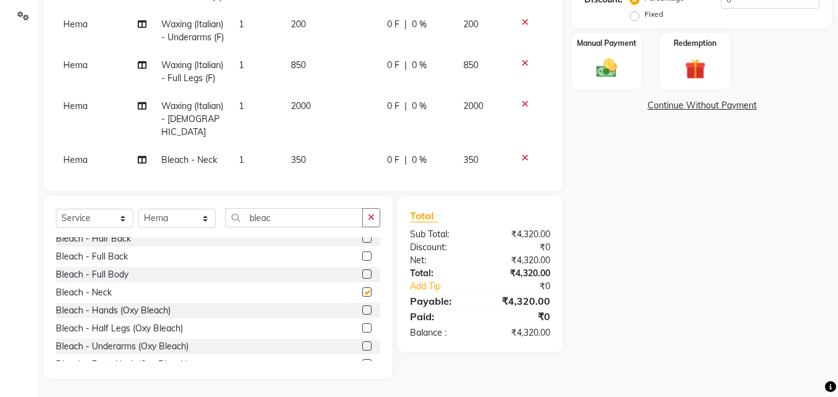
checkbox input "false"
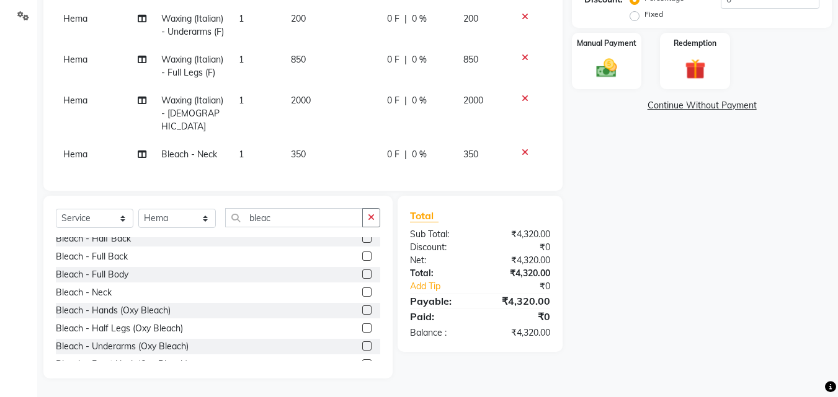
scroll to position [113, 0]
click at [521, 148] on icon at bounding box center [524, 152] width 7 height 9
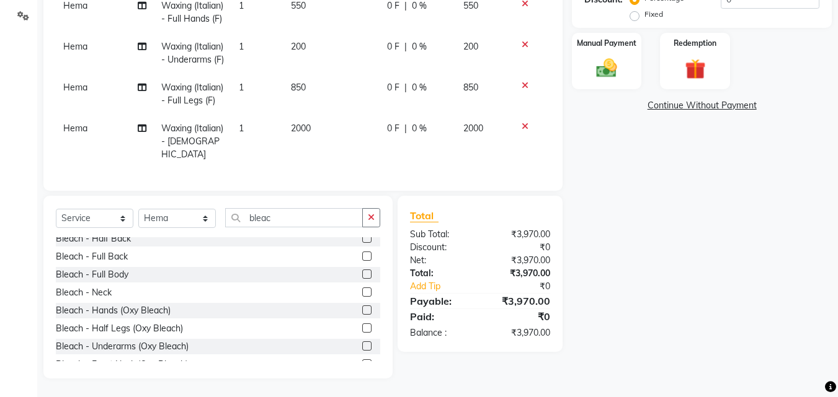
scroll to position [0, 0]
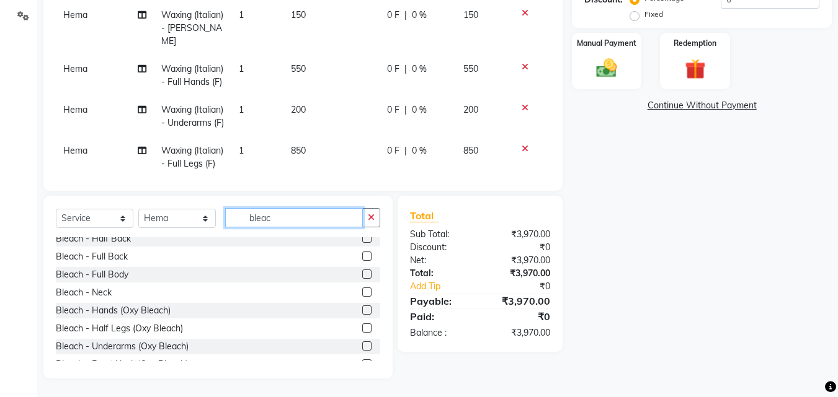
click at [259, 212] on input "bleac" at bounding box center [294, 217] width 138 height 19
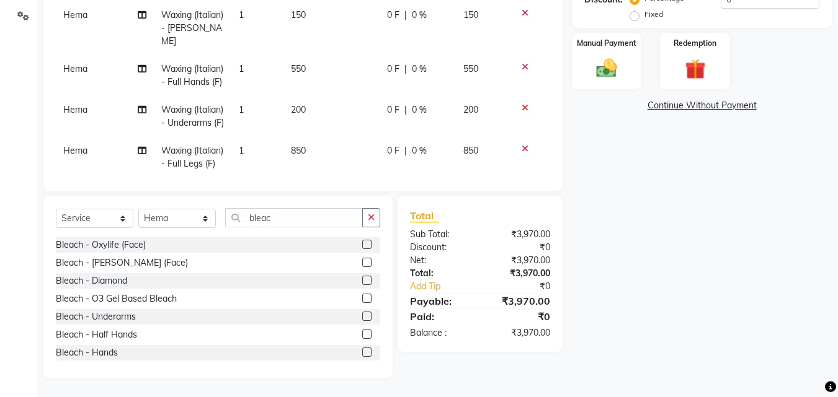
click at [362, 242] on label at bounding box center [366, 244] width 9 height 9
click at [362, 242] on input "checkbox" at bounding box center [366, 245] width 8 height 8
checkbox input "false"
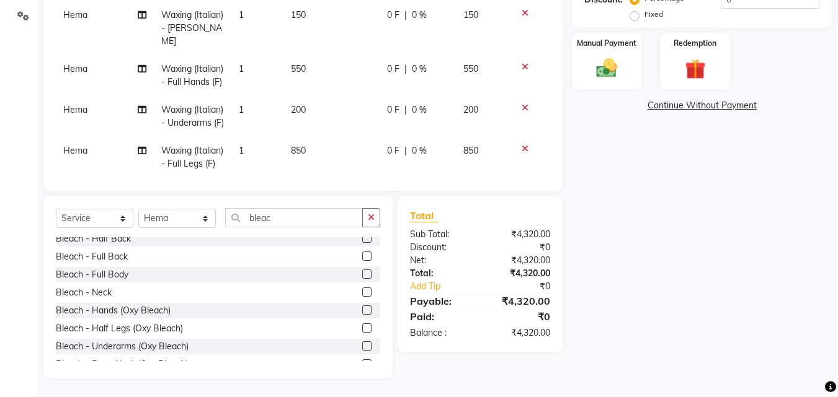
click at [362, 292] on label at bounding box center [366, 292] width 9 height 9
click at [362, 292] on input "checkbox" at bounding box center [366, 293] width 8 height 8
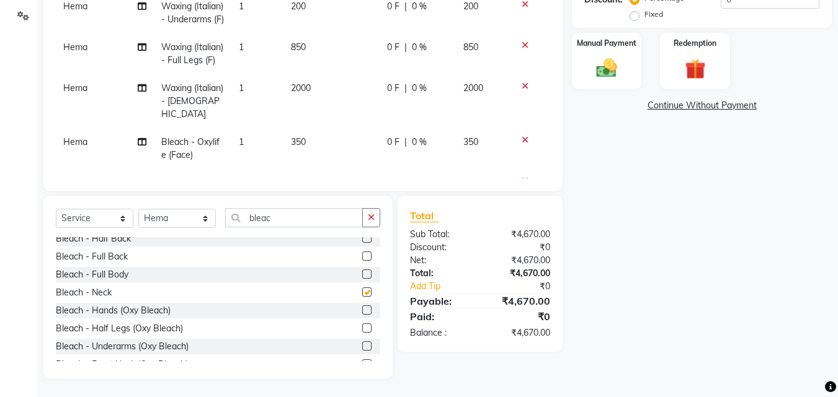
checkbox input "false"
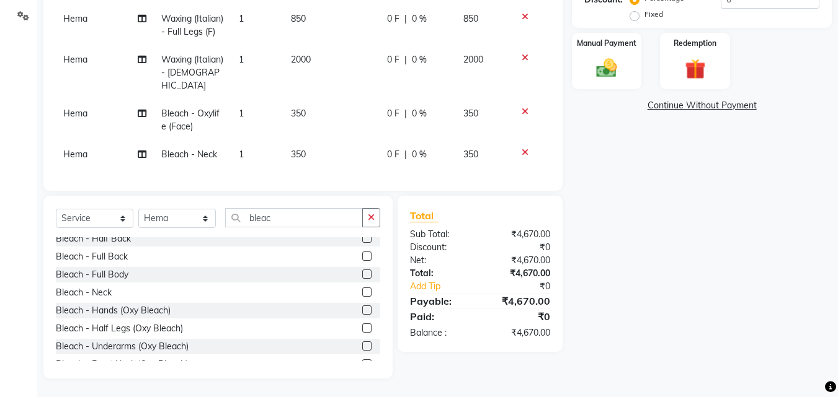
click at [298, 149] on span "350" at bounding box center [298, 154] width 15 height 11
select select "88978"
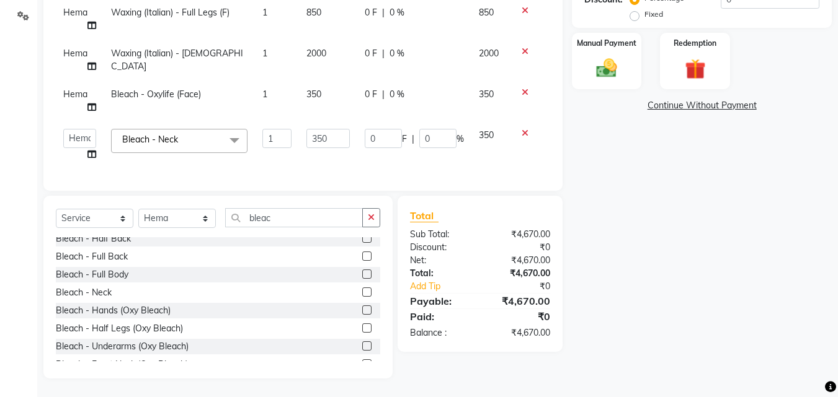
scroll to position [135, 0]
click at [319, 133] on input "350" at bounding box center [327, 138] width 43 height 19
type input "250"
click at [735, 297] on div "Name: Jasleen Kaur Membership: No Active Membership Total Visits: 12 Card on fi…" at bounding box center [706, 93] width 269 height 571
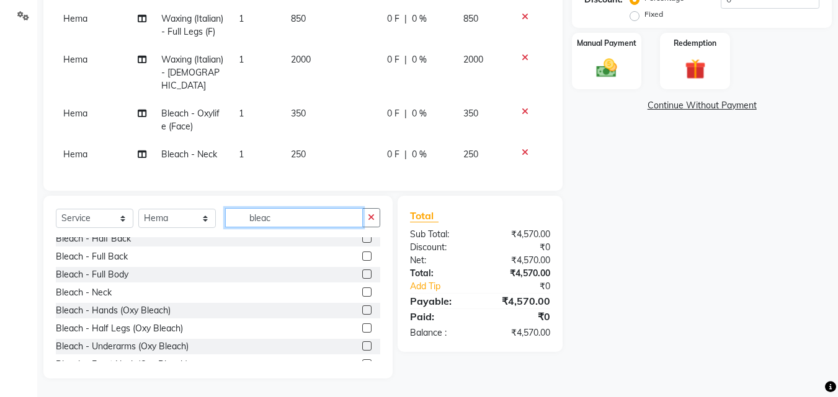
click at [251, 227] on input "bleac" at bounding box center [294, 217] width 138 height 19
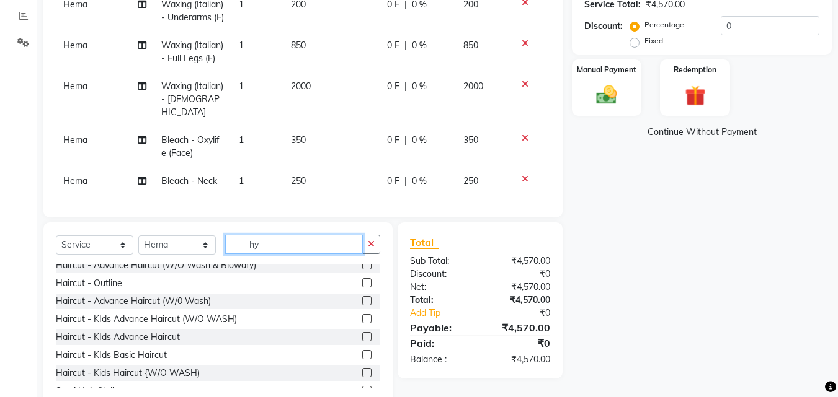
scroll to position [0, 0]
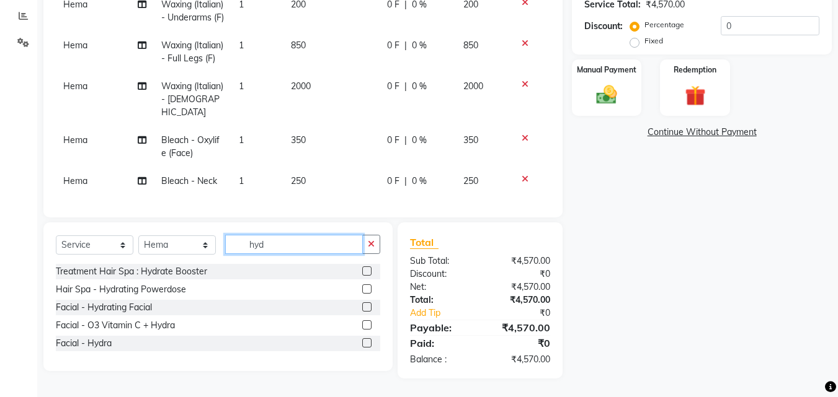
type input "hydr"
click at [290, 252] on input "hydr" at bounding box center [294, 244] width 138 height 19
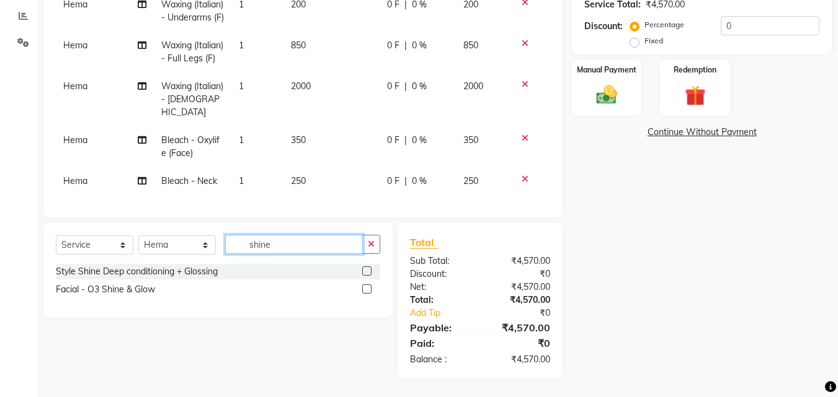
type input "shine"
click at [363, 286] on label at bounding box center [366, 289] width 9 height 9
click at [363, 286] on input "checkbox" at bounding box center [366, 290] width 8 height 8
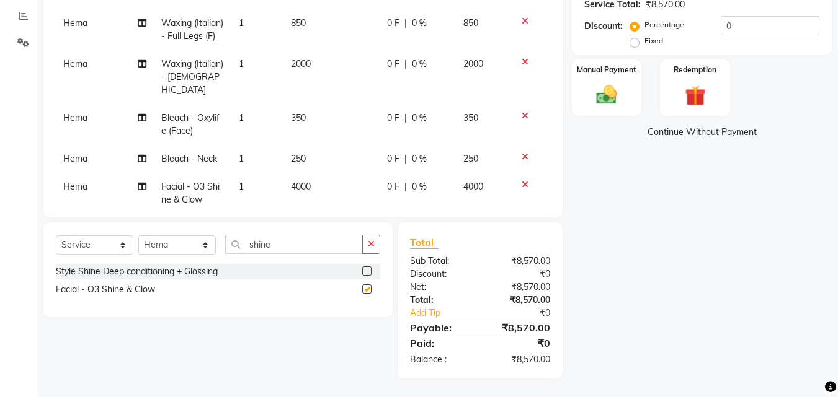
scroll to position [195, 0]
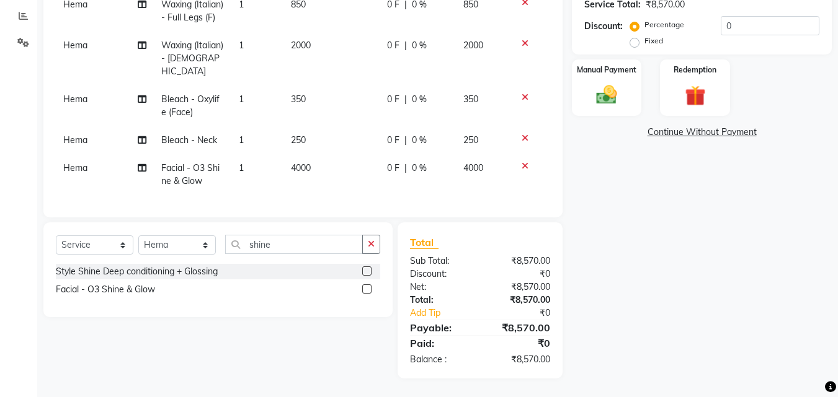
checkbox input "false"
click at [262, 240] on input "shine" at bounding box center [294, 244] width 138 height 19
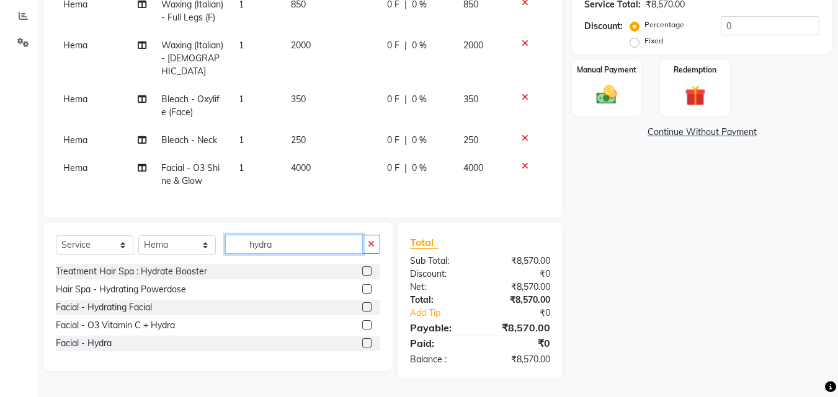
type input "hydra"
click at [369, 342] on label at bounding box center [366, 343] width 9 height 9
click at [369, 342] on input "checkbox" at bounding box center [366, 344] width 8 height 8
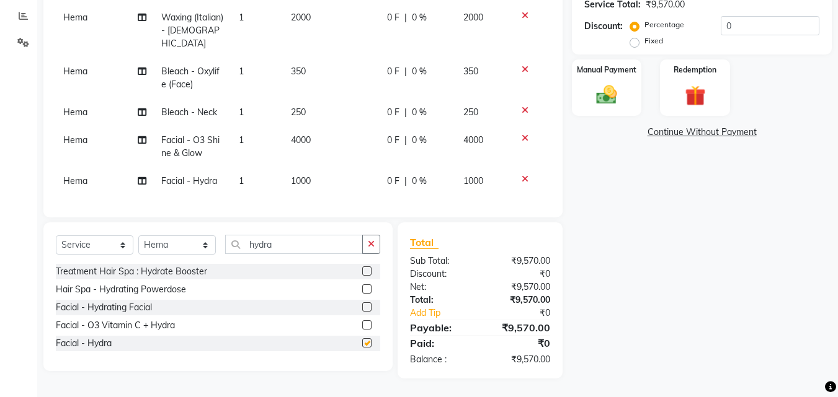
checkbox input "false"
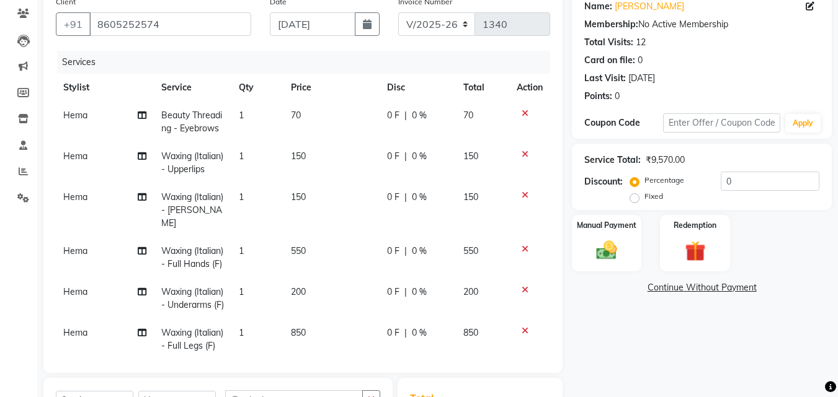
scroll to position [0, 0]
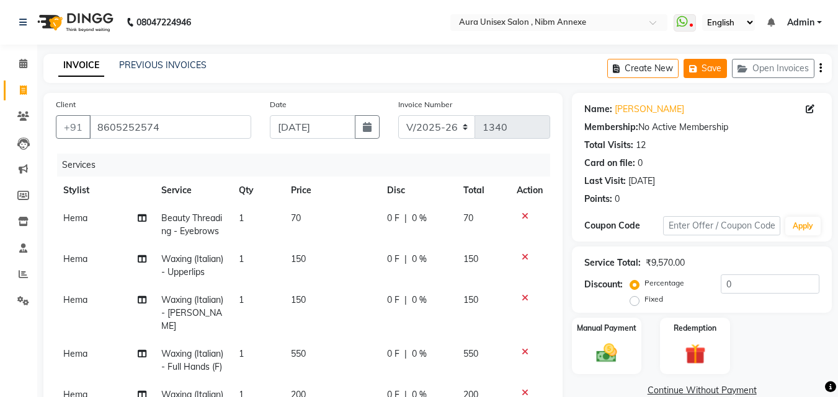
click at [696, 62] on button "Save" at bounding box center [704, 68] width 43 height 19
